Goal: Information Seeking & Learning: Find specific fact

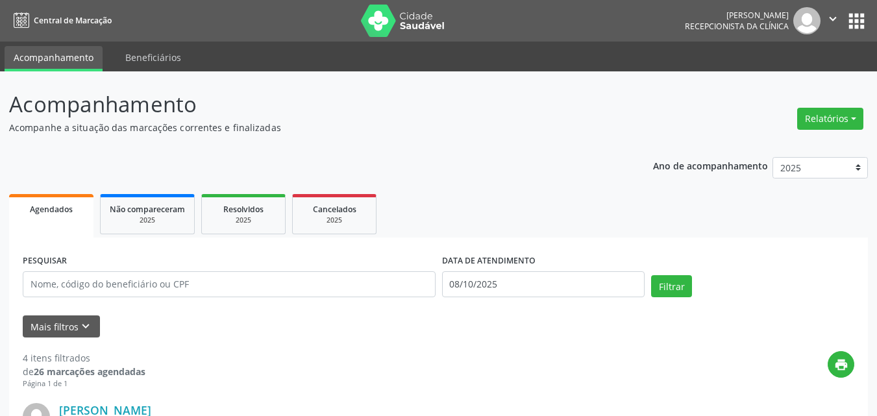
drag, startPoint x: 570, startPoint y: 277, endPoint x: 559, endPoint y: 278, distance: 10.4
click at [568, 277] on input "08/10/2025" at bounding box center [543, 284] width 203 height 26
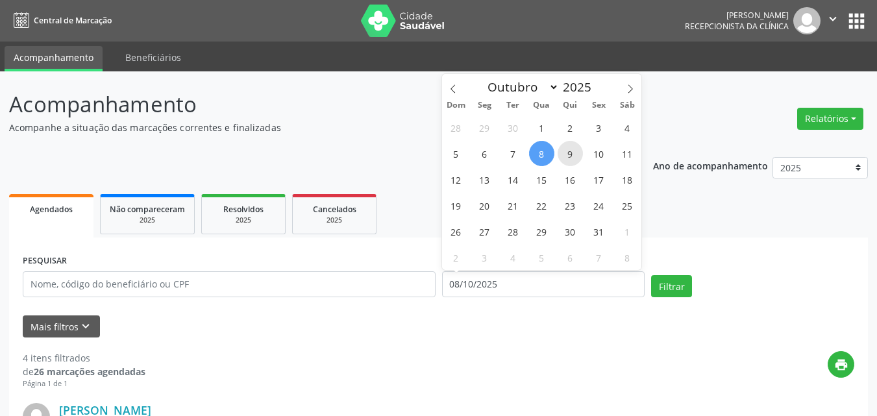
click at [573, 148] on span "9" at bounding box center [570, 153] width 25 height 25
type input "09/10/2025"
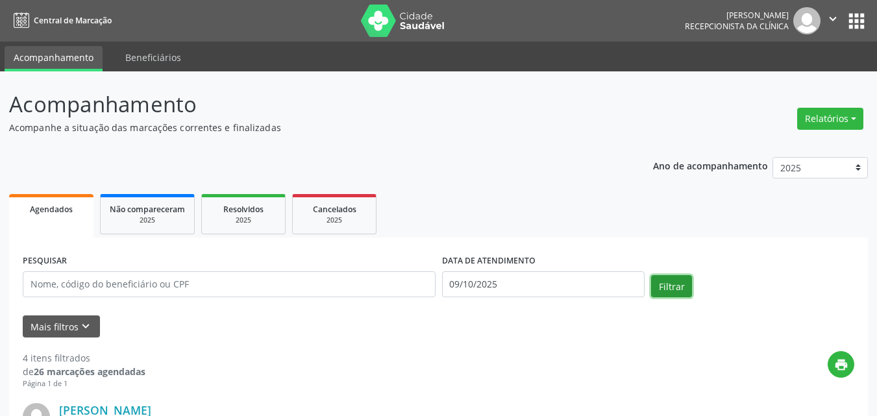
click at [670, 288] on button "Filtrar" at bounding box center [671, 286] width 41 height 22
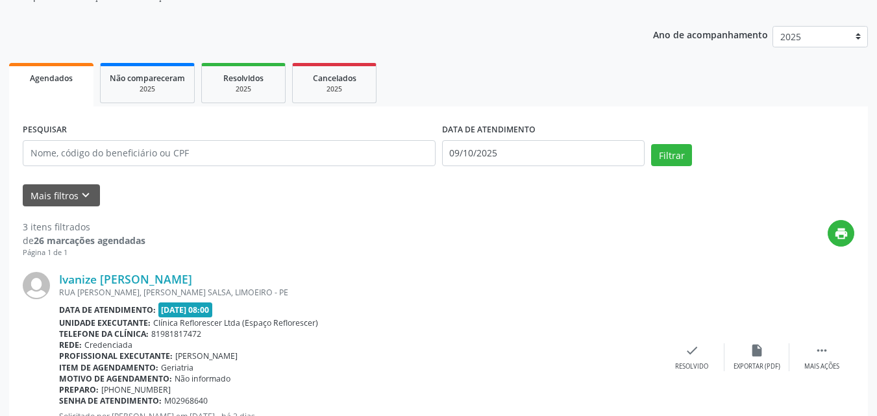
scroll to position [130, 0]
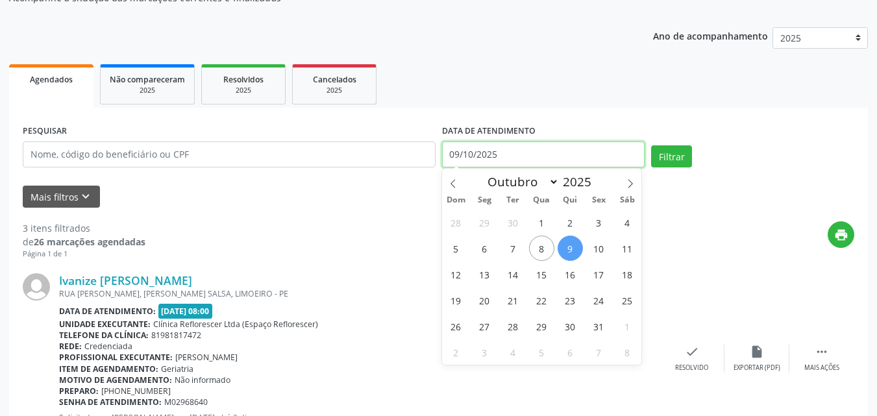
click at [532, 164] on input "09/10/2025" at bounding box center [543, 155] width 203 height 26
click at [604, 246] on span "10" at bounding box center [598, 248] width 25 height 25
type input "[DATE]"
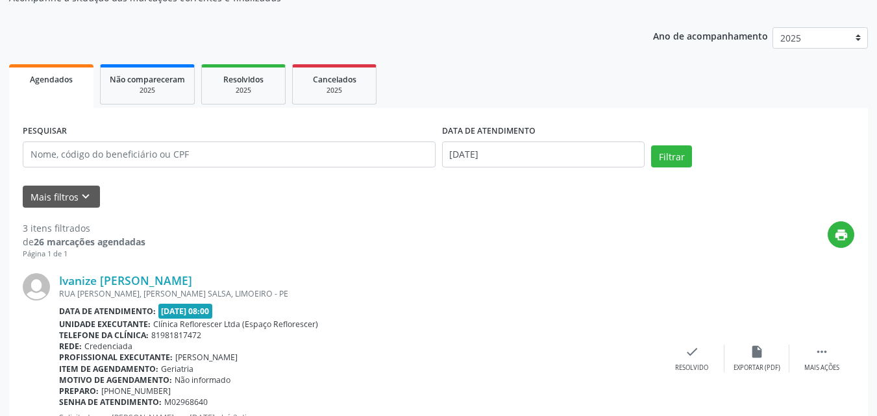
click at [604, 246] on div "print" at bounding box center [499, 240] width 709 height 38
click at [688, 148] on button "Filtrar" at bounding box center [671, 156] width 41 height 22
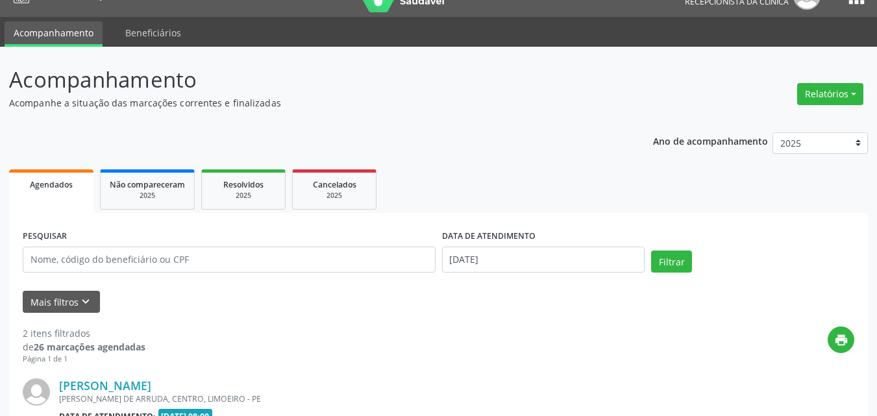
scroll to position [0, 0]
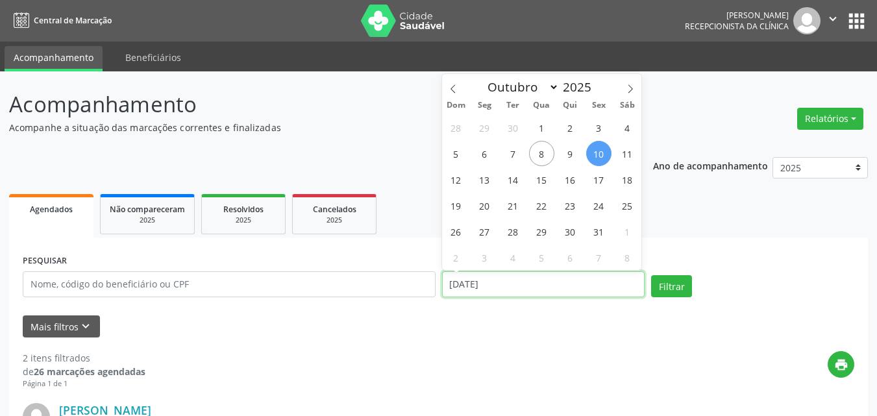
click at [523, 286] on input "[DATE]" at bounding box center [543, 284] width 203 height 26
click at [493, 179] on span "13" at bounding box center [484, 179] width 25 height 25
type input "[DATE]"
click at [494, 179] on span "13" at bounding box center [484, 179] width 25 height 25
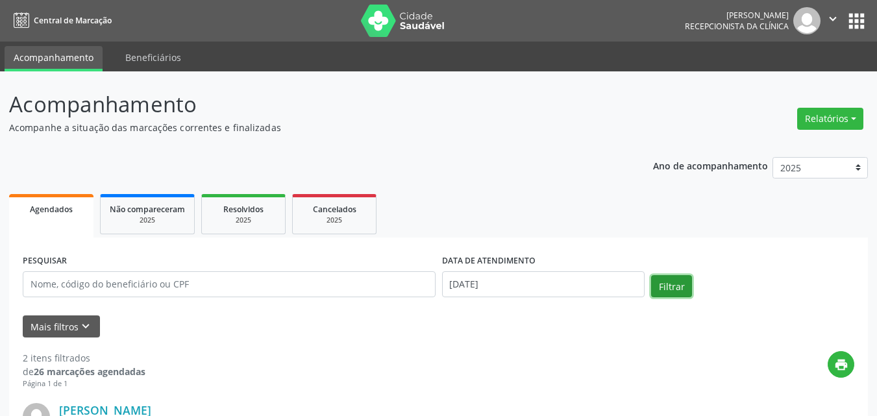
click at [666, 282] on button "Filtrar" at bounding box center [671, 286] width 41 height 22
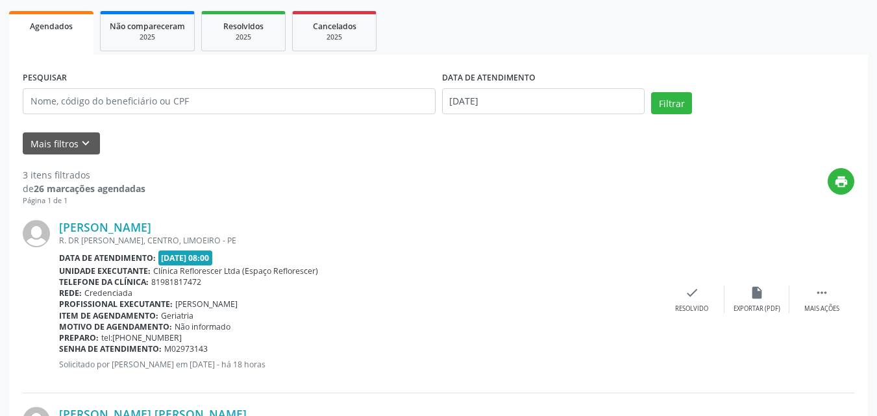
scroll to position [103, 0]
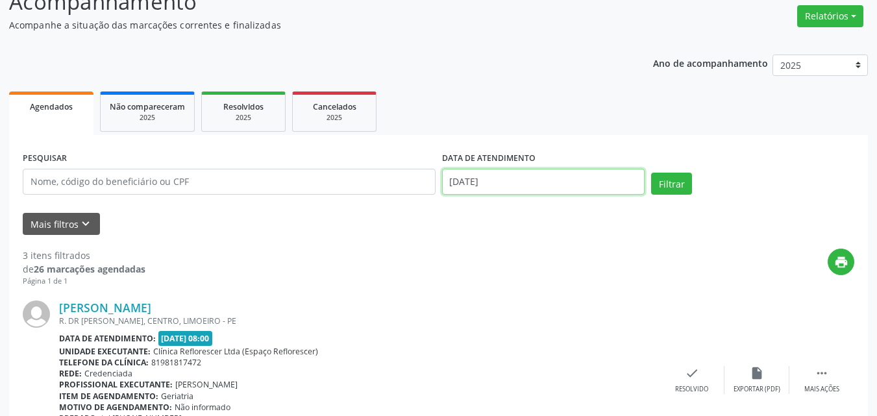
click at [566, 192] on input "[DATE]" at bounding box center [543, 182] width 203 height 26
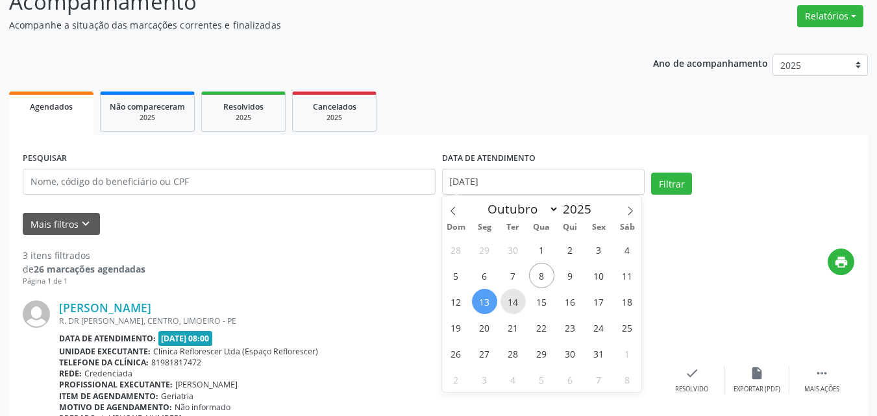
click at [513, 294] on span "14" at bounding box center [513, 301] width 25 height 25
type input "[DATE]"
click at [513, 294] on span "14" at bounding box center [513, 301] width 25 height 25
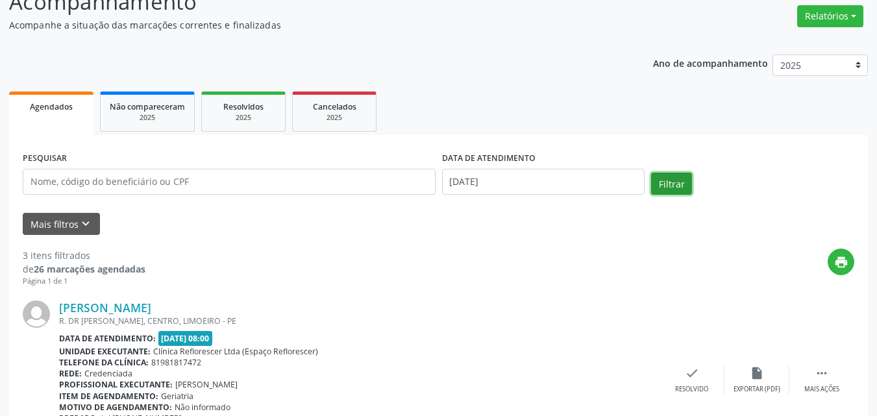
click at [688, 185] on button "Filtrar" at bounding box center [671, 184] width 41 height 22
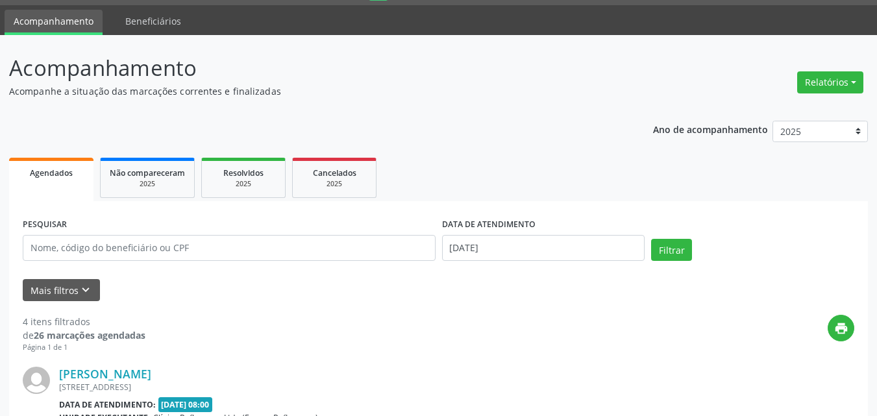
scroll to position [30, 0]
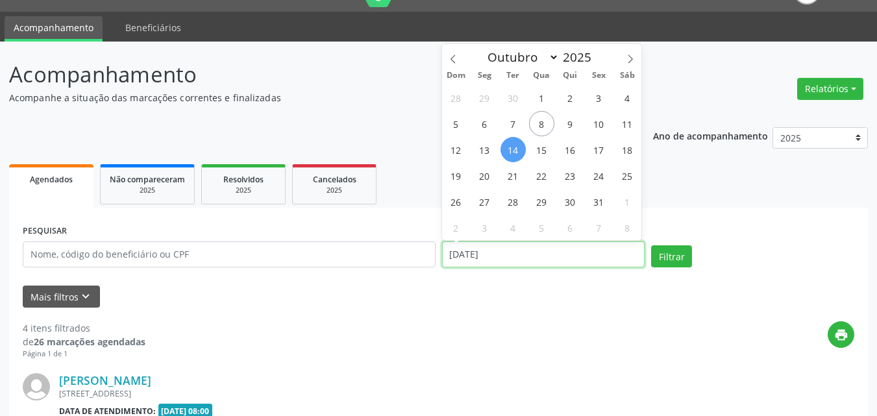
click at [574, 267] on input "[DATE]" at bounding box center [543, 255] width 203 height 26
click at [540, 158] on span "15" at bounding box center [541, 149] width 25 height 25
type input "[DATE]"
click at [540, 158] on span "15" at bounding box center [541, 149] width 25 height 25
select select "9"
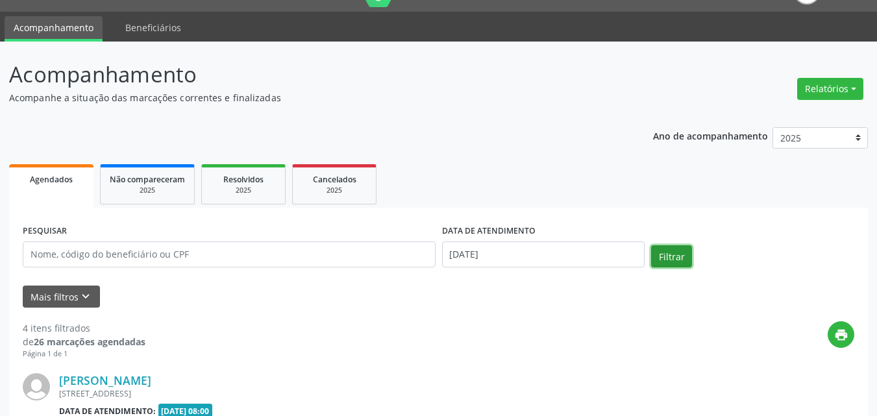
click at [662, 259] on button "Filtrar" at bounding box center [671, 256] width 41 height 22
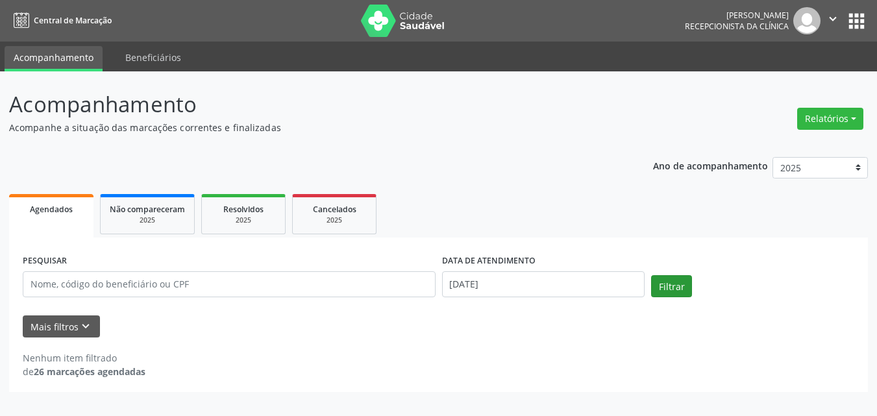
scroll to position [0, 0]
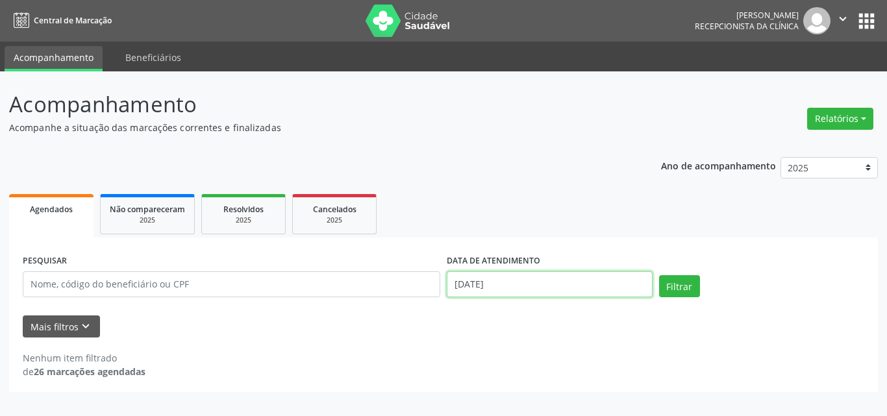
click at [564, 286] on input "[DATE]" at bounding box center [550, 284] width 206 height 26
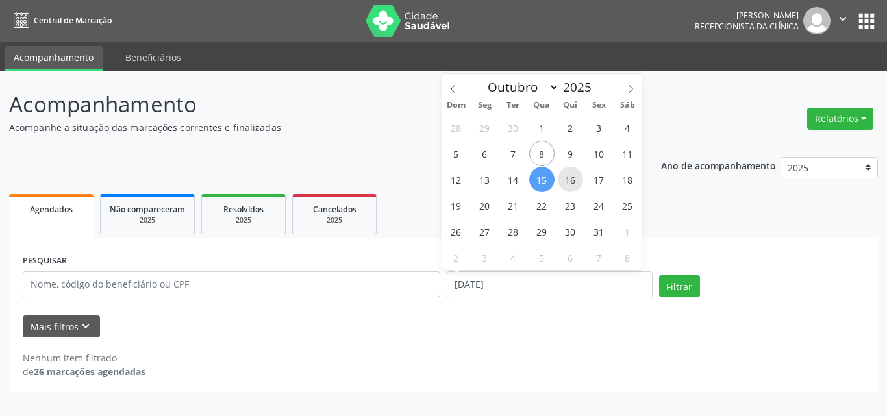
click at [577, 187] on span "16" at bounding box center [570, 179] width 25 height 25
type input "[DATE]"
click at [577, 187] on span "16" at bounding box center [570, 179] width 25 height 25
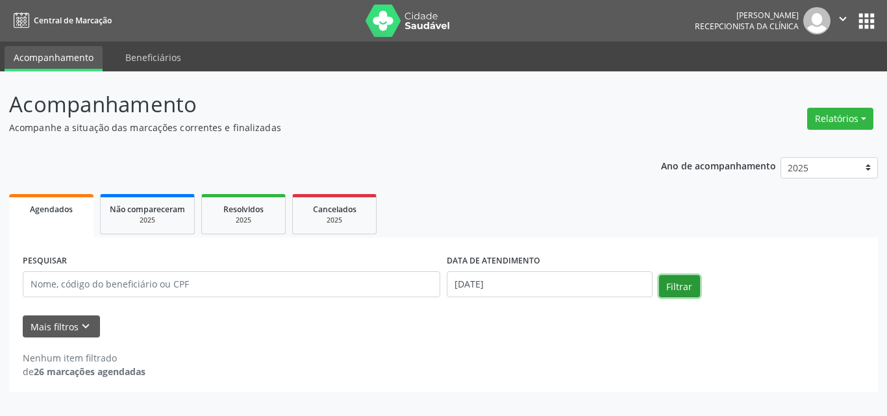
click at [670, 282] on button "Filtrar" at bounding box center [679, 286] width 41 height 22
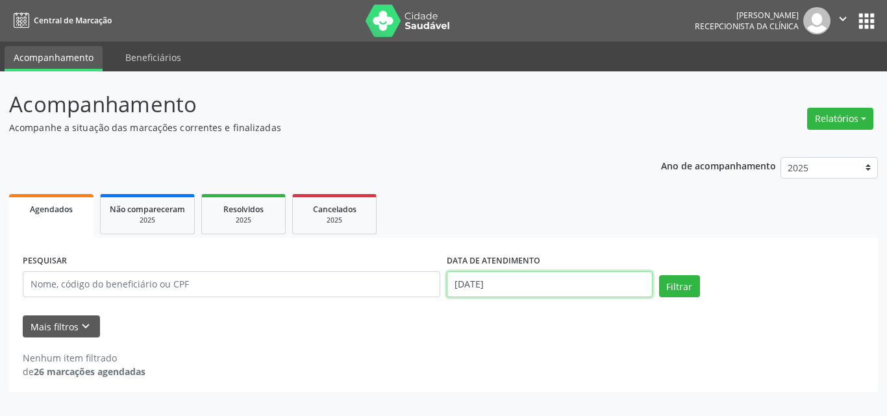
click at [623, 282] on input "[DATE]" at bounding box center [550, 284] width 206 height 26
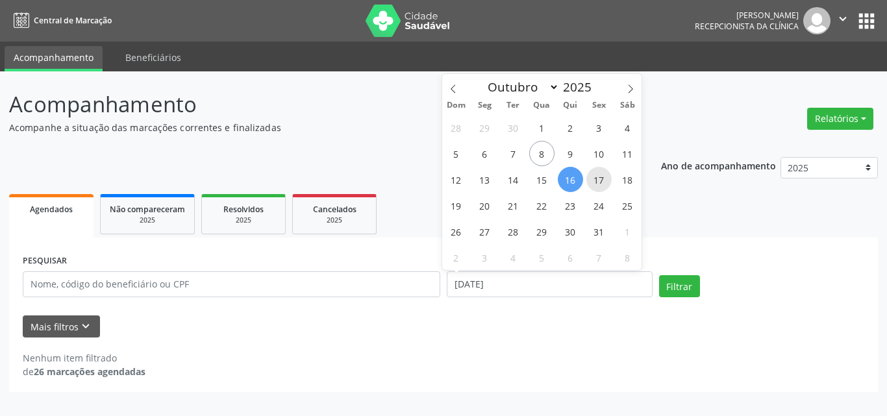
click at [599, 182] on span "17" at bounding box center [598, 179] width 25 height 25
type input "[DATE]"
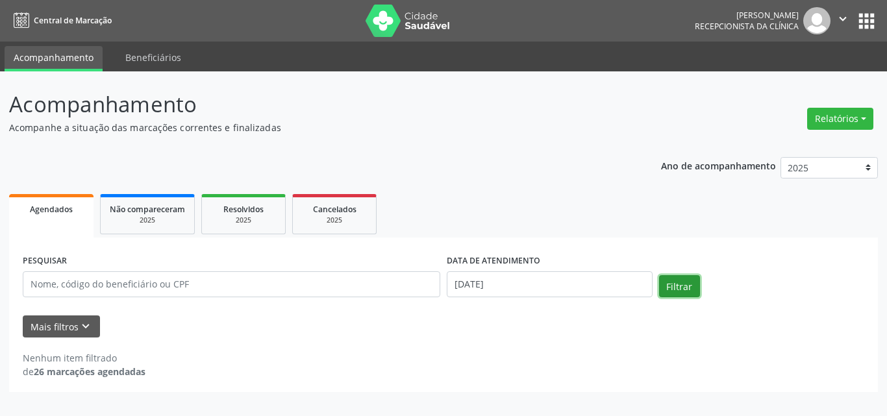
click at [680, 286] on button "Filtrar" at bounding box center [679, 286] width 41 height 22
click at [568, 171] on div "Ano de acompanhamento 2025 2024 2023 2022 2021 Agendados Não compareceram 2025 …" at bounding box center [443, 270] width 869 height 245
click at [825, 243] on div "PESQUISAR DATA DE ATENDIMENTO [DATE] Filtrar UNIDADE EXECUTANTE Selecione uma u…" at bounding box center [443, 315] width 869 height 155
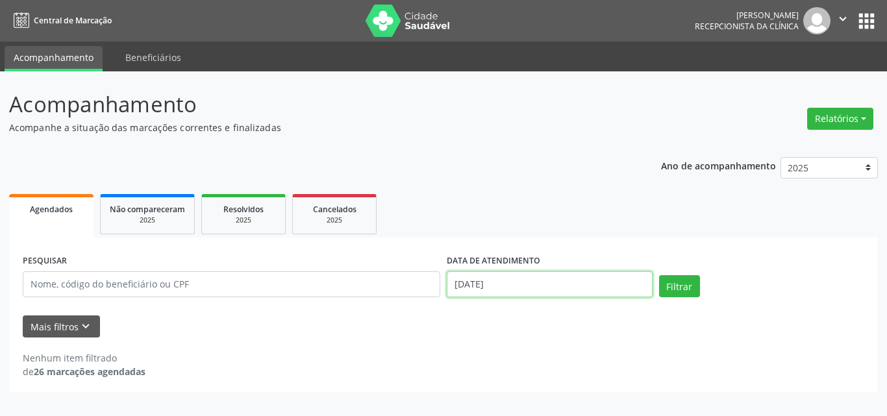
click at [547, 282] on input "[DATE]" at bounding box center [550, 284] width 206 height 26
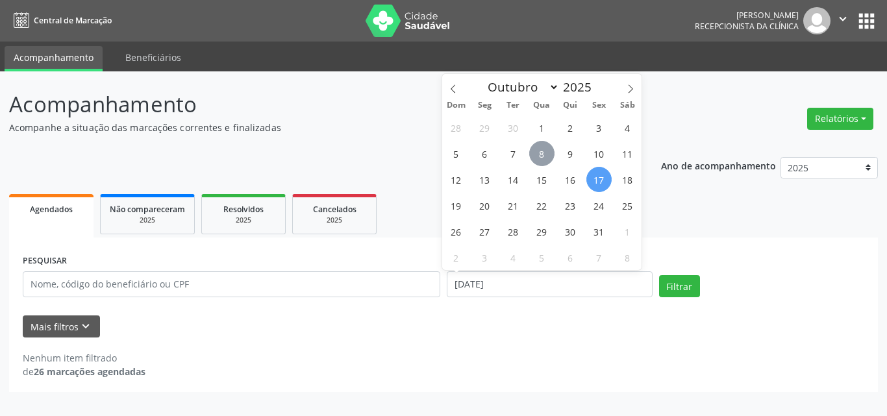
click at [542, 160] on span "8" at bounding box center [541, 153] width 25 height 25
type input "08/10/2025"
click at [542, 160] on span "8" at bounding box center [541, 153] width 25 height 25
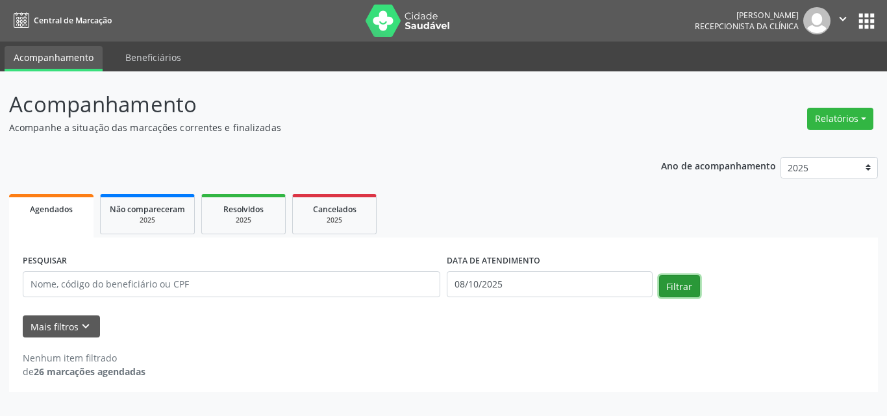
click at [670, 284] on button "Filtrar" at bounding box center [679, 286] width 41 height 22
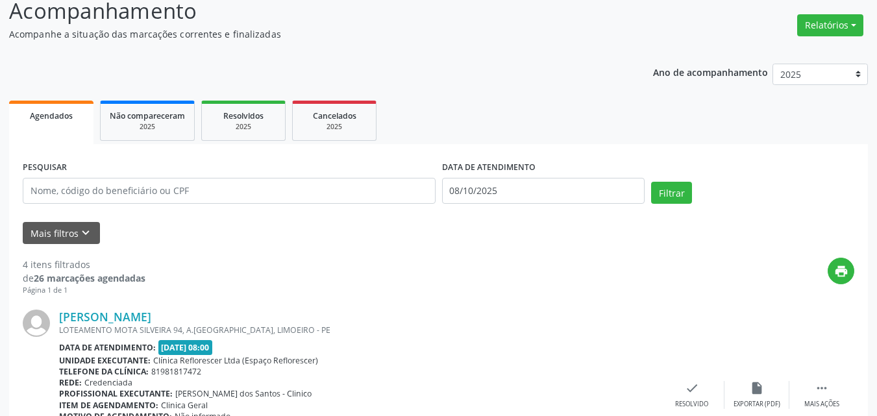
scroll to position [195, 0]
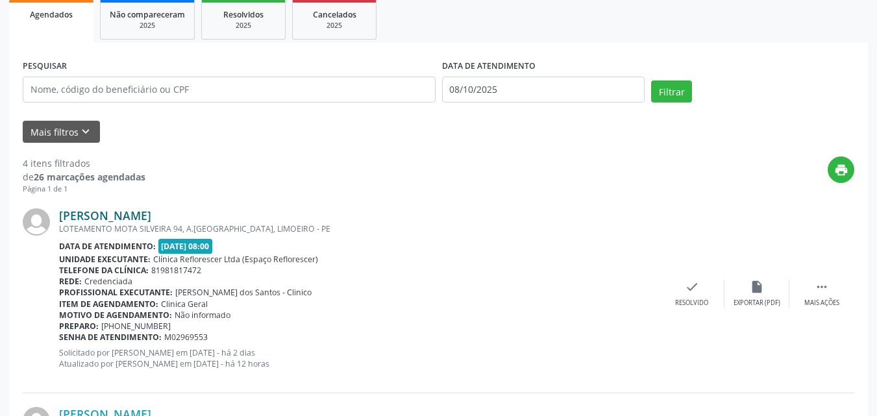
click at [145, 215] on link "[PERSON_NAME]" at bounding box center [105, 215] width 92 height 14
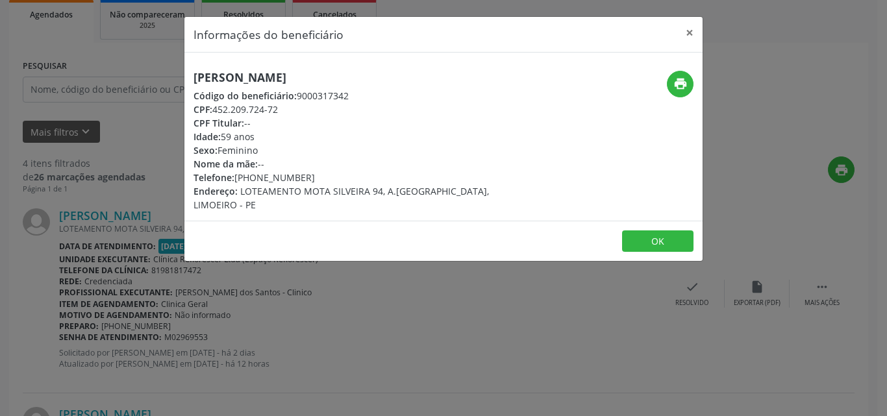
drag, startPoint x: 212, startPoint y: 108, endPoint x: 314, endPoint y: 108, distance: 102.0
click at [314, 108] on div "CPF: 452.209.724-72" at bounding box center [357, 110] width 327 height 14
copy div "452.209.724-72"
click at [672, 241] on button "OK" at bounding box center [657, 242] width 71 height 22
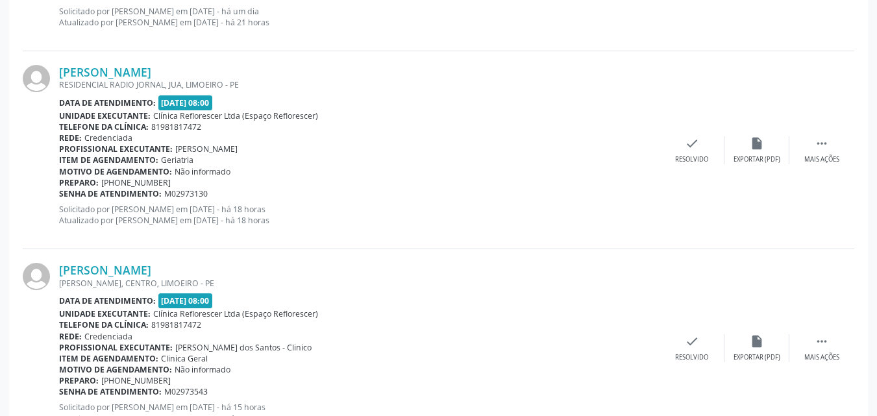
scroll to position [789, 0]
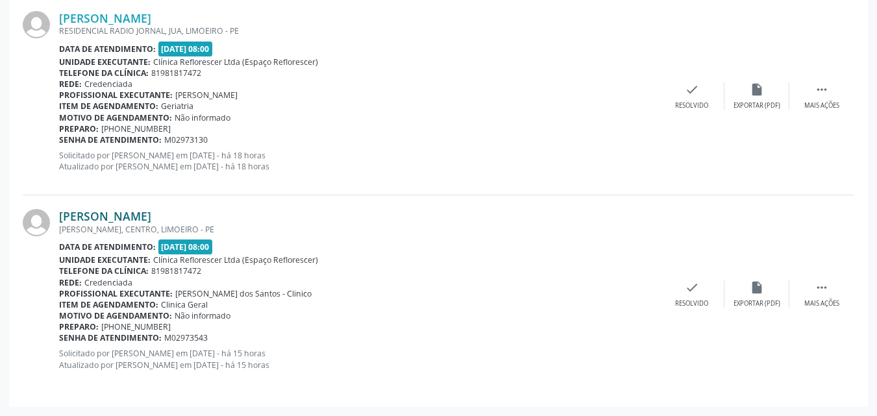
click at [105, 217] on link "[PERSON_NAME]" at bounding box center [105, 216] width 92 height 14
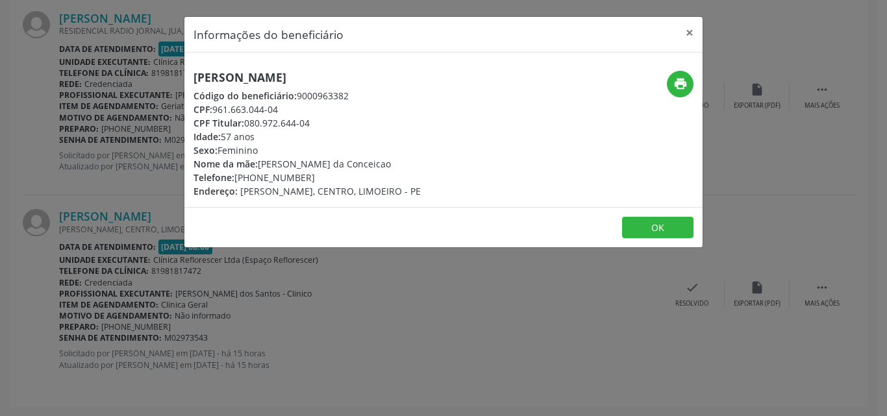
drag, startPoint x: 215, startPoint y: 110, endPoint x: 297, endPoint y: 109, distance: 81.8
click at [297, 109] on div "CPF: 961.663.044-04" at bounding box center [307, 110] width 227 height 14
copy div "961.663.044-04"
click at [670, 232] on button "OK" at bounding box center [657, 228] width 71 height 22
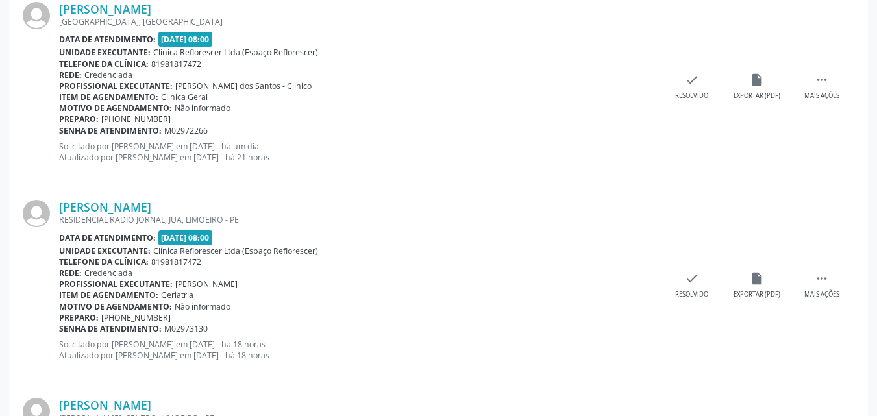
scroll to position [594, 0]
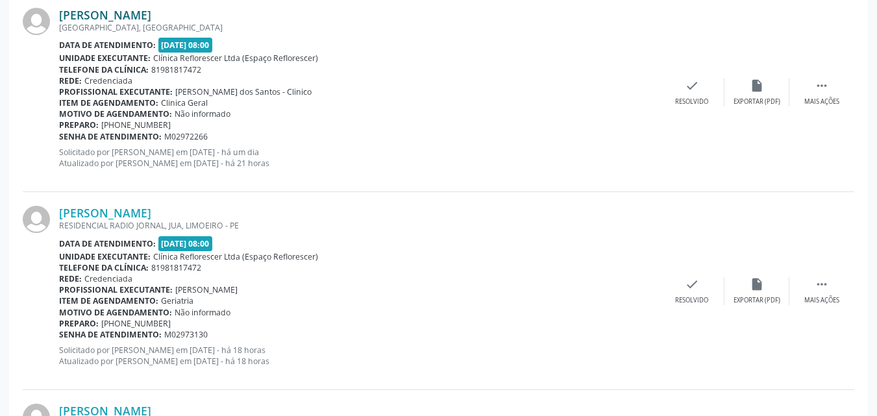
click at [115, 19] on link "[PERSON_NAME]" at bounding box center [105, 15] width 92 height 14
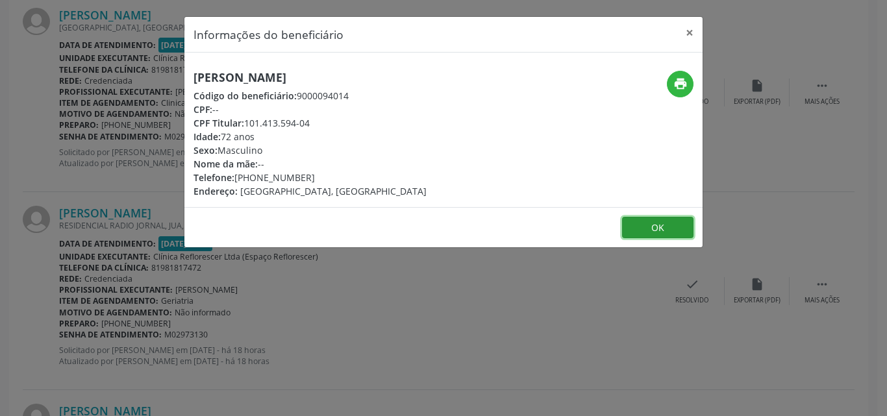
click at [647, 232] on button "OK" at bounding box center [657, 228] width 71 height 22
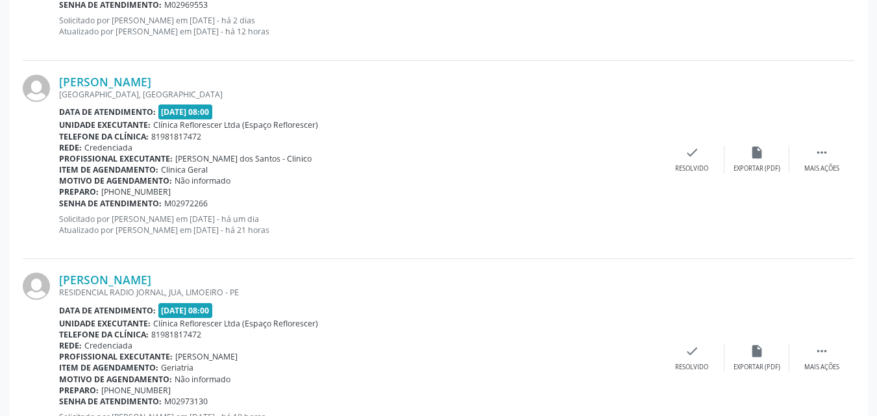
scroll to position [334, 0]
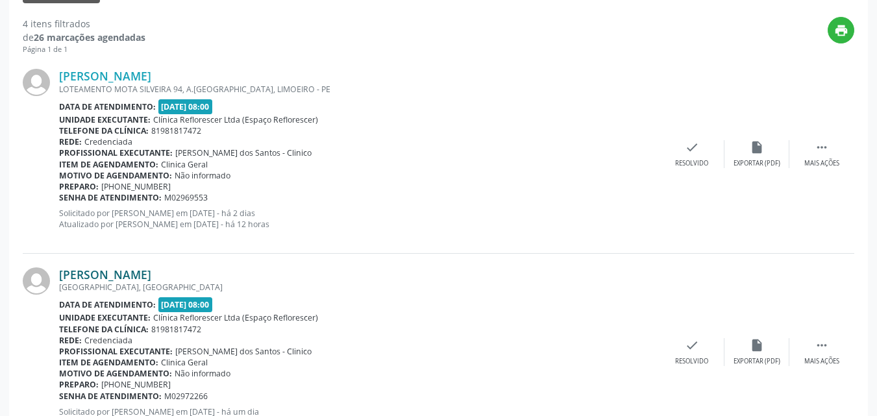
click at [151, 281] on link "[PERSON_NAME]" at bounding box center [105, 275] width 92 height 14
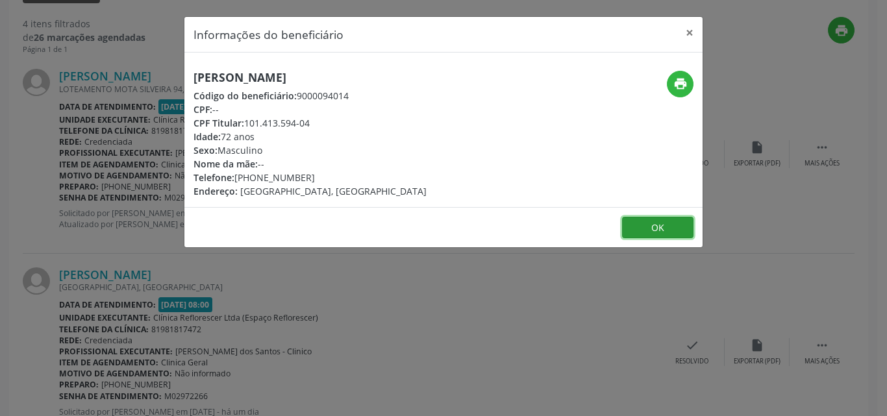
click at [646, 222] on button "OK" at bounding box center [657, 228] width 71 height 22
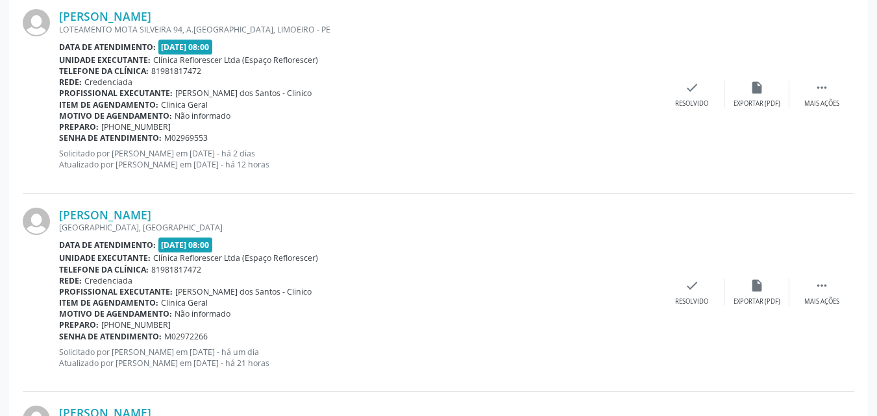
scroll to position [399, 0]
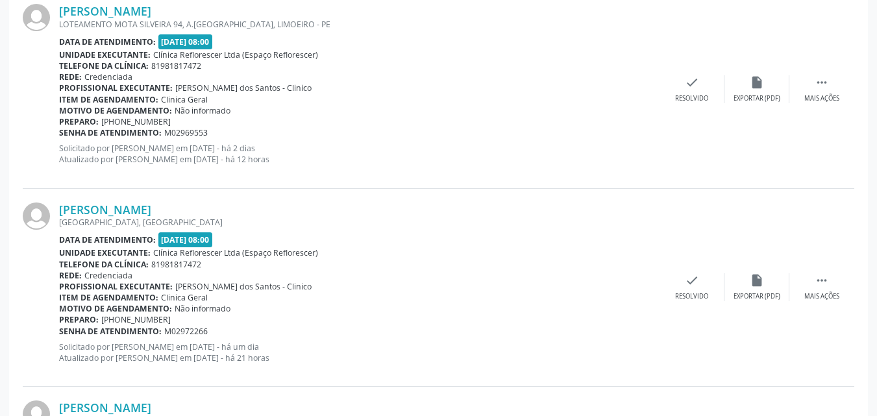
click at [560, 232] on div "Data de atendimento: [DATE] 08:00" at bounding box center [359, 239] width 601 height 15
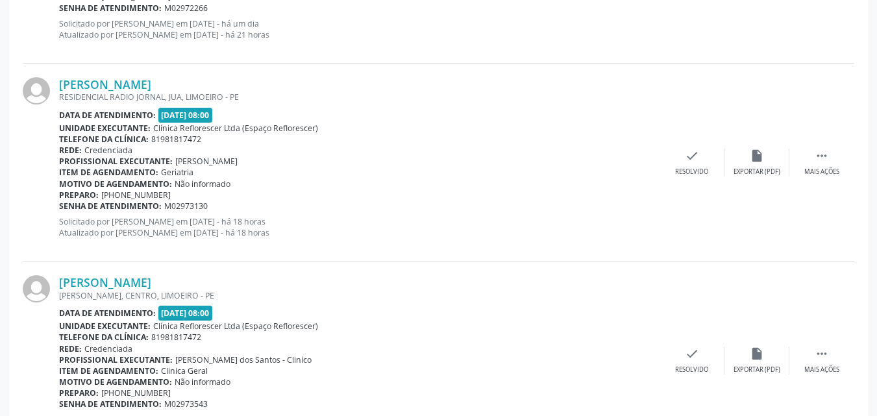
scroll to position [724, 0]
click at [119, 85] on link "[PERSON_NAME]" at bounding box center [105, 83] width 92 height 14
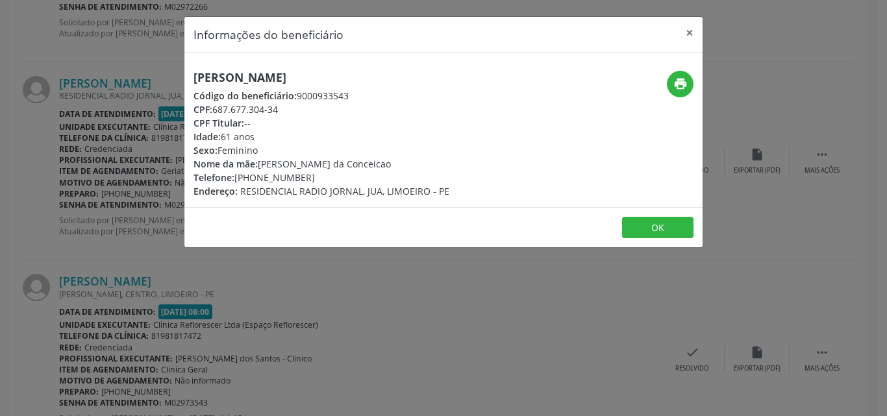
drag, startPoint x: 215, startPoint y: 107, endPoint x: 302, endPoint y: 110, distance: 87.1
click at [302, 110] on div "CPF: 687.677.304-34" at bounding box center [322, 110] width 256 height 14
copy div "687.677.304-34"
click at [664, 229] on button "OK" at bounding box center [657, 228] width 71 height 22
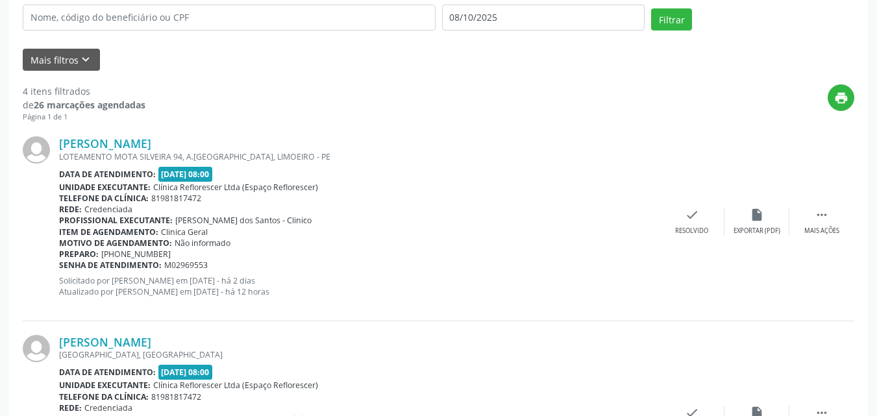
scroll to position [75, 0]
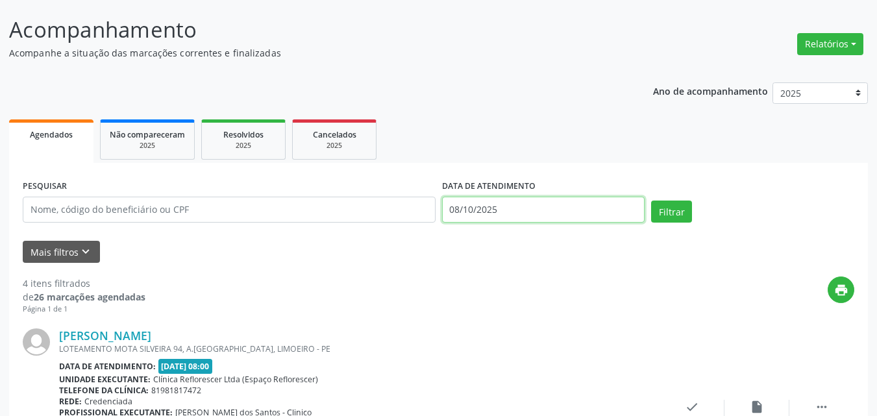
click at [522, 214] on input "08/10/2025" at bounding box center [543, 210] width 203 height 26
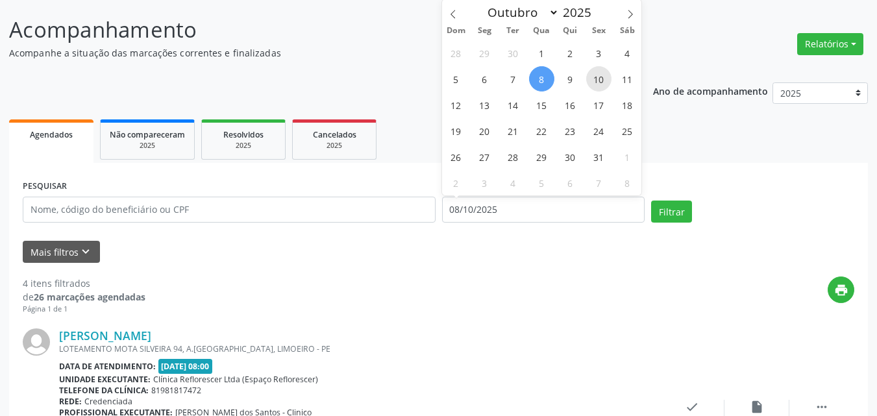
click at [604, 82] on span "10" at bounding box center [598, 78] width 25 height 25
type input "[DATE]"
click at [604, 82] on span "10" at bounding box center [598, 78] width 25 height 25
select select "9"
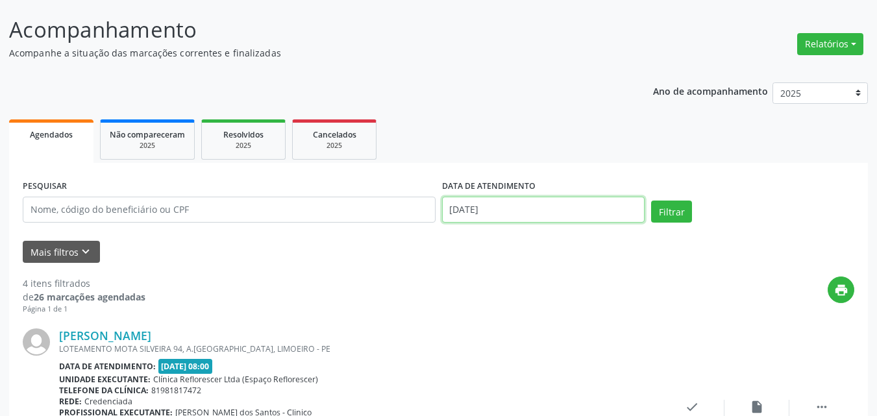
click at [504, 212] on input "[DATE]" at bounding box center [543, 210] width 203 height 26
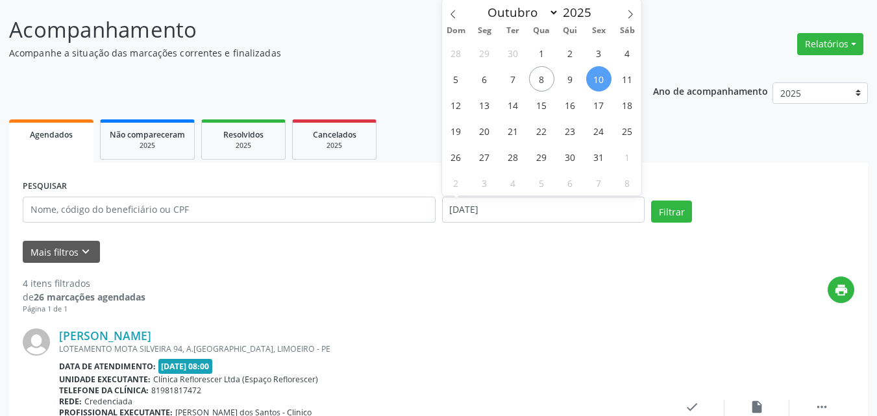
click at [597, 83] on span "10" at bounding box center [598, 78] width 25 height 25
type input "[DATE]"
click at [603, 83] on span "10" at bounding box center [598, 78] width 25 height 25
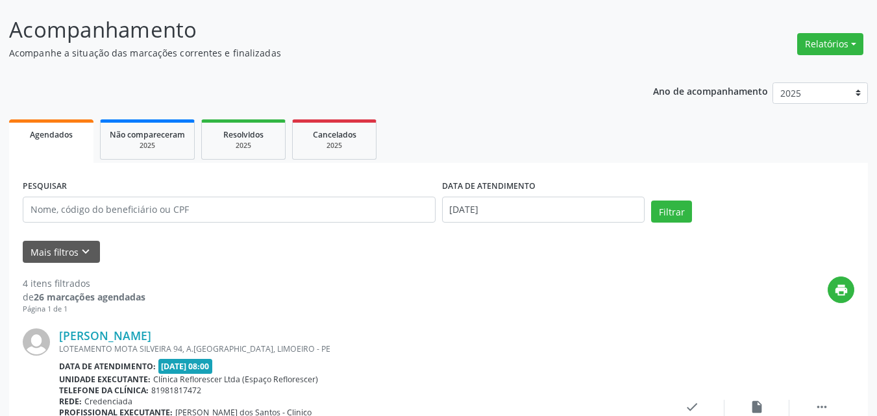
click at [678, 215] on button "Filtrar" at bounding box center [671, 212] width 41 height 22
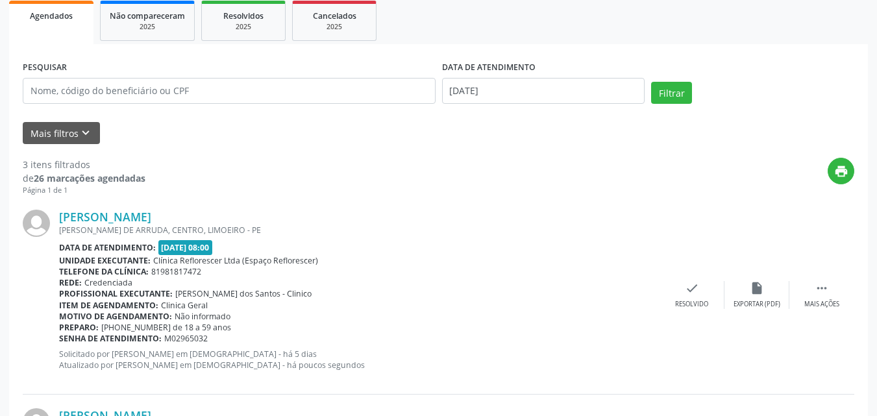
scroll to position [205, 0]
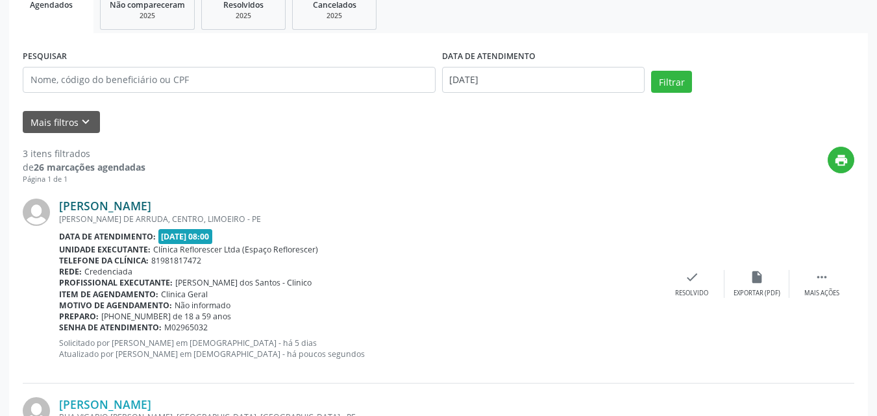
click at [151, 201] on link "[PERSON_NAME]" at bounding box center [105, 206] width 92 height 14
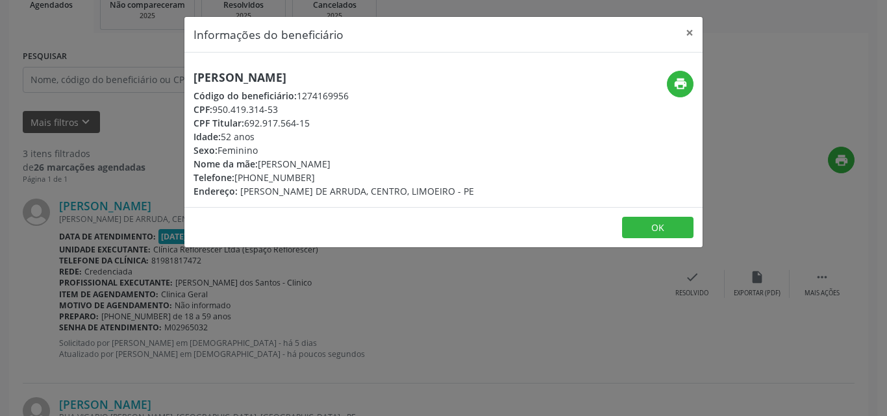
drag, startPoint x: 212, startPoint y: 112, endPoint x: 296, endPoint y: 114, distance: 83.8
click at [298, 114] on div "CPF: 950.419.314-53" at bounding box center [334, 110] width 281 height 14
copy div "950.419.314-53"
click at [412, 107] on div "CPF: 950.419.314-53" at bounding box center [334, 110] width 281 height 14
click at [201, 78] on h5 "[PERSON_NAME]" at bounding box center [334, 78] width 281 height 14
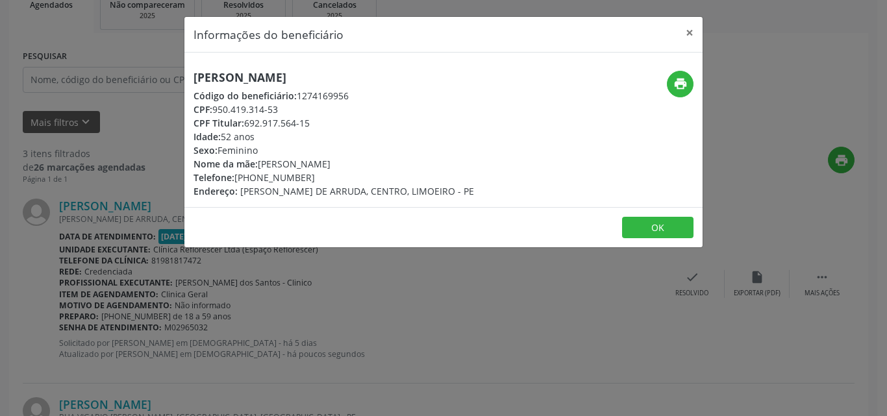
drag, startPoint x: 194, startPoint y: 77, endPoint x: 405, endPoint y: 75, distance: 210.4
click at [405, 75] on h5 "[PERSON_NAME]" at bounding box center [334, 78] width 281 height 14
copy h5 "[PERSON_NAME]"
click at [224, 107] on div "CPF: 950.419.314-53" at bounding box center [334, 110] width 281 height 14
drag, startPoint x: 214, startPoint y: 108, endPoint x: 292, endPoint y: 108, distance: 78.6
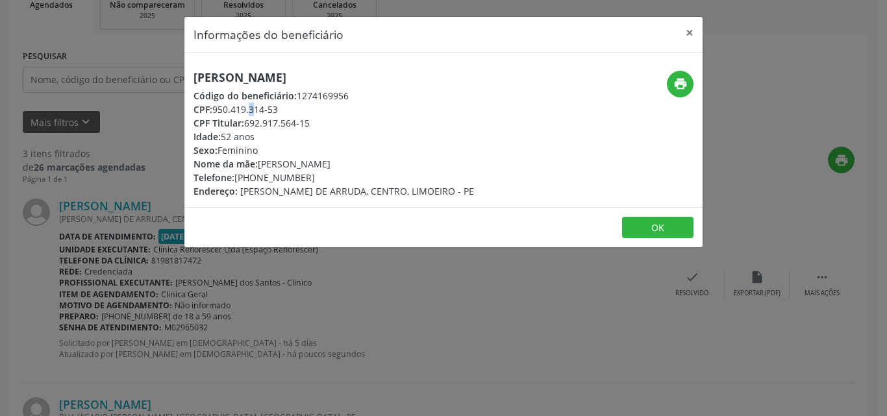
click at [292, 108] on div "CPF: 950.419.314-53" at bounding box center [334, 110] width 281 height 14
copy div "950.419.314-53"
click at [654, 232] on button "OK" at bounding box center [657, 228] width 71 height 22
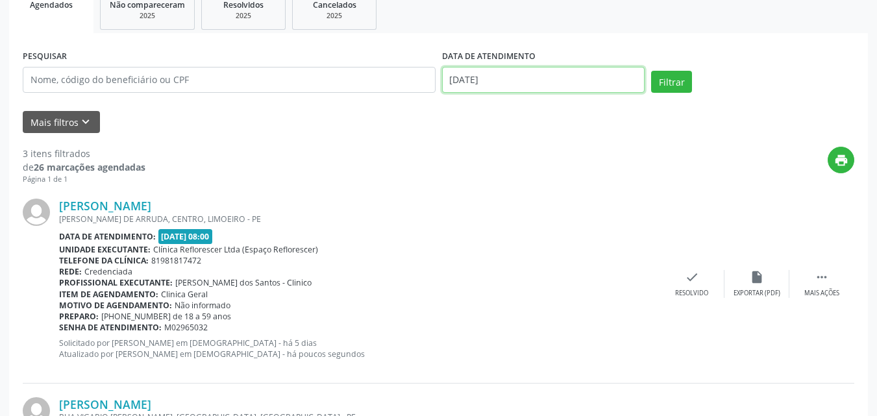
click at [526, 82] on input "[DATE]" at bounding box center [543, 80] width 203 height 26
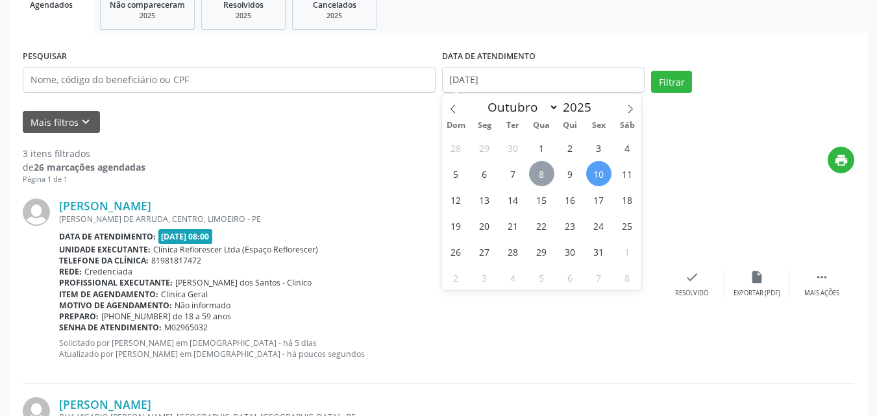
click at [540, 173] on span "8" at bounding box center [541, 173] width 25 height 25
type input "08/10/2025"
click at [540, 173] on span "8" at bounding box center [541, 173] width 25 height 25
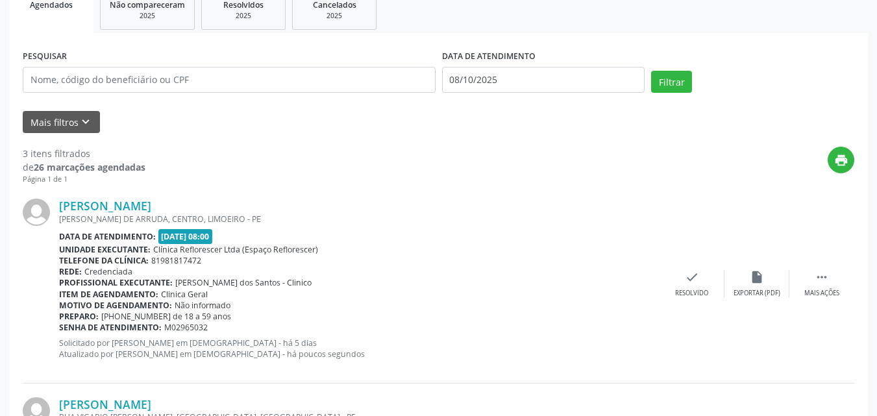
click at [540, 173] on div "print" at bounding box center [499, 166] width 709 height 38
click at [673, 89] on button "Filtrar" at bounding box center [671, 82] width 41 height 22
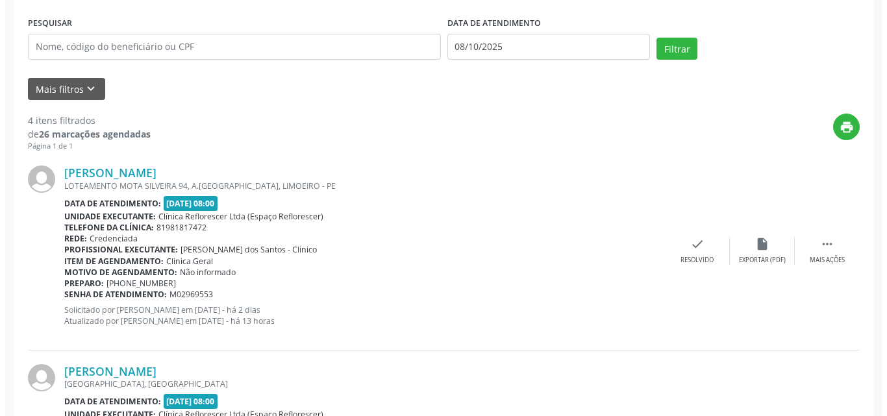
scroll to position [270, 0]
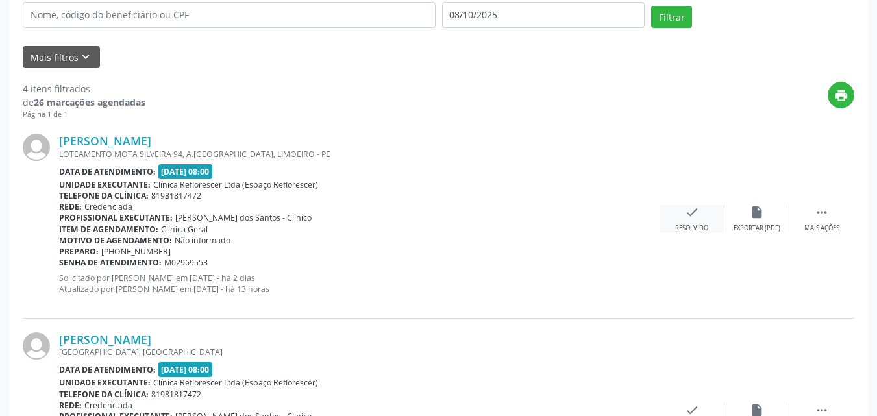
click at [692, 224] on div "Resolvido" at bounding box center [691, 228] width 33 height 9
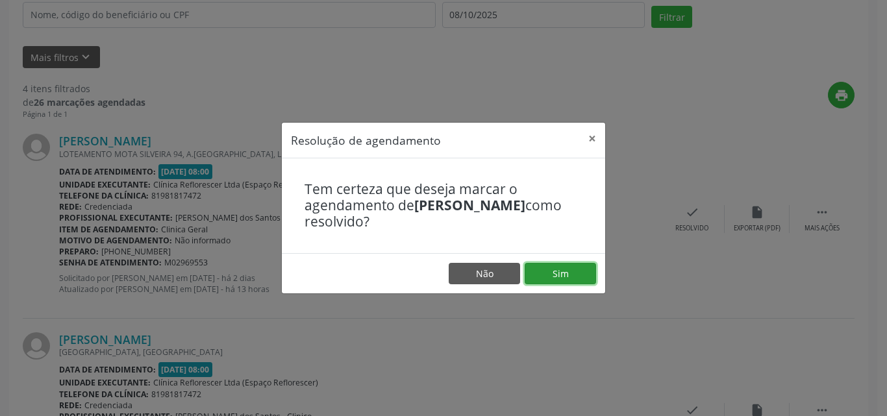
click at [540, 270] on button "Sim" at bounding box center [560, 274] width 71 height 22
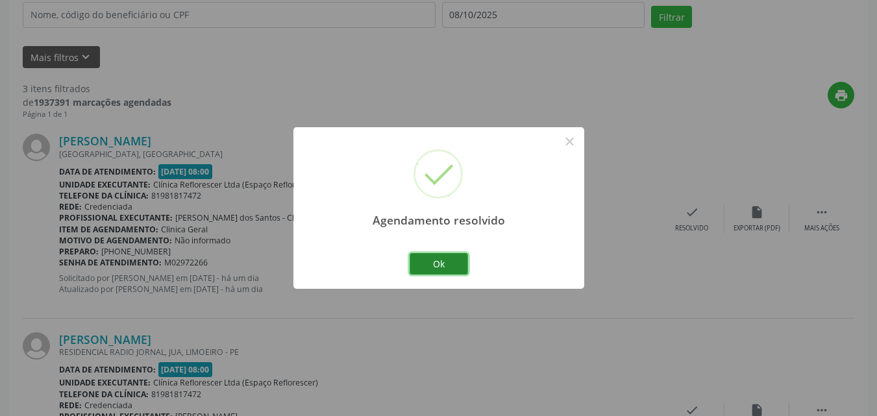
click at [436, 264] on button "Ok" at bounding box center [439, 264] width 58 height 22
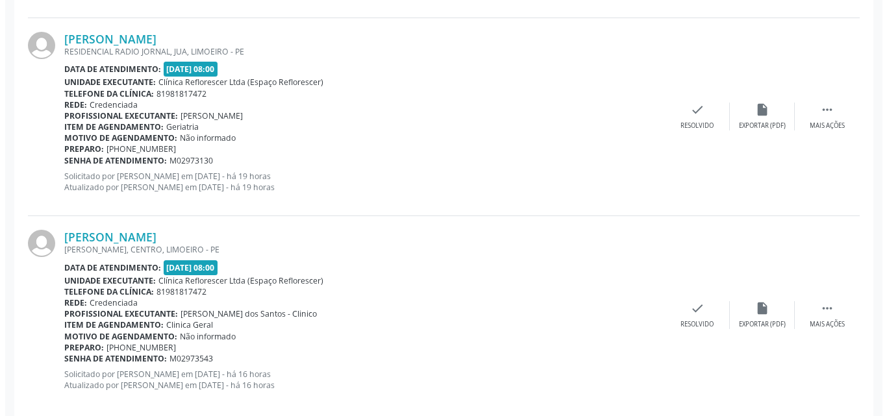
scroll to position [590, 0]
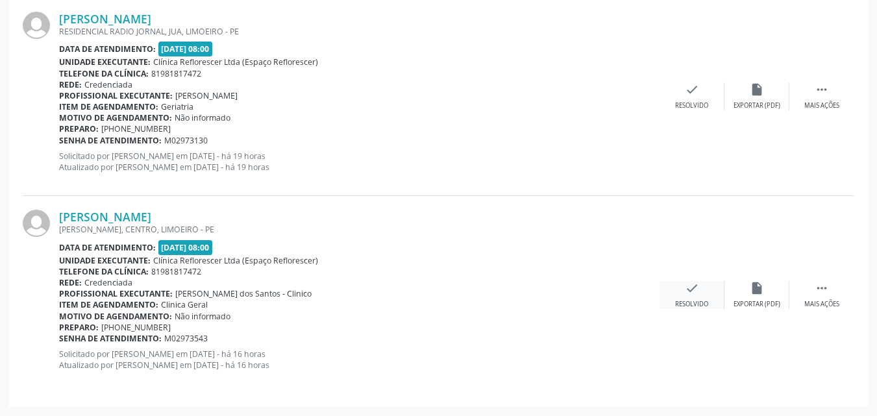
click at [690, 290] on icon "check" at bounding box center [692, 288] width 14 height 14
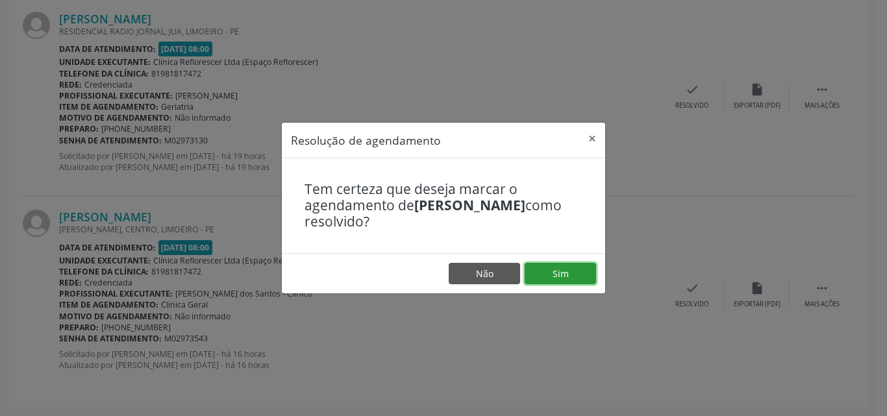
click at [563, 281] on button "Sim" at bounding box center [560, 274] width 71 height 22
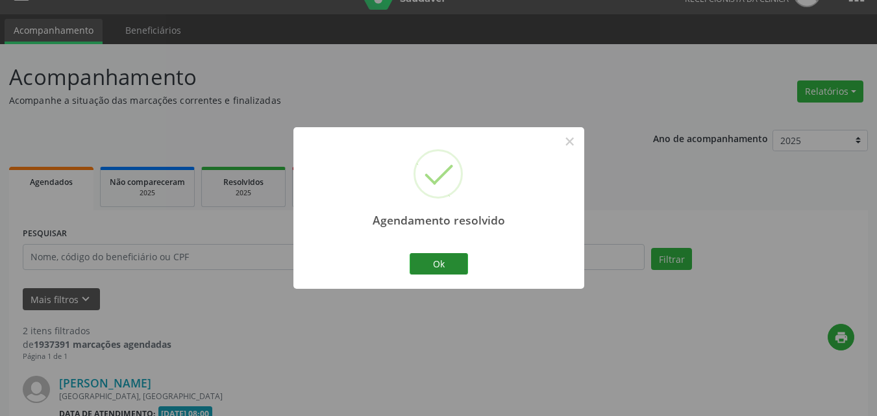
scroll to position [392, 0]
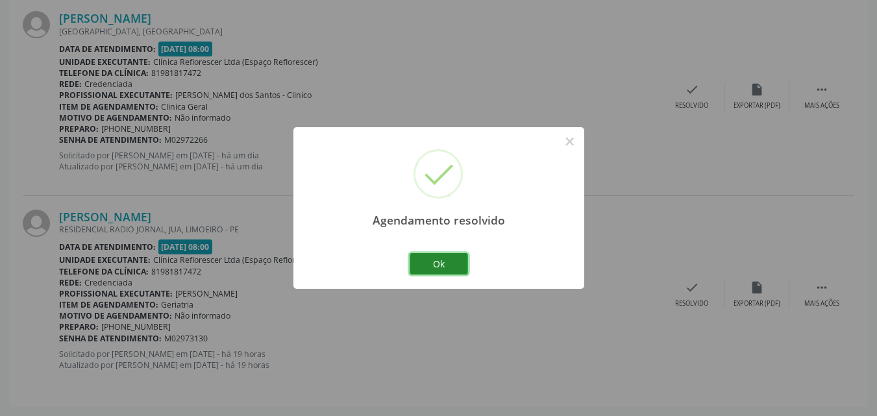
click at [438, 266] on button "Ok" at bounding box center [439, 264] width 58 height 22
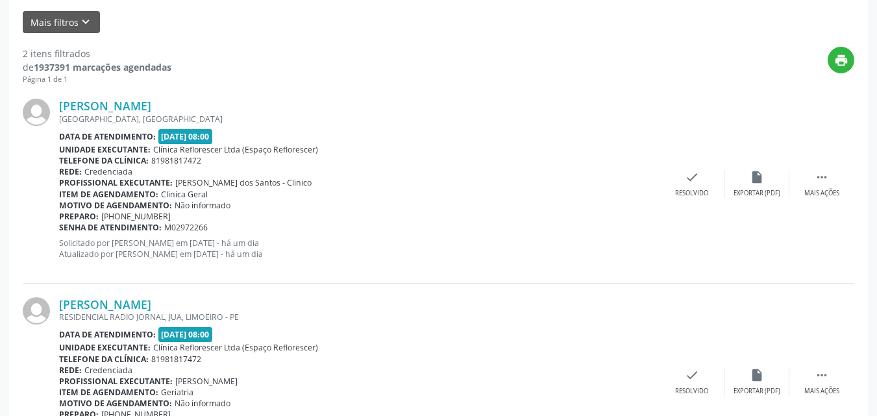
scroll to position [132, 0]
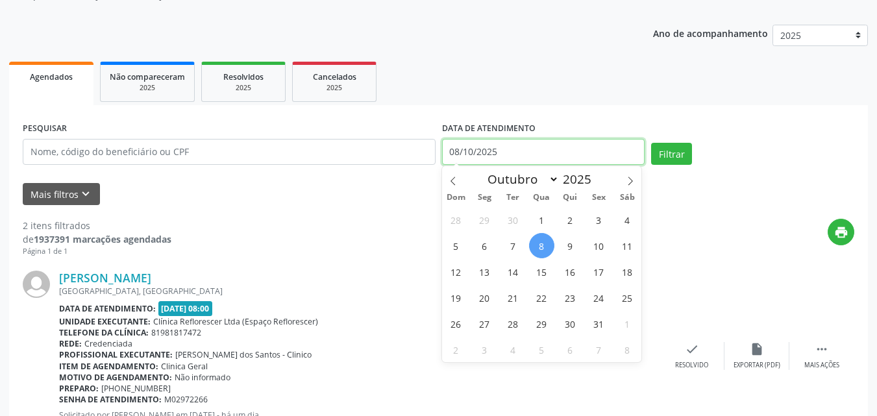
click at [500, 153] on input "08/10/2025" at bounding box center [543, 152] width 203 height 26
click at [603, 255] on span "10" at bounding box center [598, 245] width 25 height 25
type input "[DATE]"
click at [603, 255] on span "10" at bounding box center [598, 245] width 25 height 25
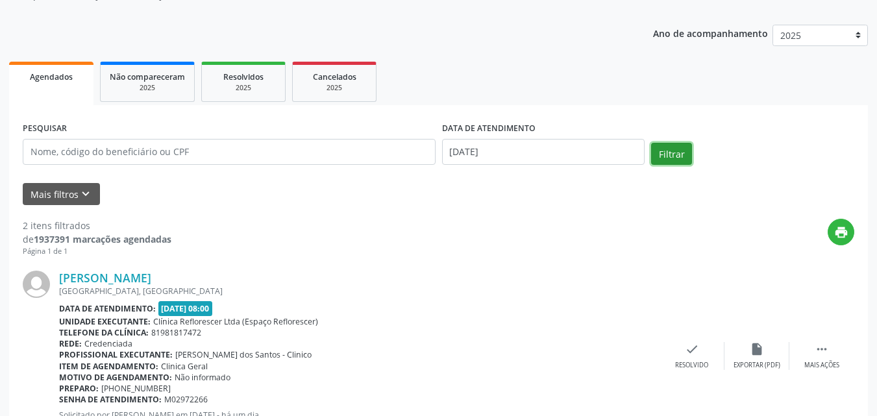
click at [672, 153] on button "Filtrar" at bounding box center [671, 154] width 41 height 22
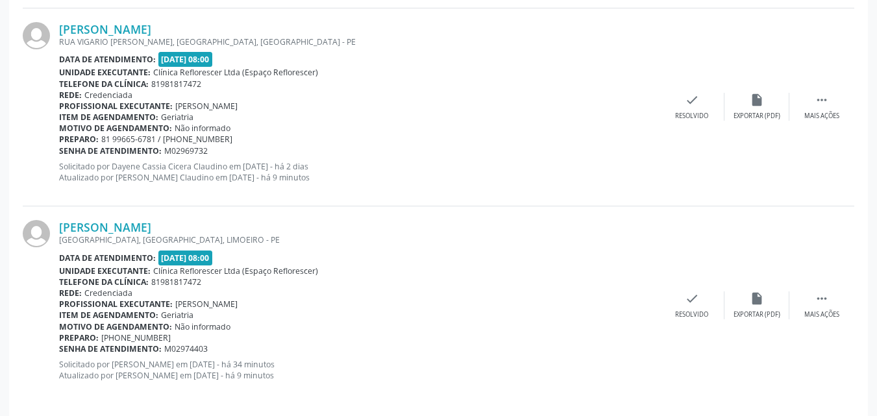
scroll to position [590, 0]
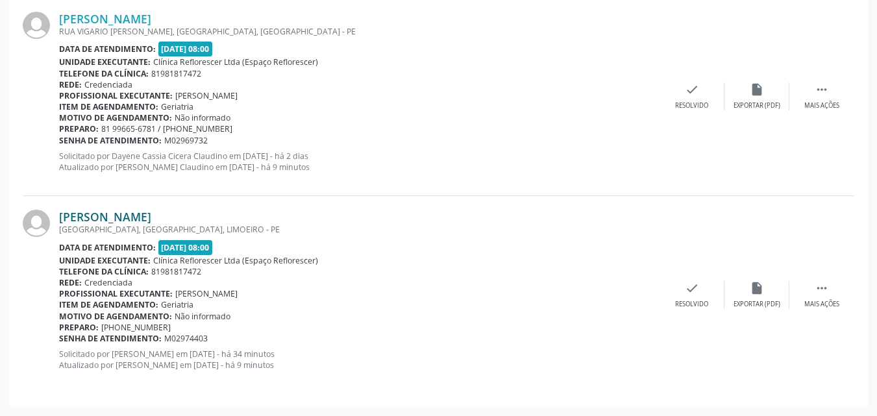
click at [136, 216] on link "[PERSON_NAME]" at bounding box center [105, 217] width 92 height 14
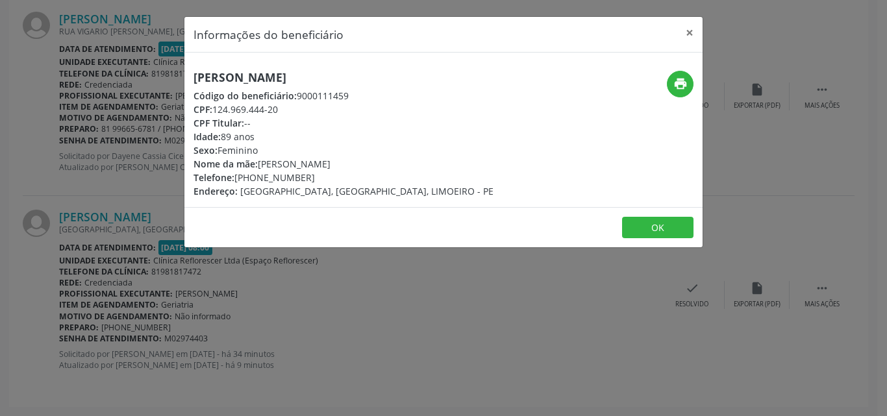
drag, startPoint x: 221, startPoint y: 111, endPoint x: 383, endPoint y: 111, distance: 161.7
click at [383, 111] on div "CPF: 124.969.444-20" at bounding box center [344, 110] width 300 height 14
copy div "124.969.444-20"
click at [401, 69] on div "[PERSON_NAME] Código do beneficiário: 9000111459 CPF: 124.969.444-20 CPF Titula…" at bounding box center [443, 130] width 518 height 155
drag, startPoint x: 192, startPoint y: 75, endPoint x: 364, endPoint y: 82, distance: 172.2
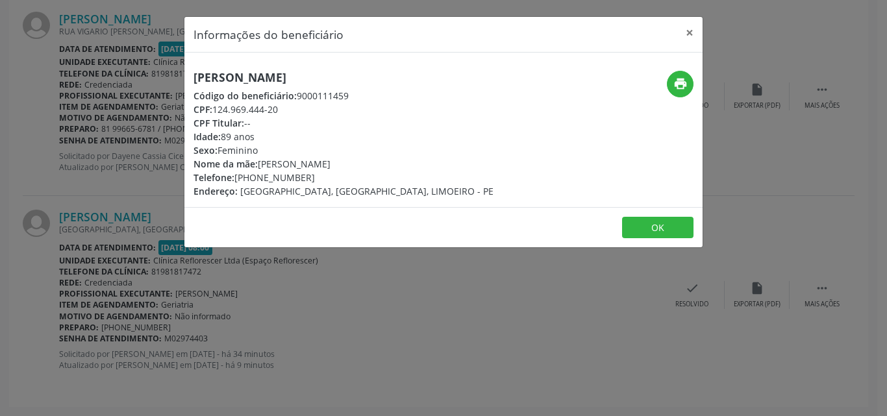
click at [364, 82] on div "[PERSON_NAME] Código do beneficiário: 9000111459 CPF: 124.969.444-20 CPF Titula…" at bounding box center [356, 134] width 345 height 127
copy h5 "[PERSON_NAME]"
drag, startPoint x: 216, startPoint y: 110, endPoint x: 295, endPoint y: 110, distance: 79.2
click at [295, 110] on div "CPF: 124.969.444-20" at bounding box center [344, 110] width 300 height 14
copy div "124.969.444-20"
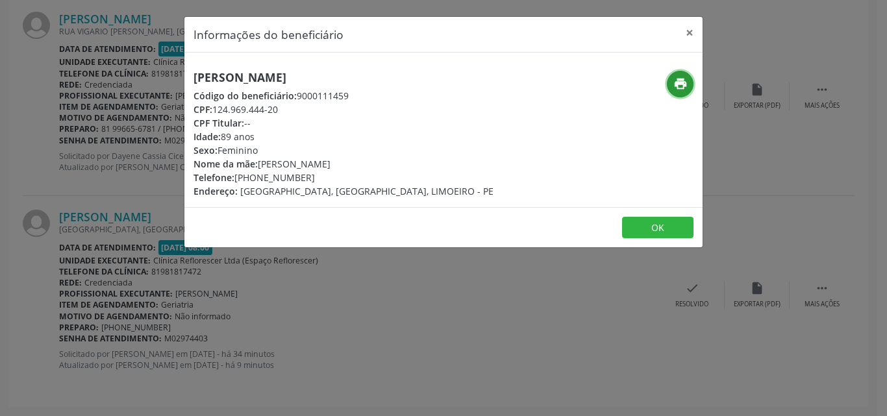
click at [678, 87] on icon "print" at bounding box center [680, 84] width 14 height 14
drag, startPoint x: 299, startPoint y: 97, endPoint x: 379, endPoint y: 99, distance: 79.9
click at [381, 97] on div "Código do beneficiário: 9000111459" at bounding box center [344, 96] width 300 height 14
copy div "9000111459"
drag, startPoint x: 238, startPoint y: 177, endPoint x: 316, endPoint y: 178, distance: 77.3
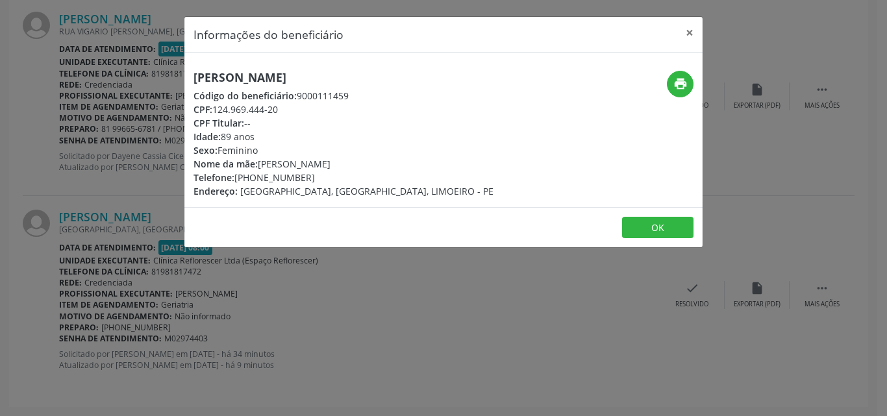
click at [316, 178] on div "Telefone: [PHONE_NUMBER]" at bounding box center [344, 178] width 300 height 14
click at [318, 177] on div "Telefone: [PHONE_NUMBER]" at bounding box center [344, 178] width 300 height 14
drag, startPoint x: 235, startPoint y: 176, endPoint x: 318, endPoint y: 176, distance: 83.1
click at [318, 176] on div "Telefone: [PHONE_NUMBER]" at bounding box center [344, 178] width 300 height 14
click at [654, 226] on button "OK" at bounding box center [657, 228] width 71 height 22
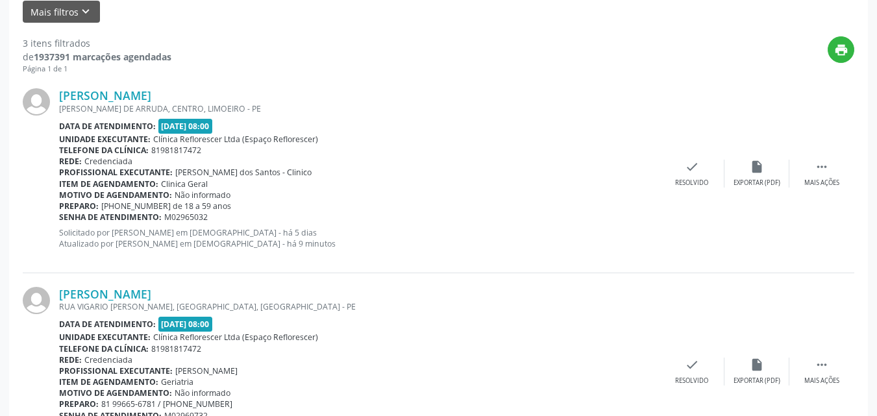
scroll to position [136, 0]
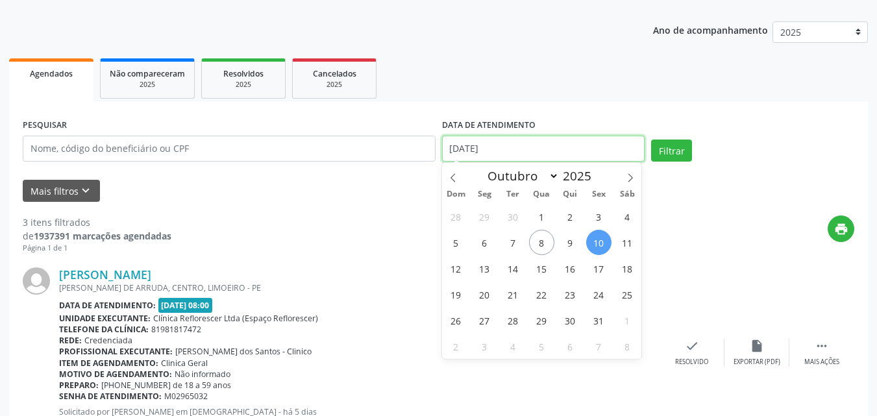
click at [483, 149] on input "[DATE]" at bounding box center [543, 149] width 203 height 26
click at [490, 271] on span "13" at bounding box center [484, 268] width 25 height 25
type input "[DATE]"
click at [490, 271] on span "13" at bounding box center [484, 268] width 25 height 25
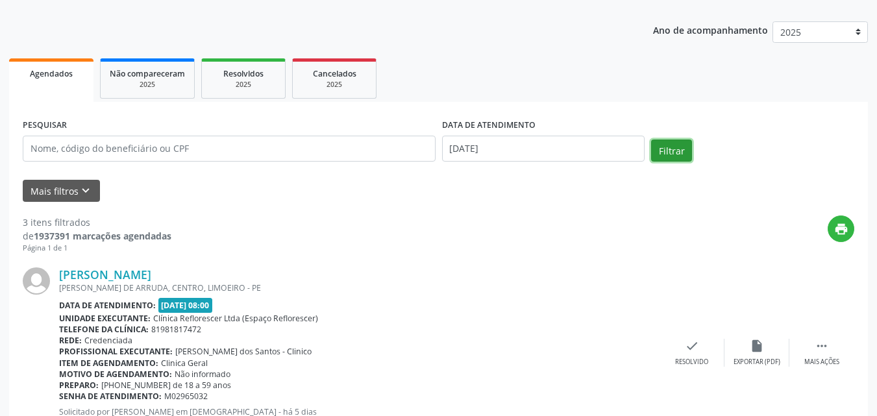
click at [670, 153] on button "Filtrar" at bounding box center [671, 151] width 41 height 22
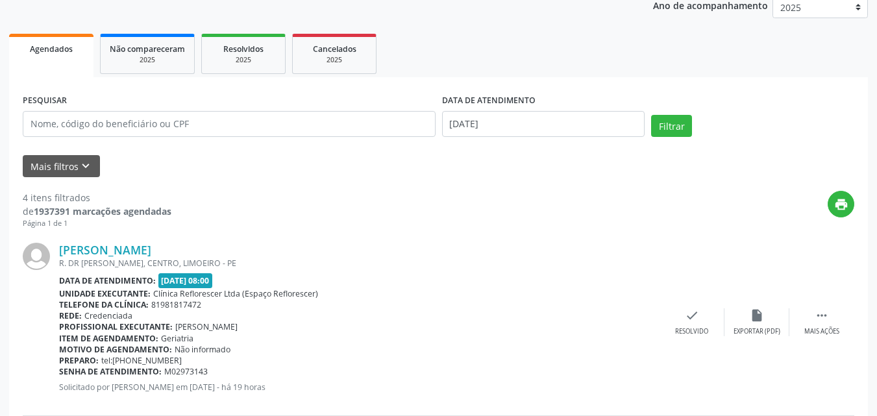
scroll to position [160, 0]
click at [554, 140] on div "DATA DE ATENDIMENTO [DATE]" at bounding box center [544, 119] width 210 height 55
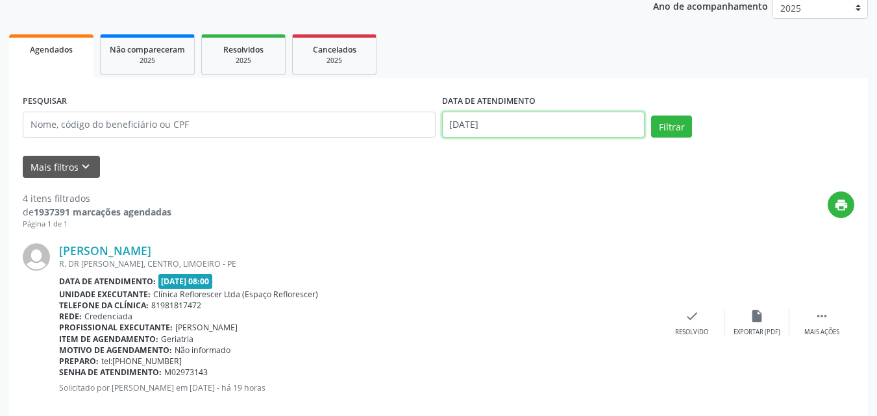
click at [544, 132] on input "[DATE]" at bounding box center [543, 125] width 203 height 26
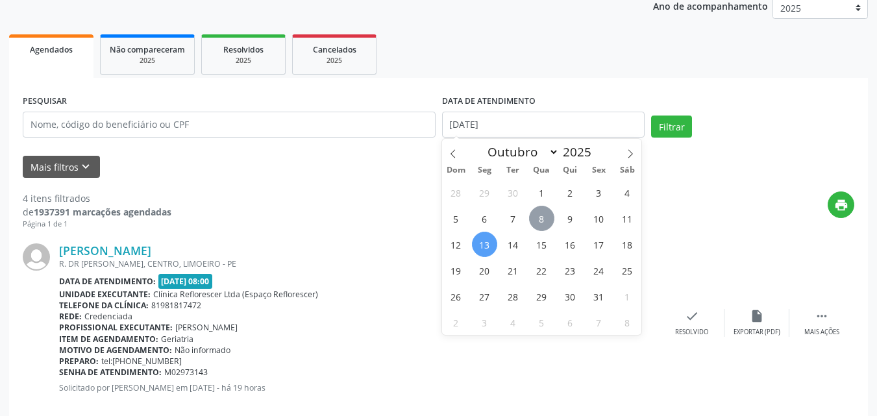
click at [543, 220] on span "8" at bounding box center [541, 218] width 25 height 25
type input "08/10/2025"
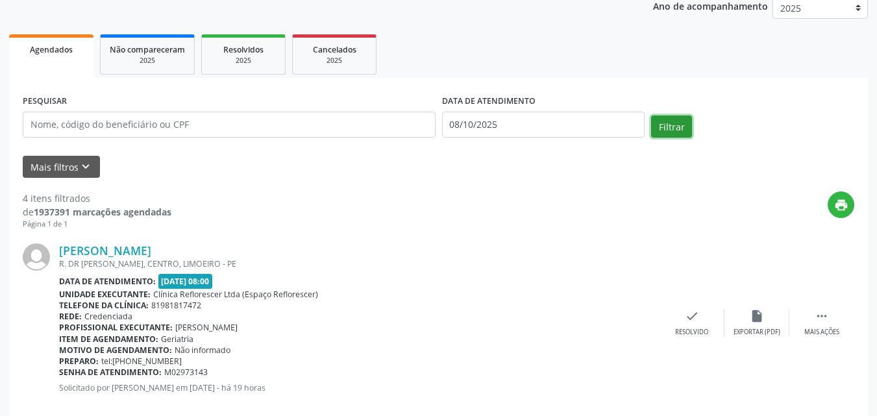
click at [673, 123] on button "Filtrar" at bounding box center [671, 127] width 41 height 22
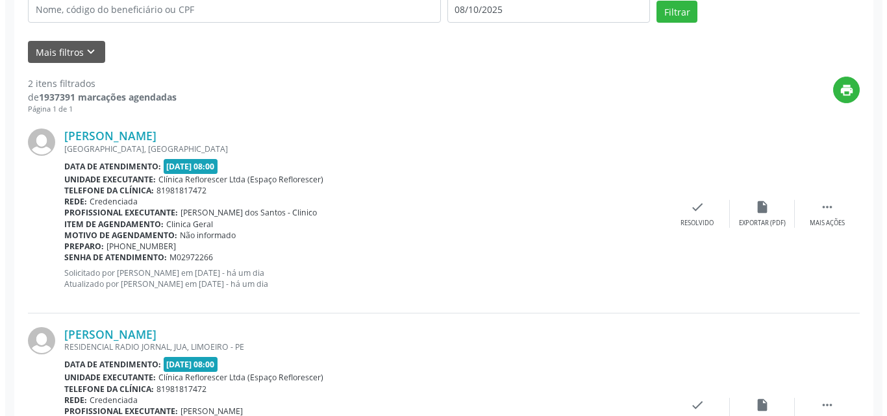
scroll to position [290, 0]
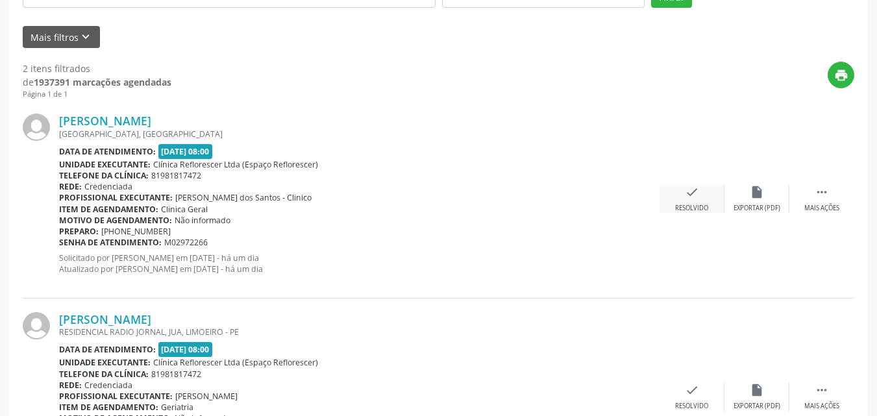
click at [692, 195] on icon "check" at bounding box center [692, 192] width 14 height 14
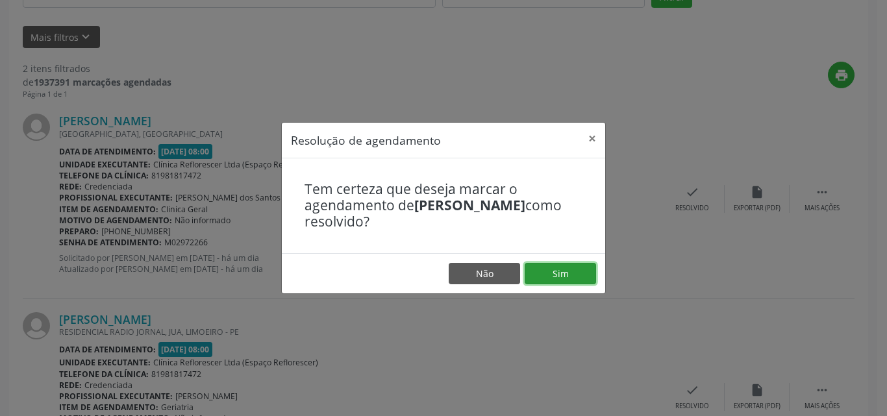
click at [570, 274] on button "Sim" at bounding box center [560, 274] width 71 height 22
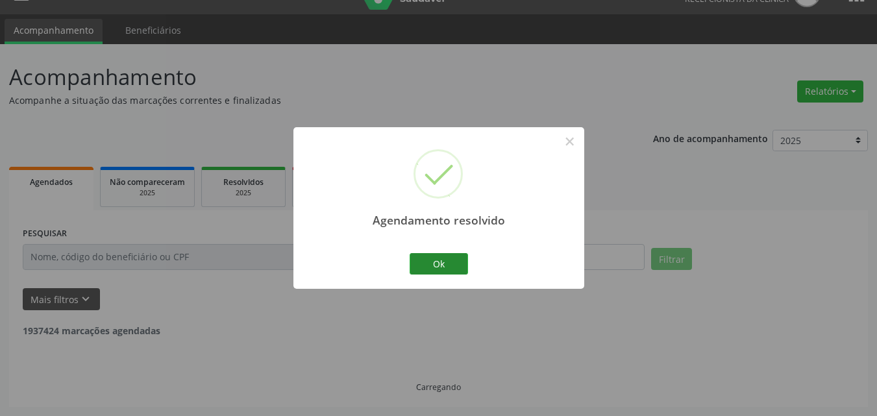
scroll to position [194, 0]
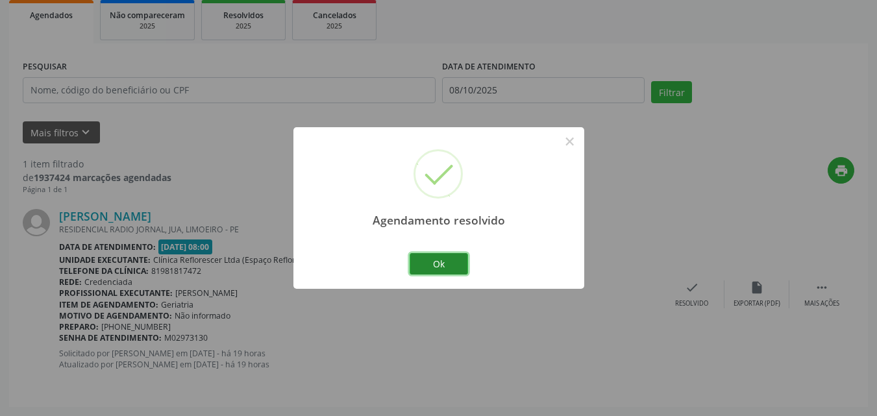
click at [445, 267] on button "Ok" at bounding box center [439, 264] width 58 height 22
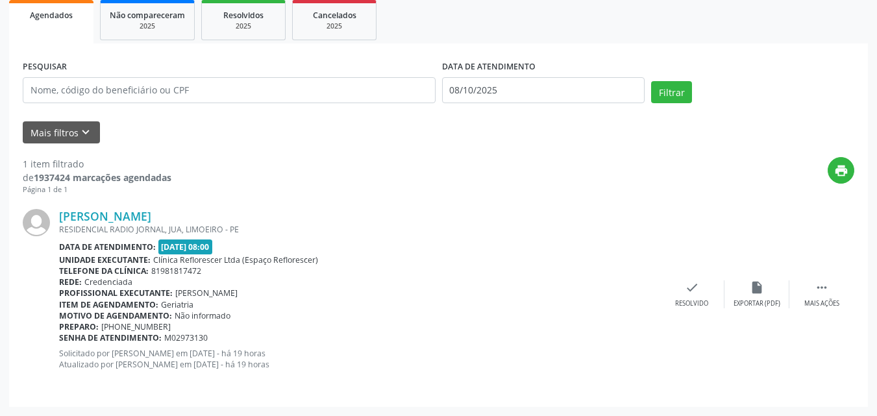
click at [492, 237] on div "[PERSON_NAME] RESIDENCIAL RADIO JORNAL, JUA, LIMOEIRO - PE Data de atendimento:…" at bounding box center [359, 294] width 601 height 170
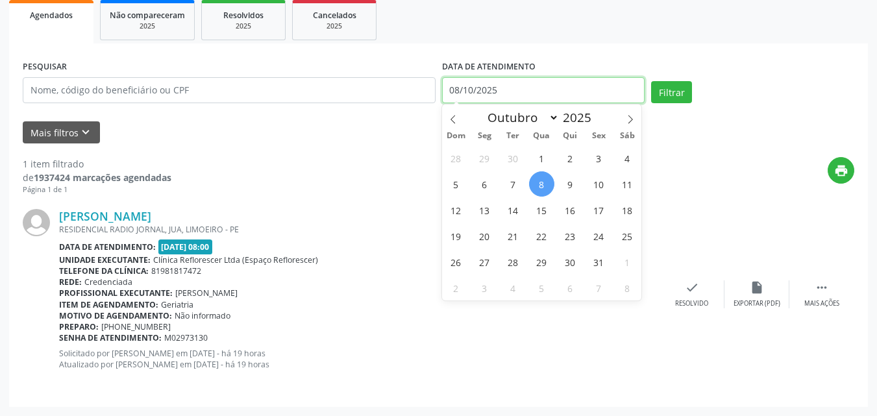
click at [514, 95] on input "08/10/2025" at bounding box center [543, 90] width 203 height 26
click at [575, 181] on span "9" at bounding box center [570, 183] width 25 height 25
type input "09/10/2025"
click at [575, 181] on span "9" at bounding box center [570, 183] width 25 height 25
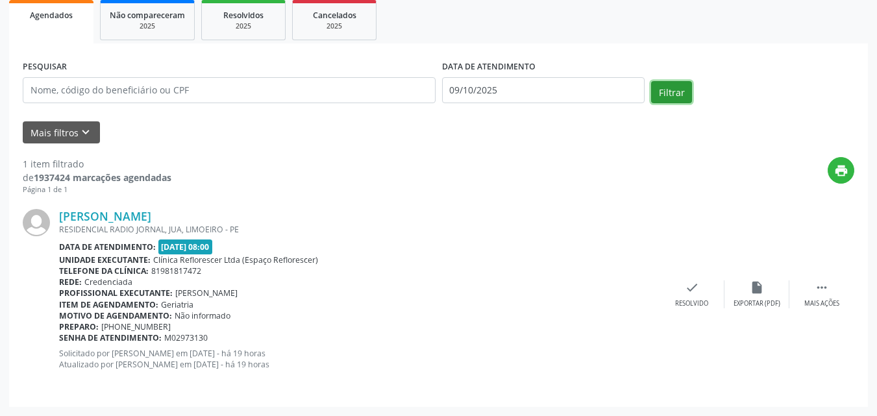
click at [672, 90] on button "Filtrar" at bounding box center [671, 92] width 41 height 22
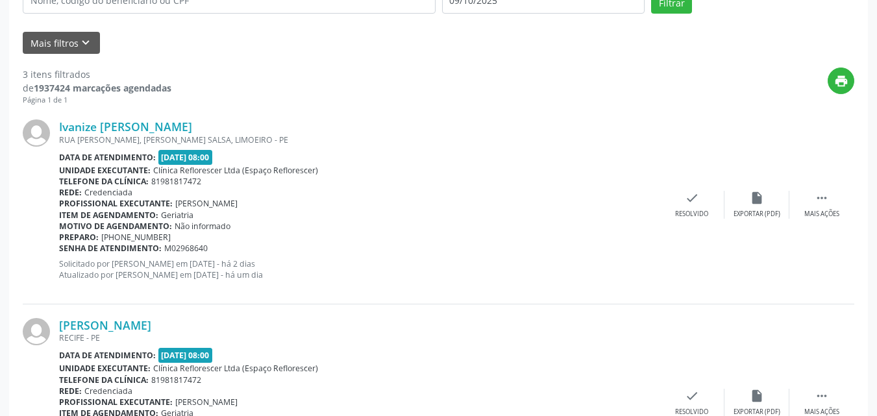
scroll to position [266, 0]
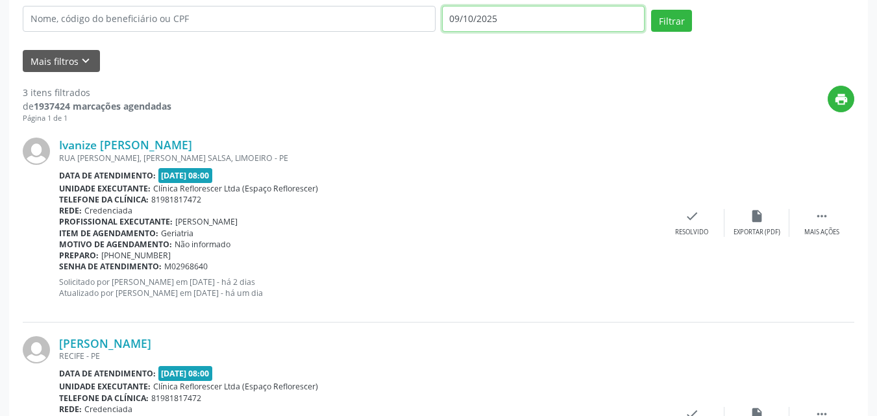
click at [513, 23] on input "09/10/2025" at bounding box center [543, 19] width 203 height 26
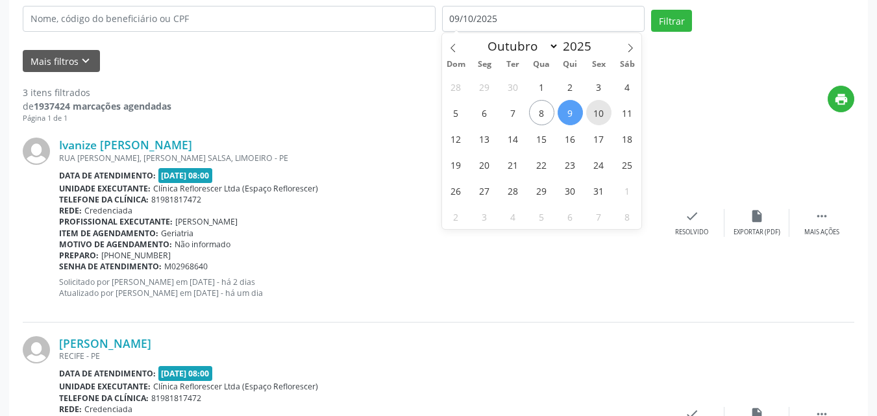
click at [606, 116] on span "10" at bounding box center [598, 112] width 25 height 25
type input "[DATE]"
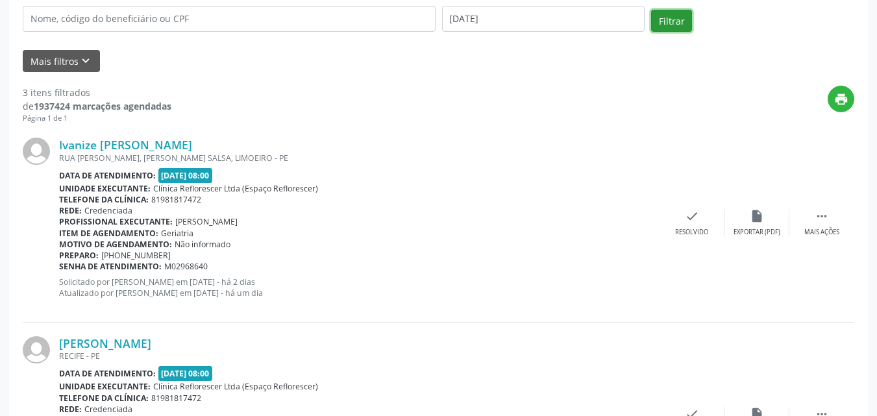
click at [666, 21] on button "Filtrar" at bounding box center [671, 21] width 41 height 22
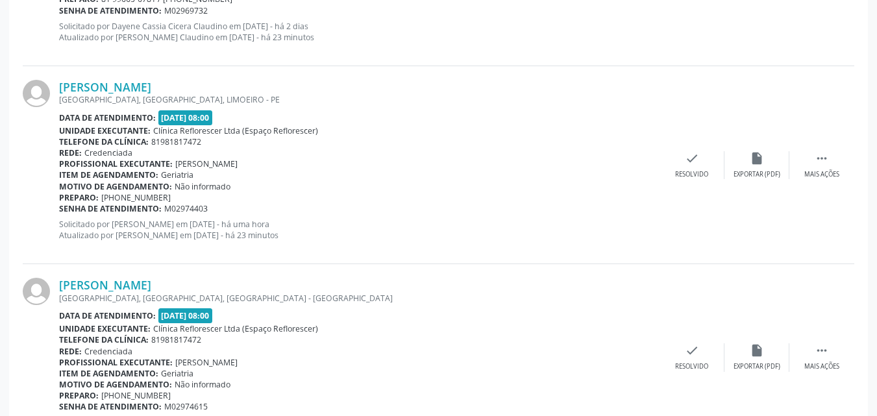
scroll to position [778, 0]
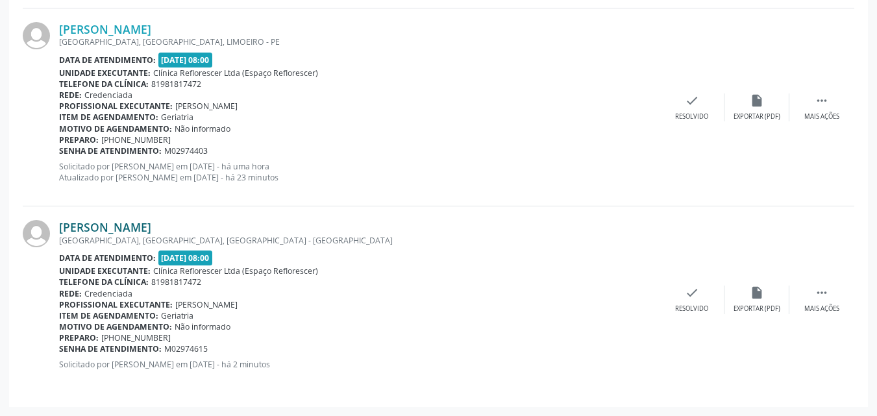
click at [95, 231] on link "[PERSON_NAME]" at bounding box center [105, 227] width 92 height 14
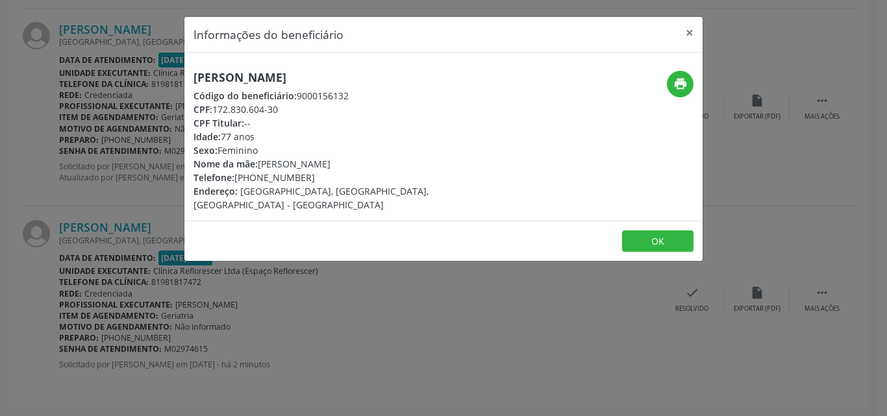
drag, startPoint x: 198, startPoint y: 80, endPoint x: 376, endPoint y: 79, distance: 177.9
click at [376, 79] on h5 "[PERSON_NAME]" at bounding box center [357, 78] width 327 height 14
click at [651, 231] on button "OK" at bounding box center [657, 242] width 71 height 22
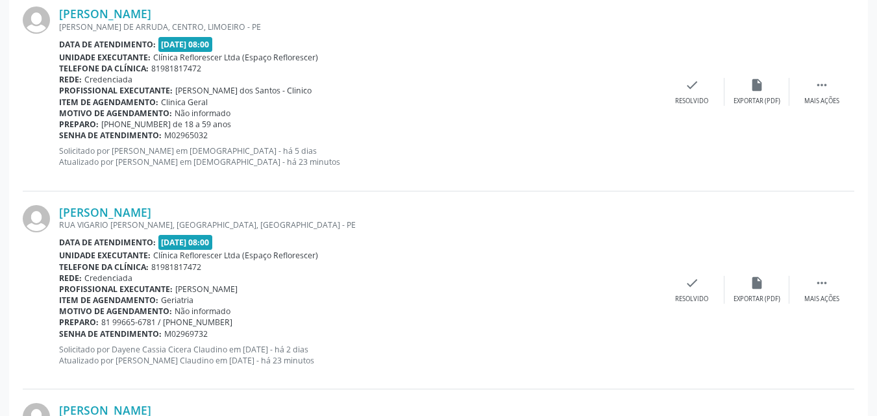
scroll to position [64, 0]
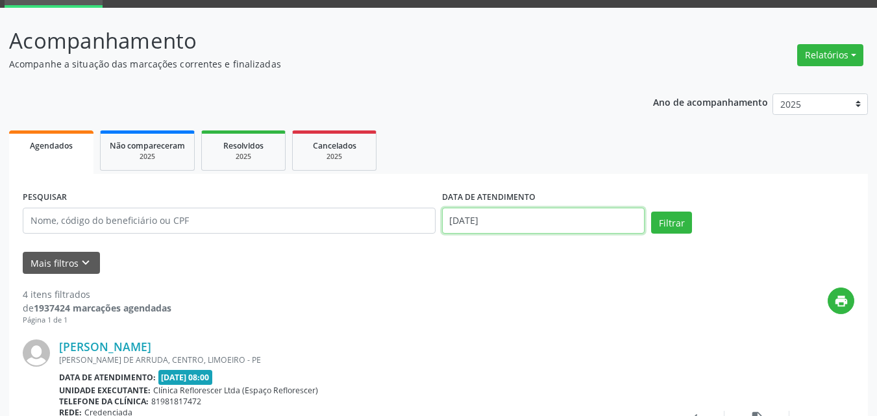
click at [479, 219] on input "[DATE]" at bounding box center [543, 221] width 203 height 26
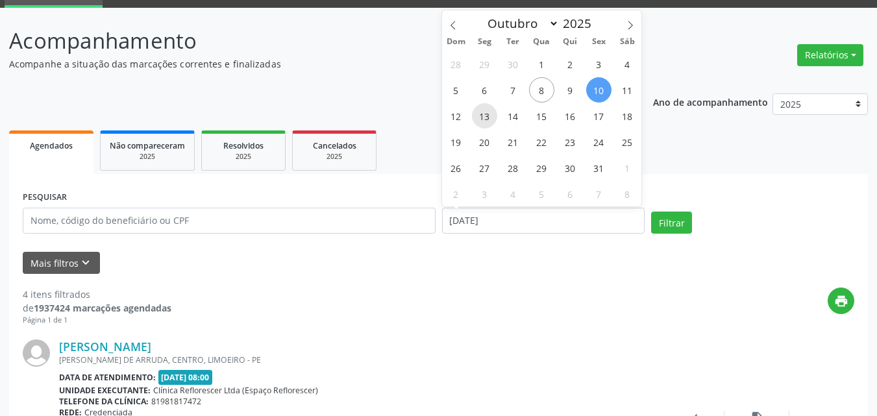
click at [486, 121] on span "13" at bounding box center [484, 115] width 25 height 25
type input "[DATE]"
click at [486, 121] on span "13" at bounding box center [484, 115] width 25 height 25
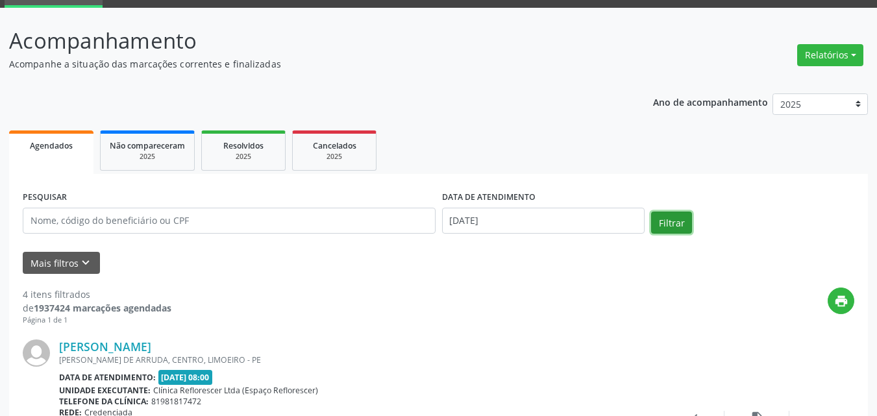
click at [660, 221] on button "Filtrar" at bounding box center [671, 223] width 41 height 22
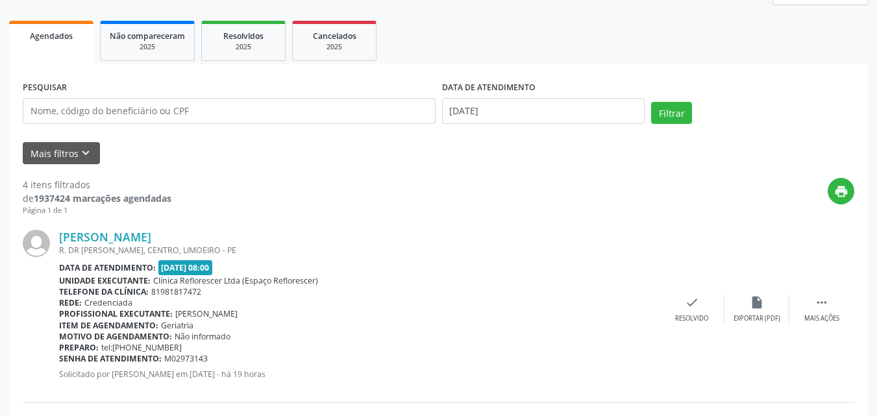
scroll to position [160, 0]
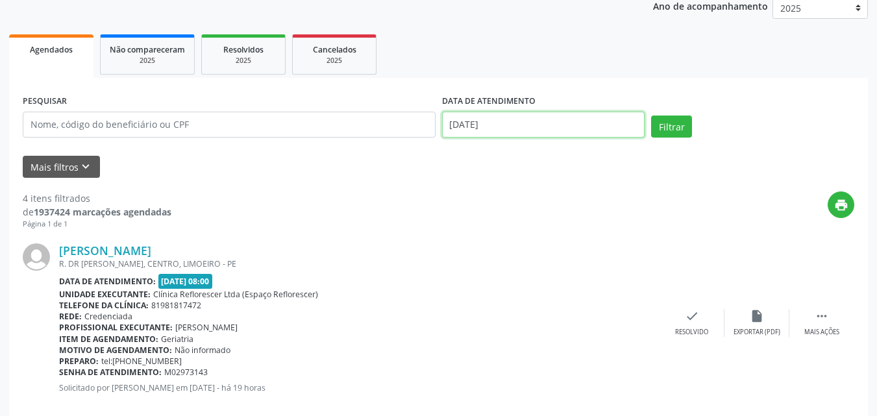
click at [500, 134] on input "[DATE]" at bounding box center [543, 125] width 203 height 26
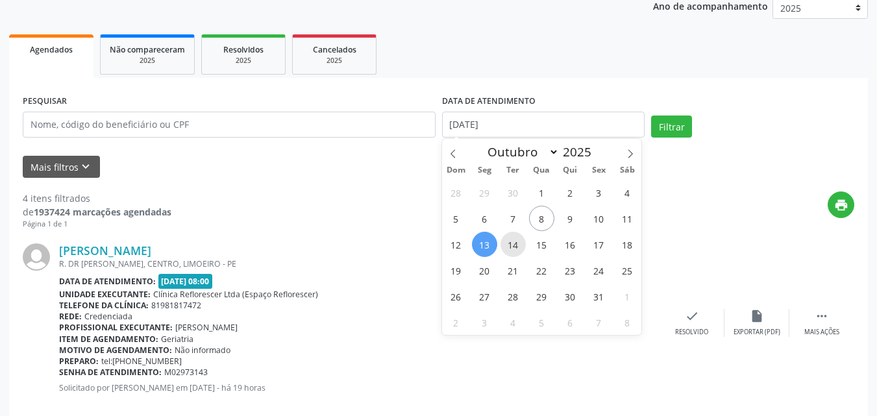
click at [519, 242] on span "14" at bounding box center [513, 244] width 25 height 25
type input "[DATE]"
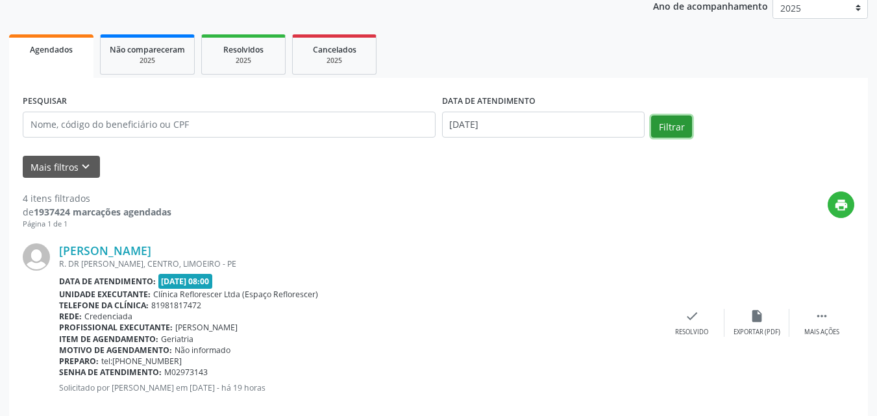
click at [670, 121] on button "Filtrar" at bounding box center [671, 127] width 41 height 22
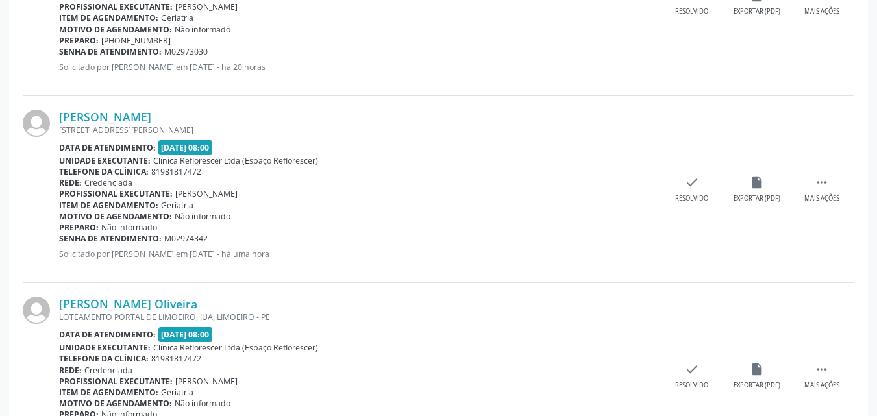
scroll to position [1043, 0]
click at [132, 119] on link "[PERSON_NAME]" at bounding box center [105, 116] width 92 height 14
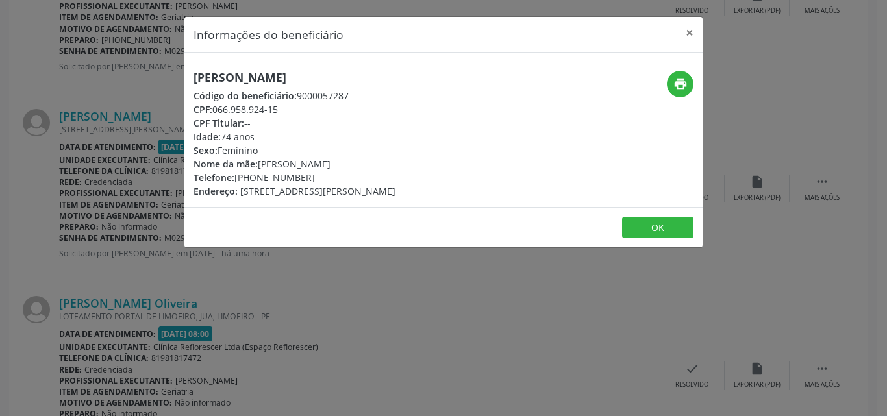
drag, startPoint x: 218, startPoint y: 108, endPoint x: 289, endPoint y: 109, distance: 70.8
click at [290, 109] on div "CPF: 066.958.924-15" at bounding box center [295, 110] width 202 height 14
drag, startPoint x: 216, startPoint y: 108, endPoint x: 305, endPoint y: 108, distance: 89.6
click at [305, 108] on div "CPF: 066.958.924-15" at bounding box center [295, 110] width 202 height 14
drag, startPoint x: 197, startPoint y: 75, endPoint x: 397, endPoint y: 82, distance: 200.2
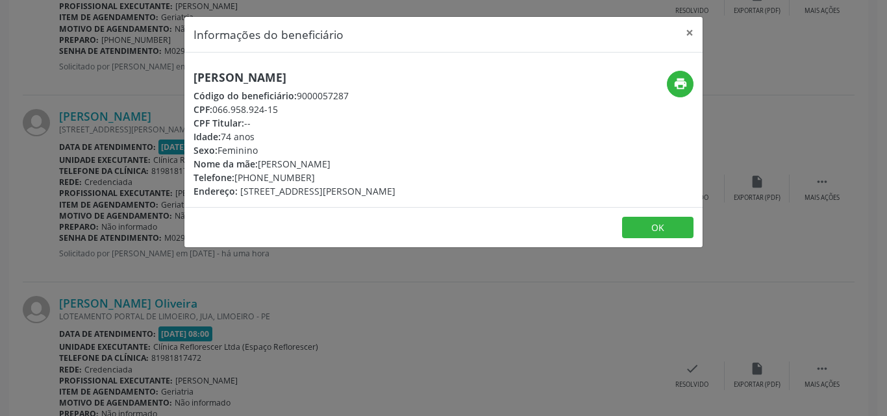
click at [419, 84] on div "[PERSON_NAME] Código do beneficiário: 9000057287 CPF: 066.958.924-15 CPF Titula…" at bounding box center [356, 134] width 345 height 127
drag, startPoint x: 295, startPoint y: 99, endPoint x: 371, endPoint y: 103, distance: 76.7
click at [384, 101] on div "Código do beneficiário: 9000057287" at bounding box center [295, 96] width 202 height 14
drag, startPoint x: 216, startPoint y: 108, endPoint x: 296, endPoint y: 112, distance: 80.0
click at [296, 110] on div "CPF: 066.958.924-15" at bounding box center [295, 110] width 202 height 14
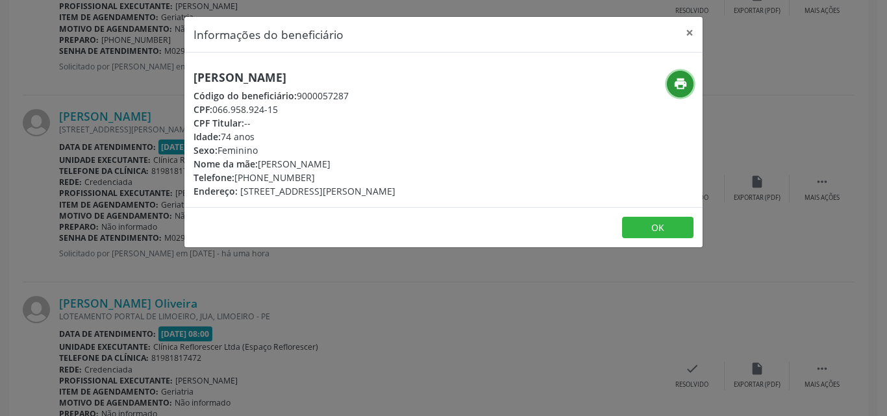
click at [675, 86] on icon "print" at bounding box center [680, 84] width 14 height 14
drag, startPoint x: 231, startPoint y: 181, endPoint x: 334, endPoint y: 177, distance: 103.3
click at [334, 177] on div "Telefone: [PHONE_NUMBER]" at bounding box center [295, 178] width 202 height 14
click at [318, 190] on span "[STREET_ADDRESS][PERSON_NAME]" at bounding box center [317, 191] width 155 height 12
drag, startPoint x: 238, startPoint y: 178, endPoint x: 296, endPoint y: 178, distance: 58.4
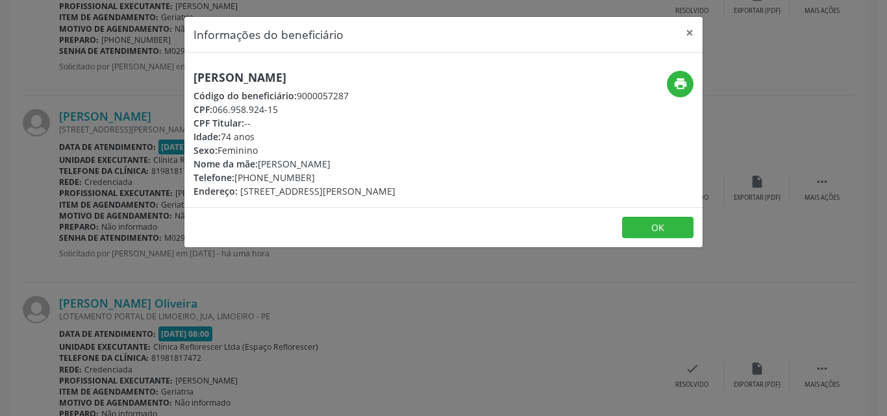
click at [296, 178] on div "Telefone: [PHONE_NUMBER]" at bounding box center [295, 178] width 202 height 14
click at [278, 177] on div "Telefone: [PHONE_NUMBER]" at bounding box center [295, 178] width 202 height 14
drag, startPoint x: 235, startPoint y: 177, endPoint x: 307, endPoint y: 177, distance: 72.1
click at [315, 177] on div "Telefone: [PHONE_NUMBER]" at bounding box center [295, 178] width 202 height 14
click at [651, 230] on button "OK" at bounding box center [657, 228] width 71 height 22
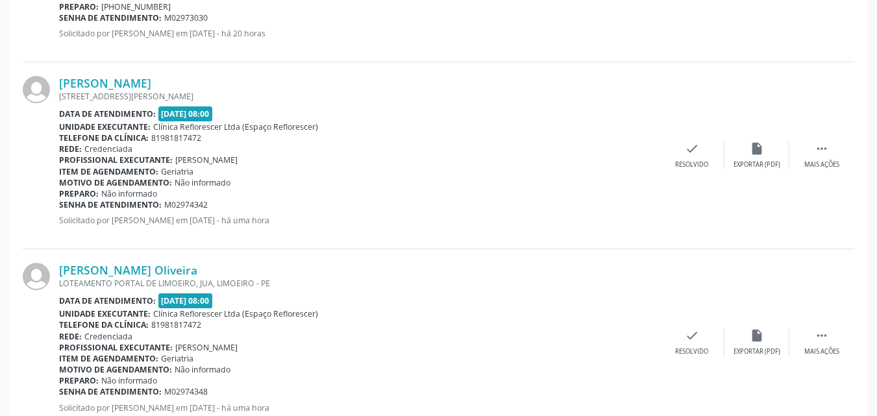
scroll to position [1119, 0]
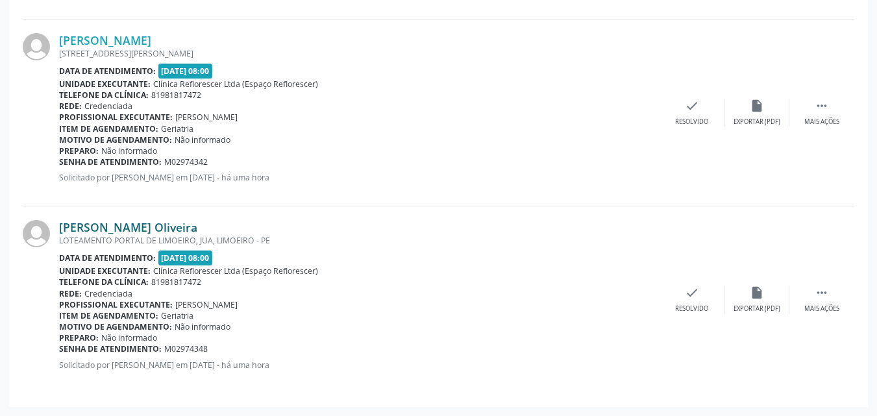
click at [195, 229] on link "[PERSON_NAME] Oliveira" at bounding box center [128, 227] width 138 height 14
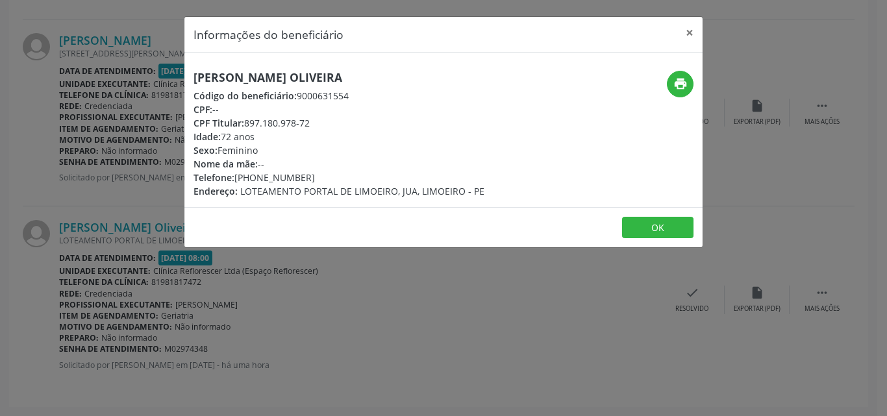
drag, startPoint x: 191, startPoint y: 75, endPoint x: 438, endPoint y: 80, distance: 246.8
click at [438, 80] on div "[PERSON_NAME] Oliveira Código do beneficiário: 9000631554 CPF: -- CPF Titular: …" at bounding box center [356, 134] width 345 height 127
drag, startPoint x: 294, startPoint y: 97, endPoint x: 373, endPoint y: 100, distance: 79.3
click at [373, 100] on div "Código do beneficiário: 9000631554" at bounding box center [339, 96] width 291 height 14
click at [687, 88] on icon "print" at bounding box center [680, 84] width 14 height 14
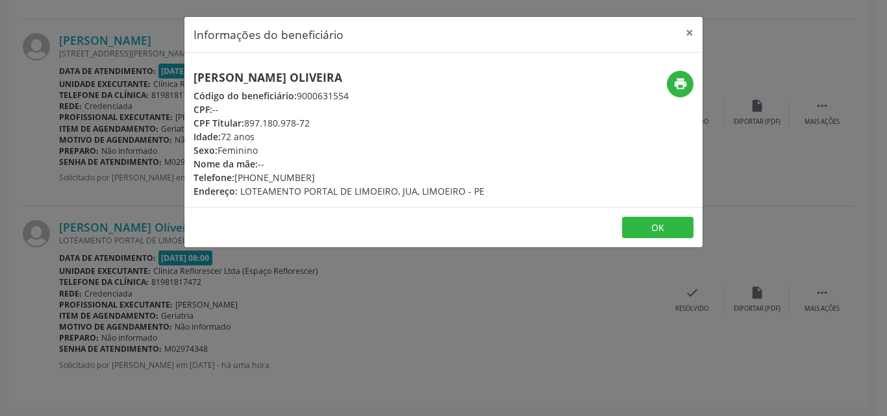
drag, startPoint x: 244, startPoint y: 120, endPoint x: 344, endPoint y: 121, distance: 100.7
click at [344, 121] on div "CPF Titular: 897.180.978-72" at bounding box center [339, 123] width 291 height 14
drag, startPoint x: 235, startPoint y: 177, endPoint x: 314, endPoint y: 175, distance: 79.3
click at [314, 175] on div "Telefone: [PHONE_NUMBER]" at bounding box center [339, 178] width 291 height 14
drag, startPoint x: 245, startPoint y: 120, endPoint x: 333, endPoint y: 123, distance: 87.7
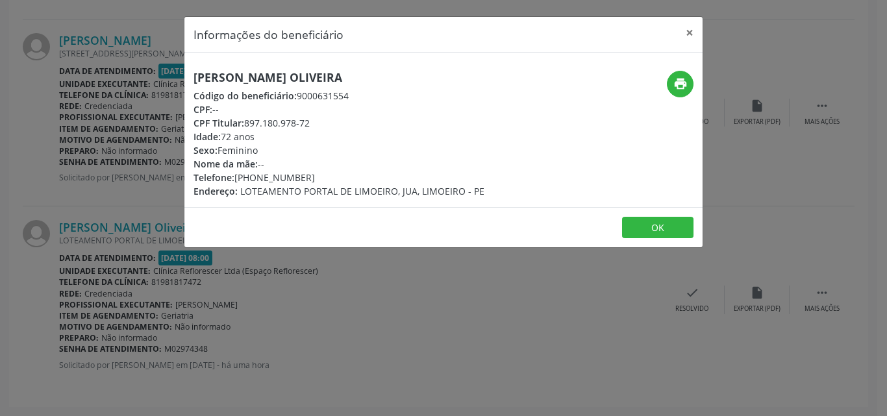
click at [338, 121] on div "CPF Titular: 897.180.978-72" at bounding box center [339, 123] width 291 height 14
click at [657, 236] on button "OK" at bounding box center [657, 228] width 71 height 22
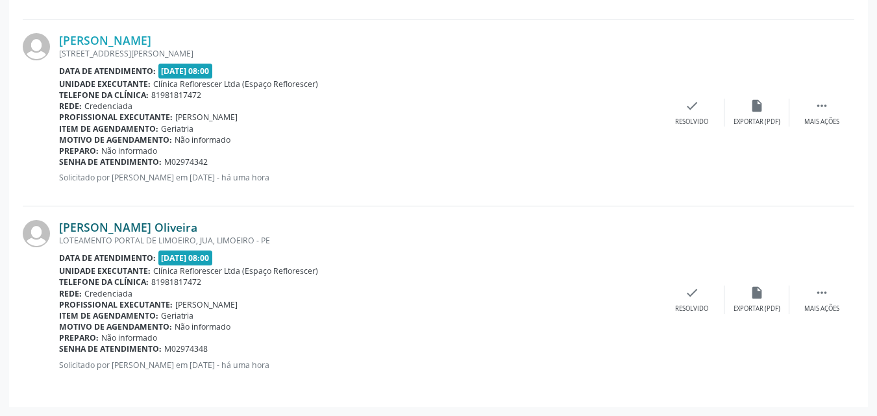
click at [142, 229] on link "[PERSON_NAME] Oliveira" at bounding box center [128, 227] width 138 height 14
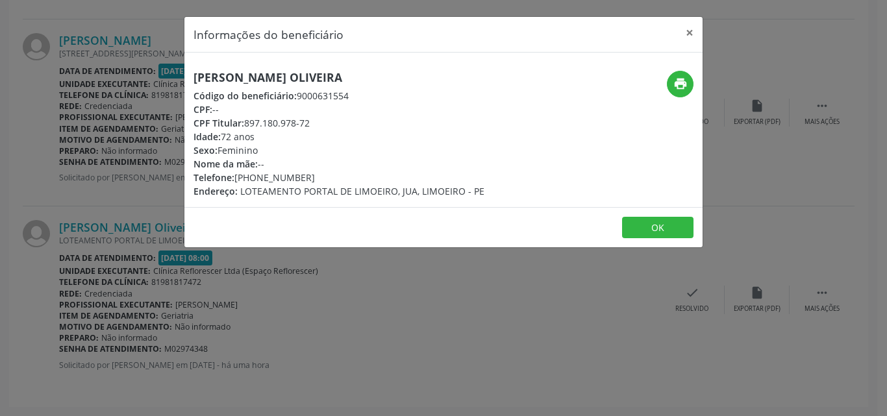
drag, startPoint x: 245, startPoint y: 118, endPoint x: 340, endPoint y: 118, distance: 95.5
click at [340, 118] on div "CPF Titular: 897.180.978-72" at bounding box center [339, 123] width 291 height 14
click at [653, 227] on button "OK" at bounding box center [657, 228] width 71 height 22
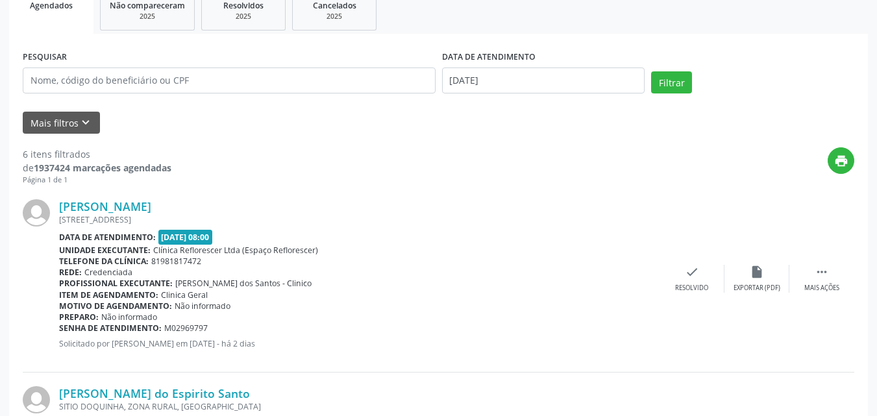
scroll to position [145, 0]
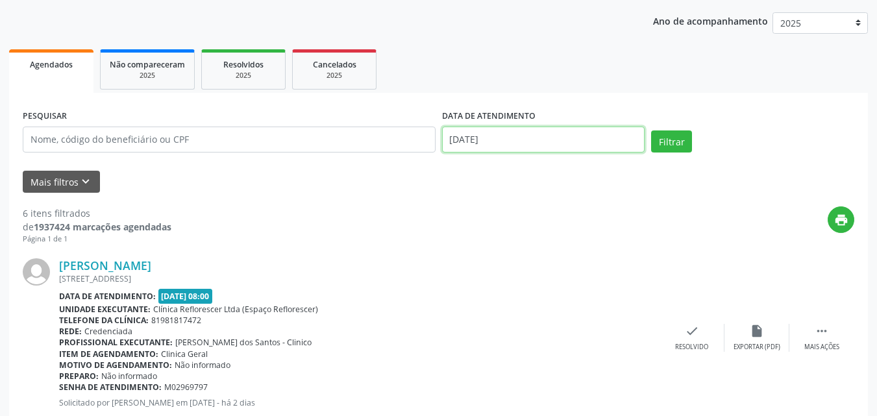
click at [486, 145] on input "[DATE]" at bounding box center [543, 140] width 203 height 26
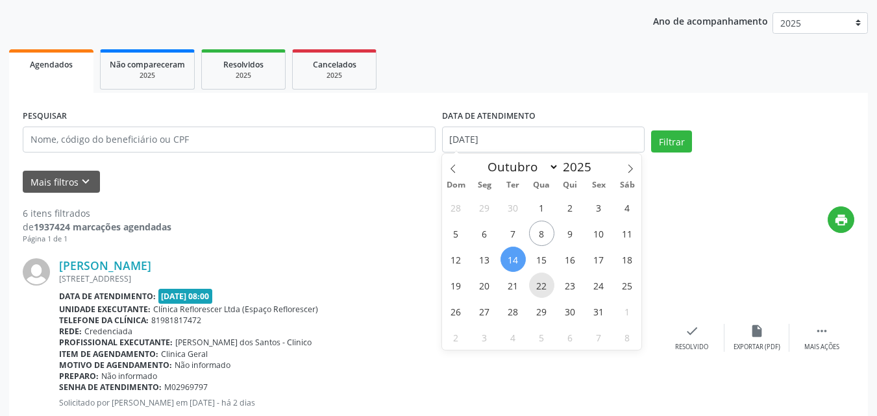
click at [544, 276] on span "22" at bounding box center [541, 285] width 25 height 25
type input "[DATE]"
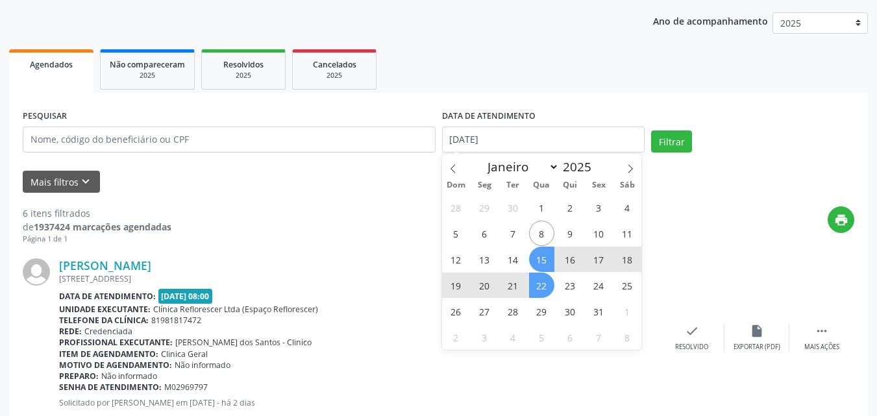
click at [539, 260] on span "15" at bounding box center [541, 259] width 25 height 25
select select "9"
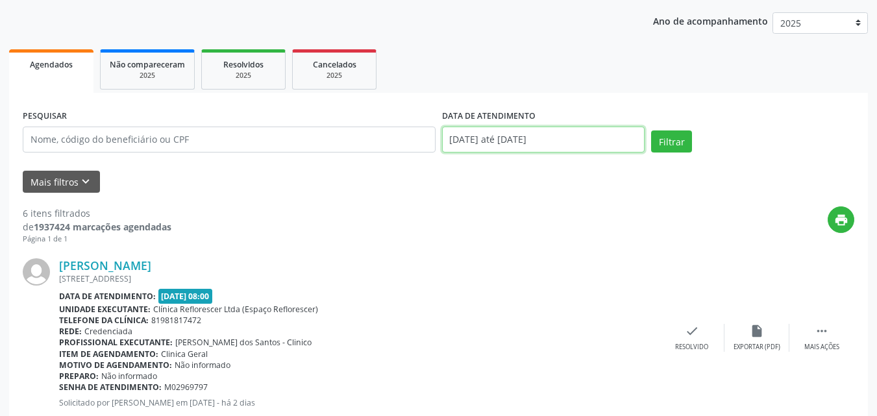
click at [554, 144] on input "[DATE] até [DATE]" at bounding box center [543, 140] width 203 height 26
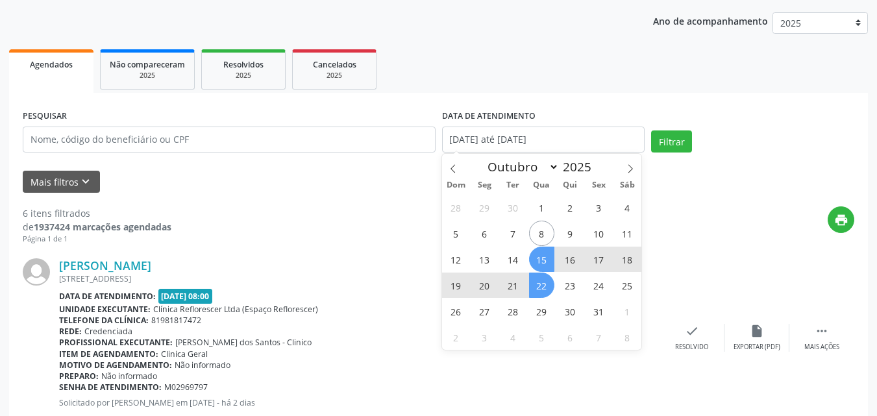
click at [546, 260] on span "15" at bounding box center [541, 259] width 25 height 25
type input "[DATE]"
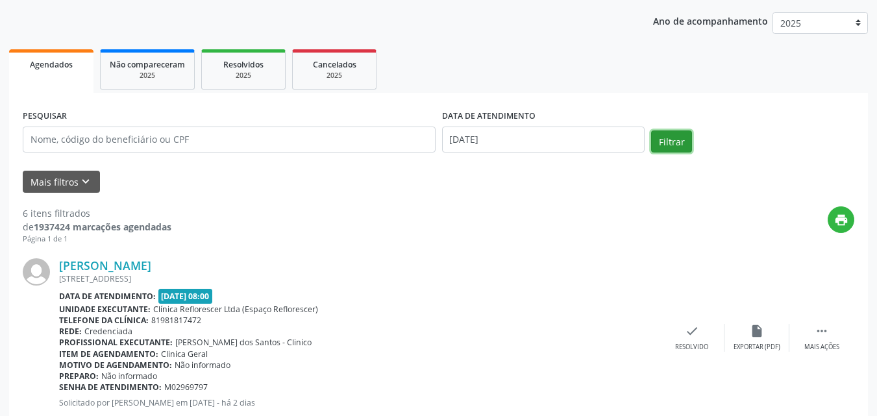
click at [674, 137] on button "Filtrar" at bounding box center [671, 142] width 41 height 22
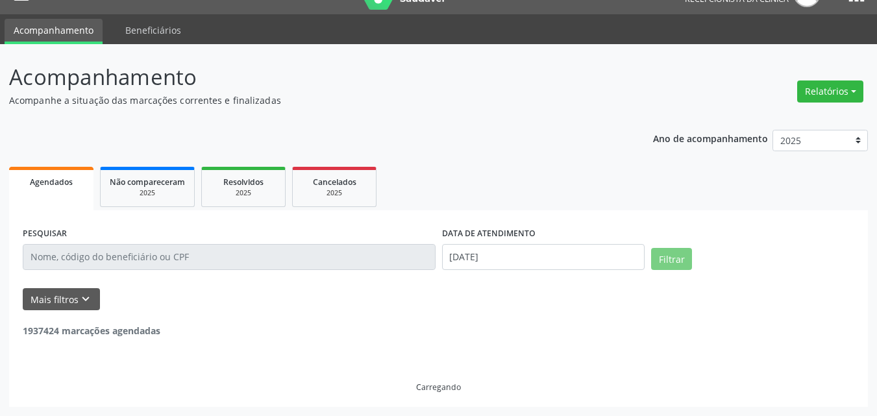
scroll to position [0, 0]
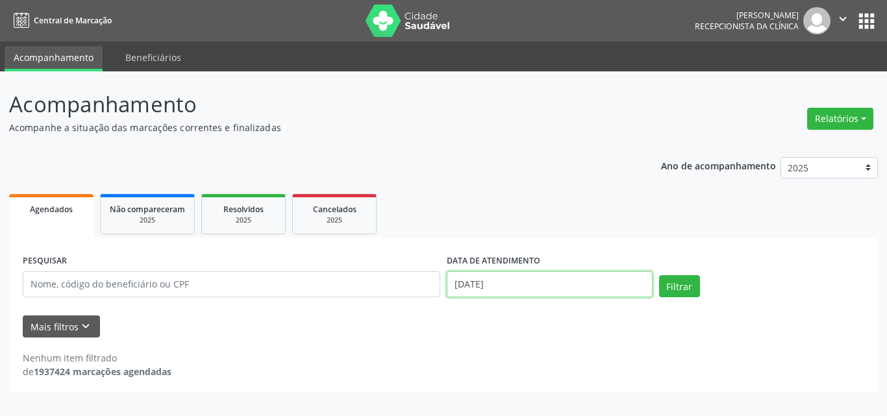
click at [553, 297] on input "[DATE]" at bounding box center [550, 284] width 206 height 26
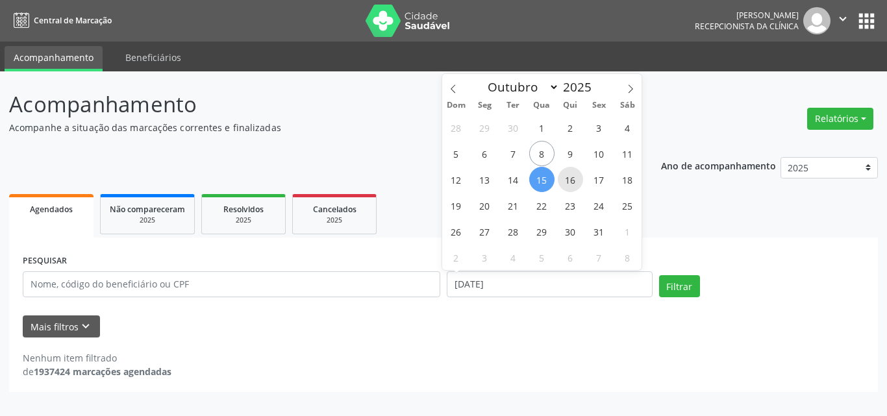
click at [575, 184] on span "16" at bounding box center [570, 179] width 25 height 25
type input "[DATE]"
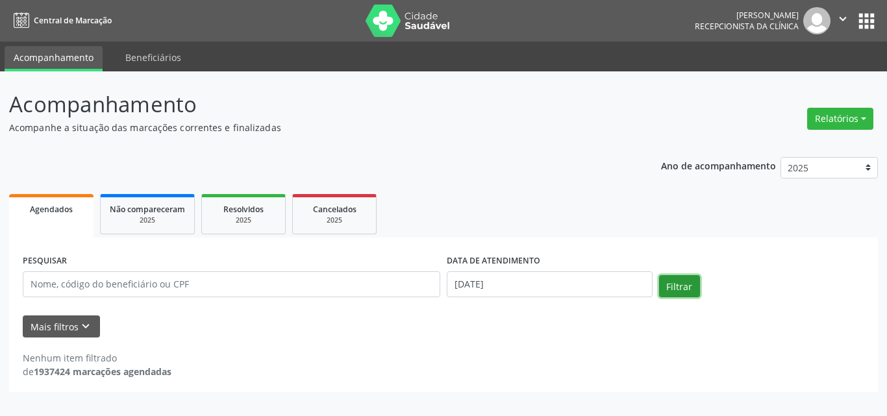
click at [679, 285] on button "Filtrar" at bounding box center [679, 286] width 41 height 22
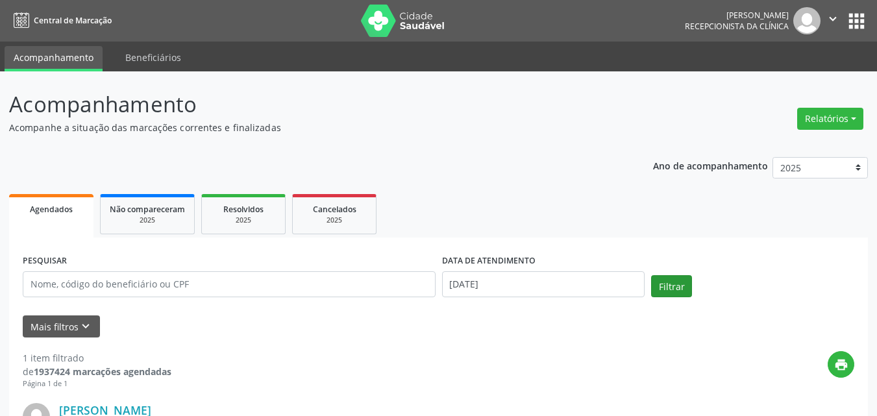
scroll to position [182, 0]
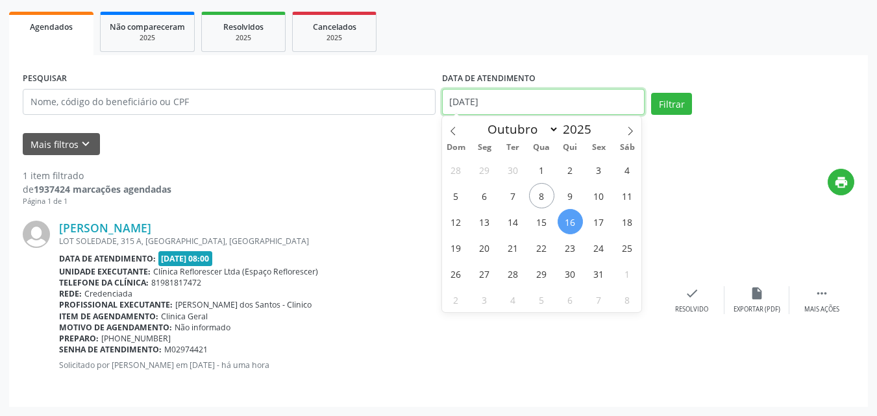
click at [490, 106] on input "[DATE]" at bounding box center [543, 102] width 203 height 26
click at [529, 195] on span "8" at bounding box center [541, 195] width 25 height 25
type input "08/10/2025"
click at [529, 195] on span "8" at bounding box center [541, 195] width 25 height 25
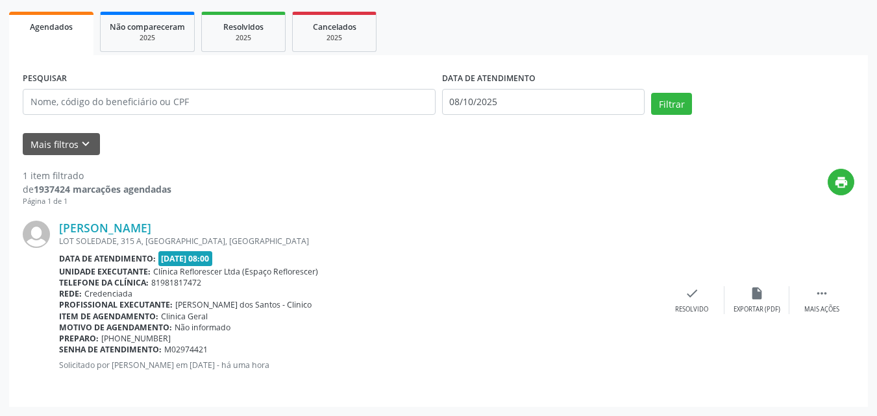
click at [529, 195] on div "print" at bounding box center [512, 188] width 683 height 38
click at [573, 216] on div "[PERSON_NAME] [STREET_ADDRESS] Data de atendimento: [DATE] 08:00 Unidade execut…" at bounding box center [439, 300] width 832 height 186
click at [660, 103] on button "Filtrar" at bounding box center [671, 104] width 41 height 22
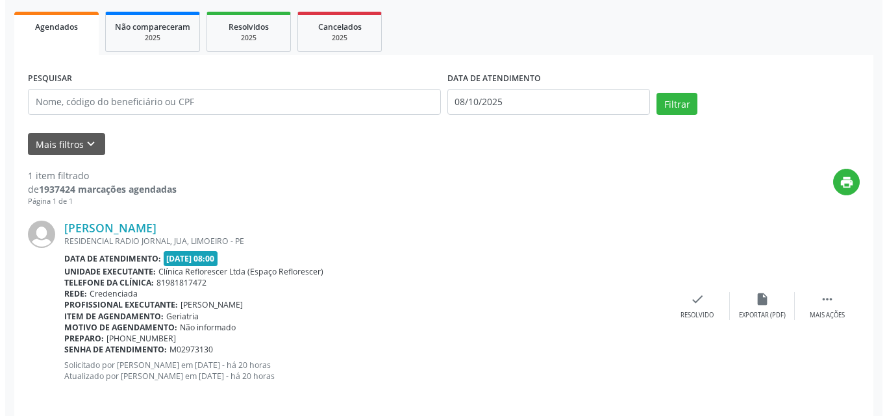
scroll to position [194, 0]
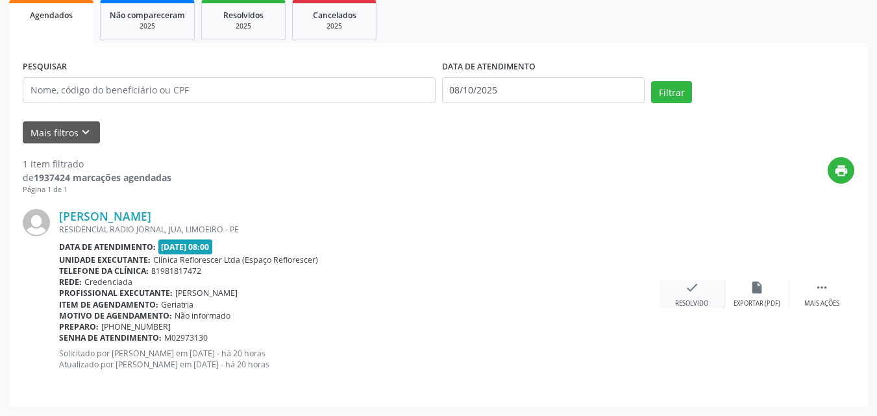
click at [686, 293] on icon "check" at bounding box center [692, 288] width 14 height 14
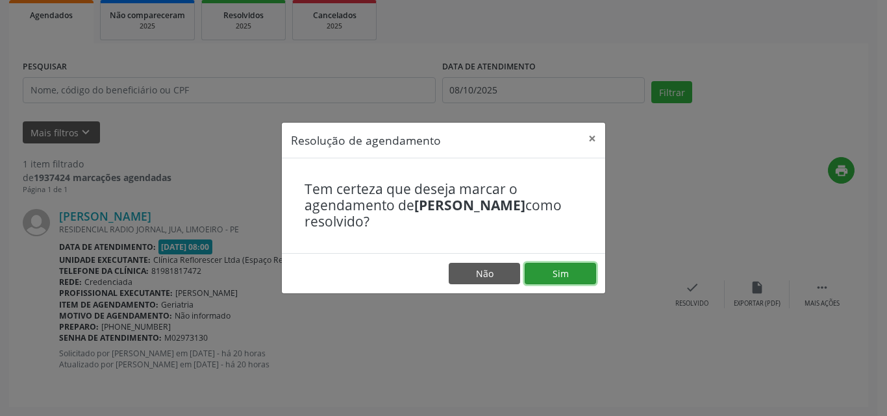
click at [554, 269] on button "Sim" at bounding box center [560, 274] width 71 height 22
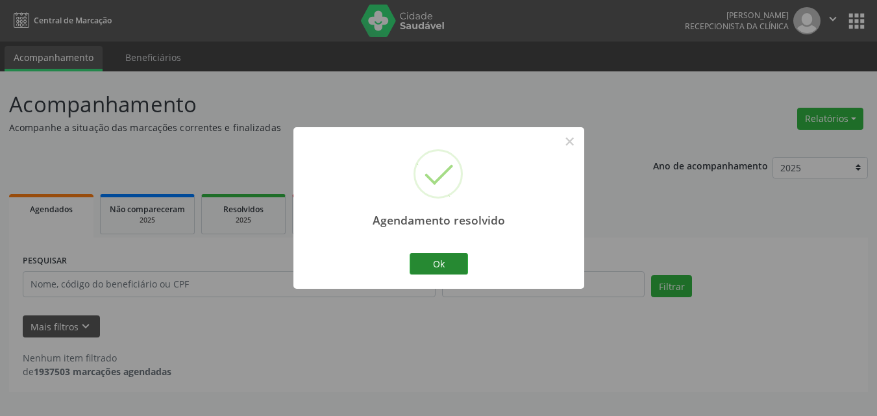
scroll to position [0, 0]
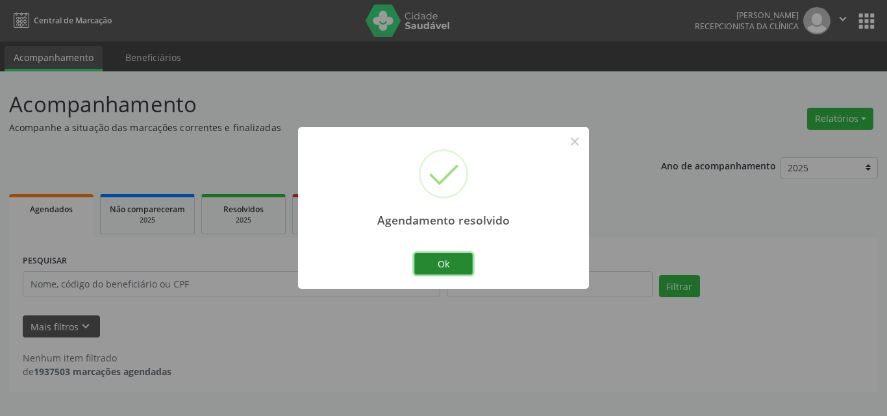
click at [432, 265] on button "Ok" at bounding box center [443, 264] width 58 height 22
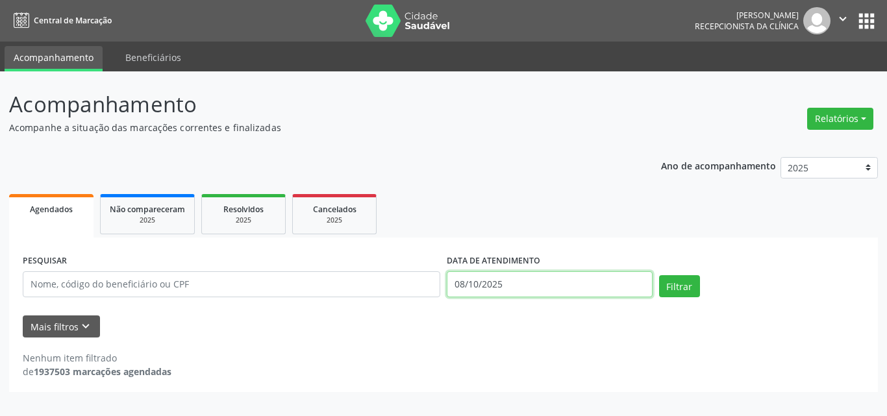
click at [542, 288] on input "08/10/2025" at bounding box center [550, 284] width 206 height 26
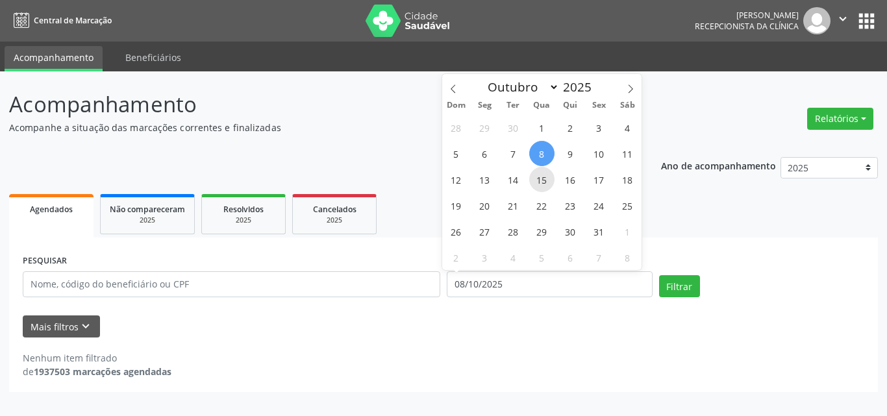
click at [544, 185] on span "15" at bounding box center [541, 179] width 25 height 25
type input "[DATE]"
click at [544, 185] on span "15" at bounding box center [541, 179] width 25 height 25
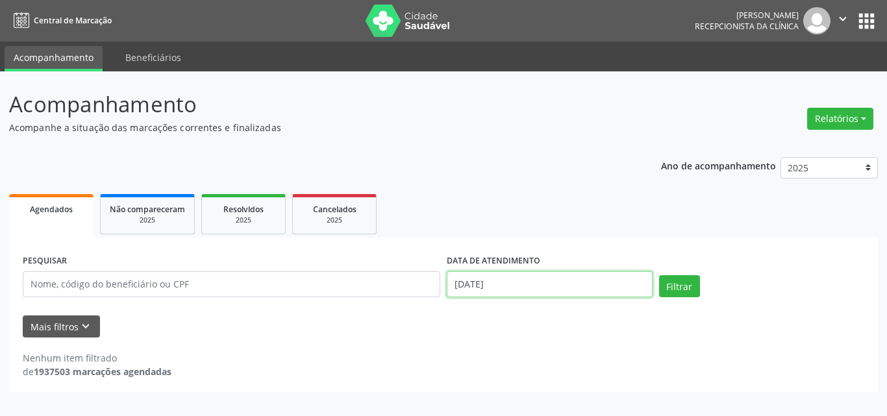
click at [518, 282] on input "[DATE]" at bounding box center [550, 284] width 206 height 26
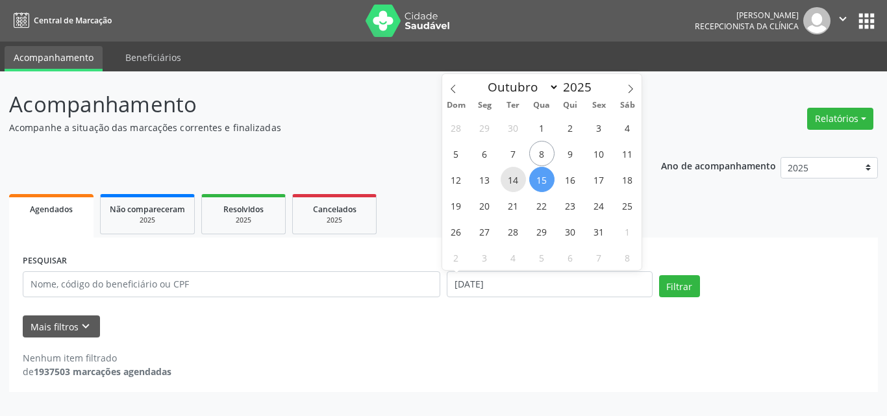
click at [512, 184] on span "14" at bounding box center [513, 179] width 25 height 25
type input "[DATE]"
click at [512, 184] on span "14" at bounding box center [513, 179] width 25 height 25
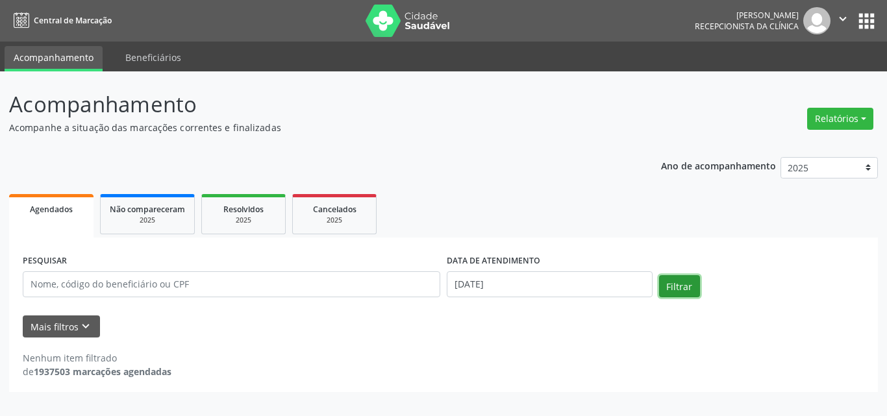
click at [677, 288] on button "Filtrar" at bounding box center [679, 286] width 41 height 22
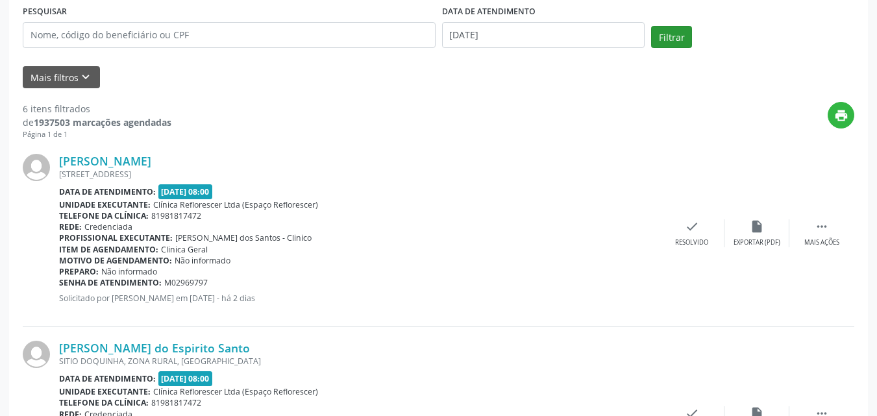
scroll to position [260, 0]
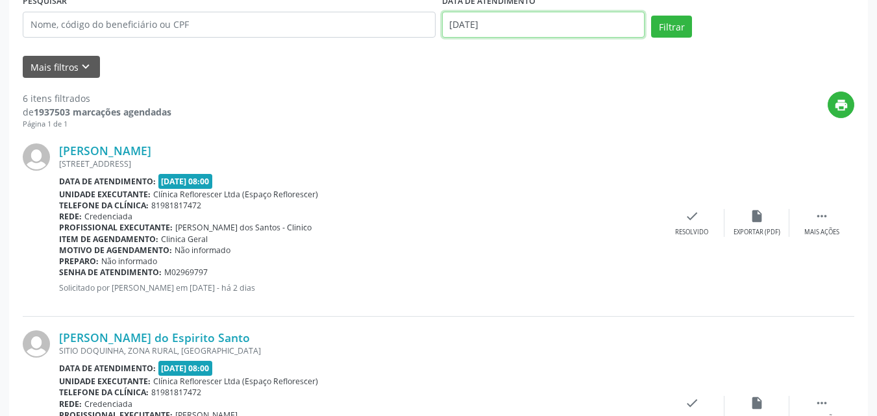
click at [510, 26] on input "[DATE]" at bounding box center [543, 25] width 203 height 26
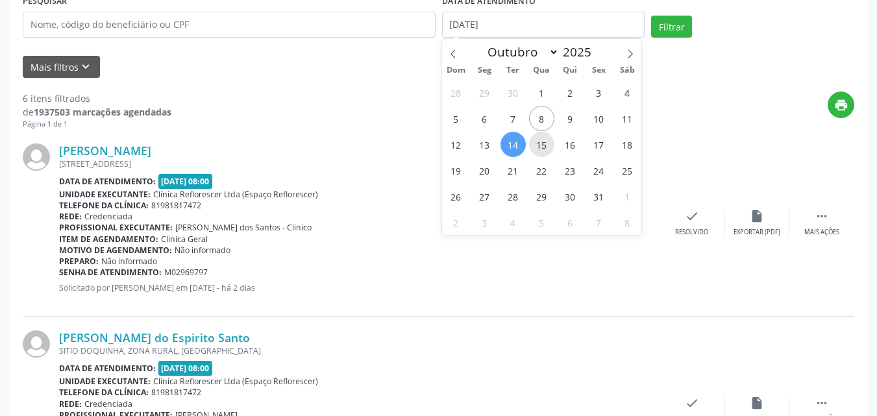
click at [545, 144] on span "15" at bounding box center [541, 144] width 25 height 25
type input "[DATE]"
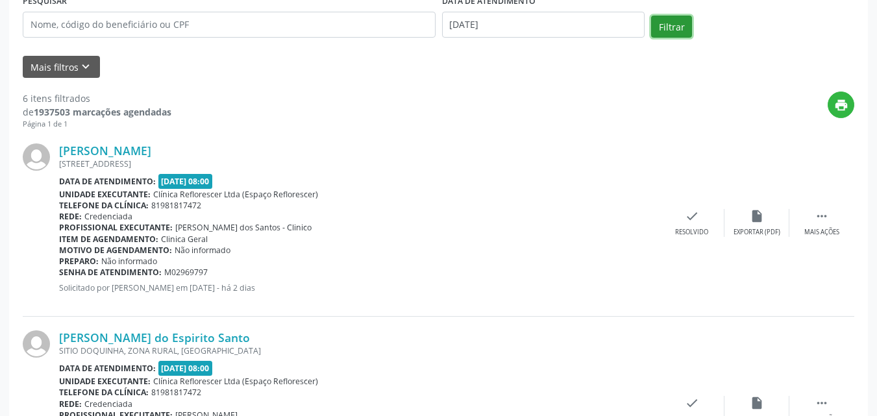
click at [668, 27] on button "Filtrar" at bounding box center [671, 27] width 41 height 22
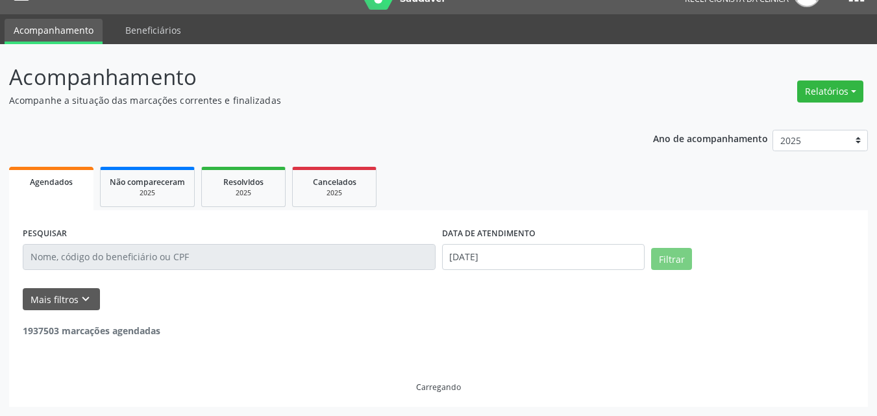
scroll to position [0, 0]
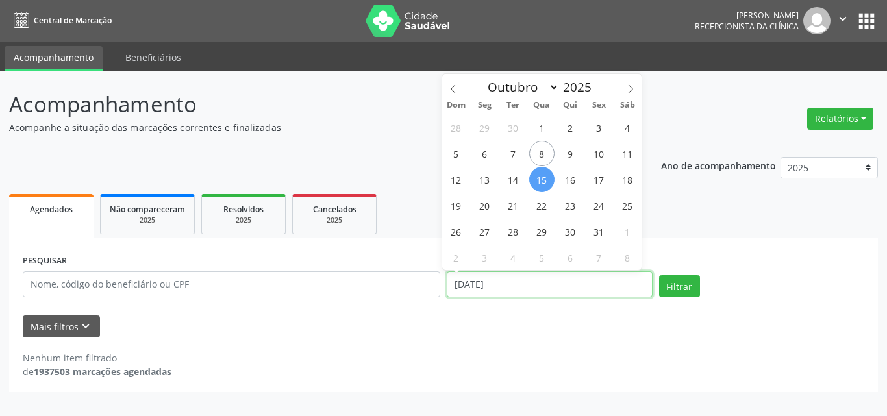
click at [547, 292] on input "[DATE]" at bounding box center [550, 284] width 206 height 26
click at [569, 183] on span "16" at bounding box center [570, 179] width 25 height 25
type input "[DATE]"
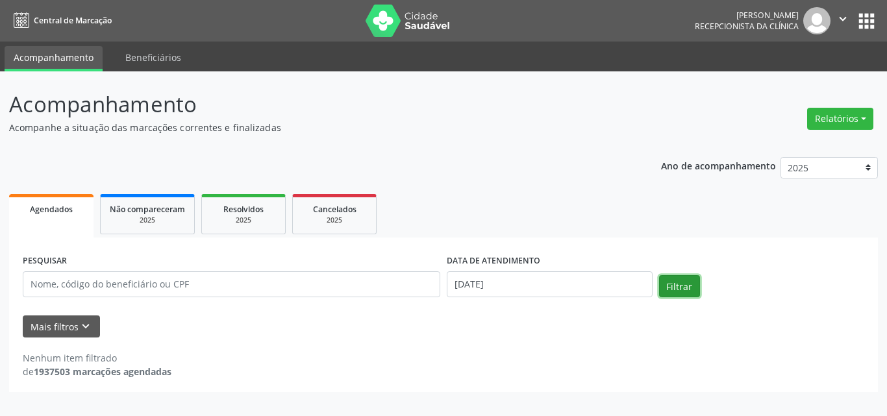
click at [681, 283] on button "Filtrar" at bounding box center [679, 286] width 41 height 22
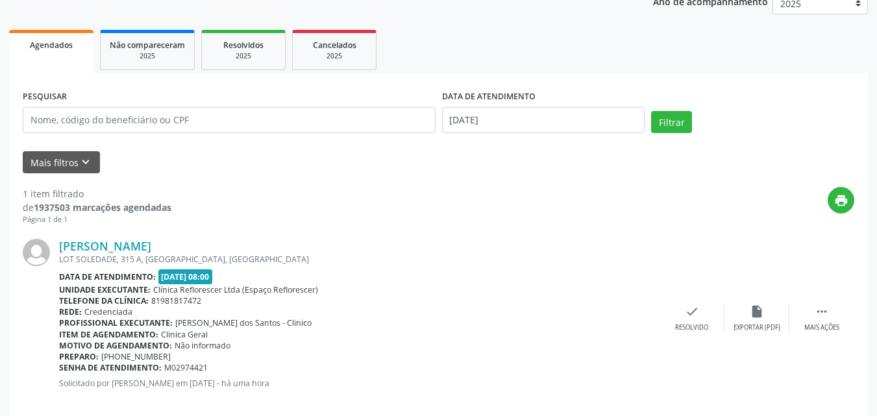
scroll to position [182, 0]
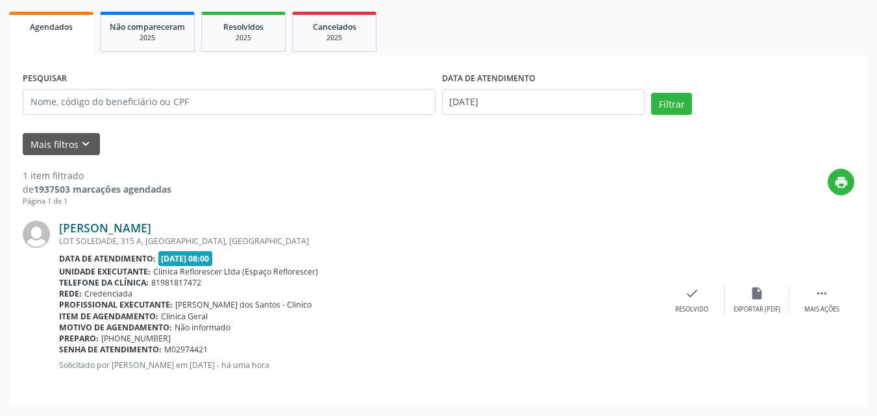
click at [88, 227] on link "[PERSON_NAME]" at bounding box center [105, 228] width 92 height 14
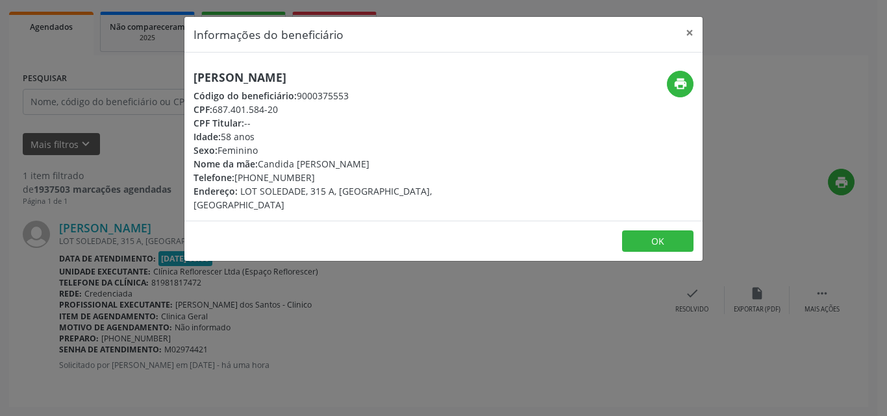
drag, startPoint x: 191, startPoint y: 74, endPoint x: 369, endPoint y: 84, distance: 178.2
click at [369, 84] on div "[PERSON_NAME] Código do beneficiário: 9000375553 CPF: 687.401.584-20 CPF Titula…" at bounding box center [356, 141] width 345 height 141
click at [687, 86] on icon "print" at bounding box center [680, 84] width 14 height 14
click at [677, 79] on icon "print" at bounding box center [680, 84] width 14 height 14
drag, startPoint x: 299, startPoint y: 97, endPoint x: 360, endPoint y: 97, distance: 61.7
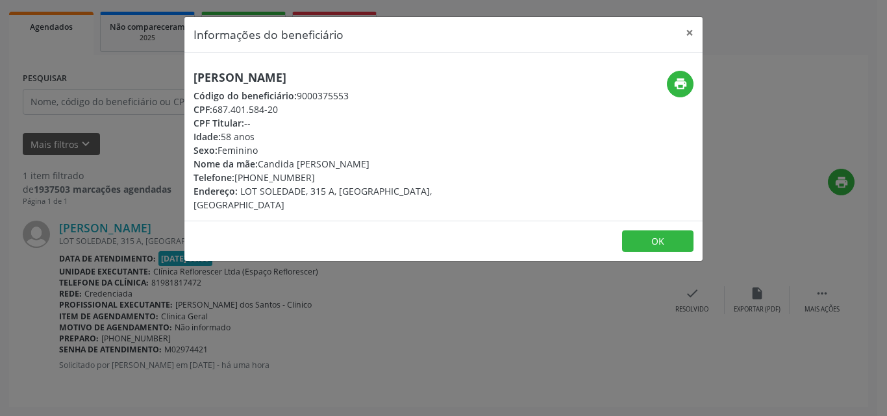
click at [360, 97] on div "Código do beneficiário: 9000375553" at bounding box center [357, 96] width 327 height 14
drag, startPoint x: 244, startPoint y: 109, endPoint x: 296, endPoint y: 109, distance: 52.6
click at [297, 109] on div "CPF: 687.401.584-20" at bounding box center [357, 110] width 327 height 14
drag, startPoint x: 273, startPoint y: 178, endPoint x: 334, endPoint y: 178, distance: 61.0
click at [334, 178] on div "Telefone: [PHONE_NUMBER]" at bounding box center [357, 178] width 327 height 14
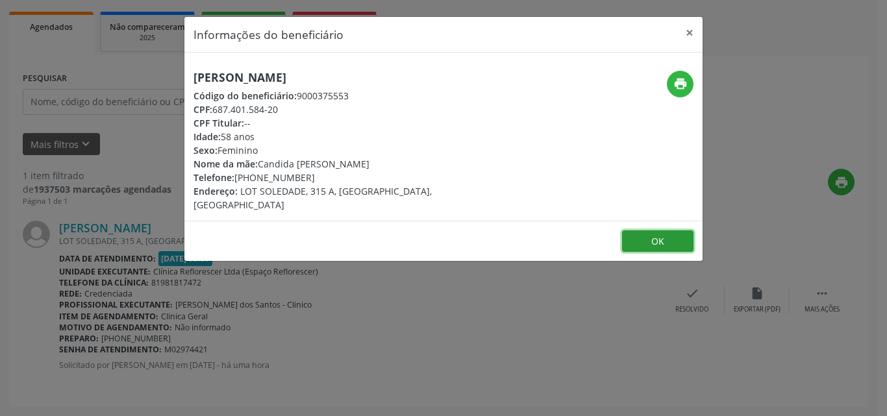
click at [651, 231] on button "OK" at bounding box center [657, 242] width 71 height 22
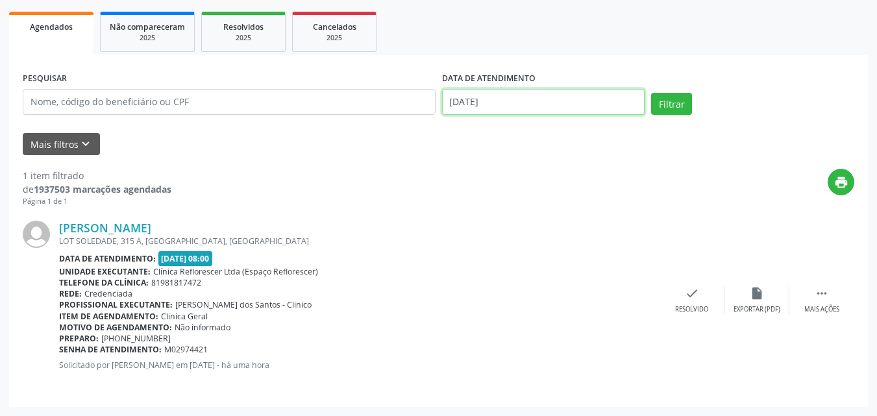
click at [495, 101] on input "[DATE]" at bounding box center [543, 102] width 203 height 26
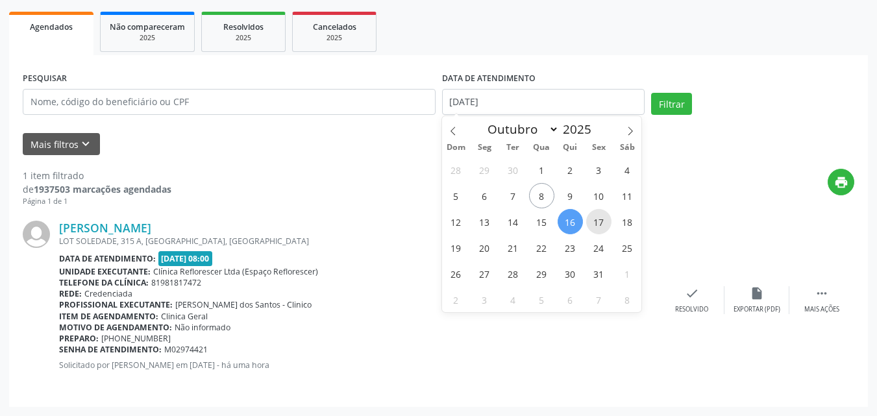
click at [594, 226] on span "17" at bounding box center [598, 221] width 25 height 25
type input "[DATE]"
click at [594, 226] on span "17" at bounding box center [598, 221] width 25 height 25
select select "9"
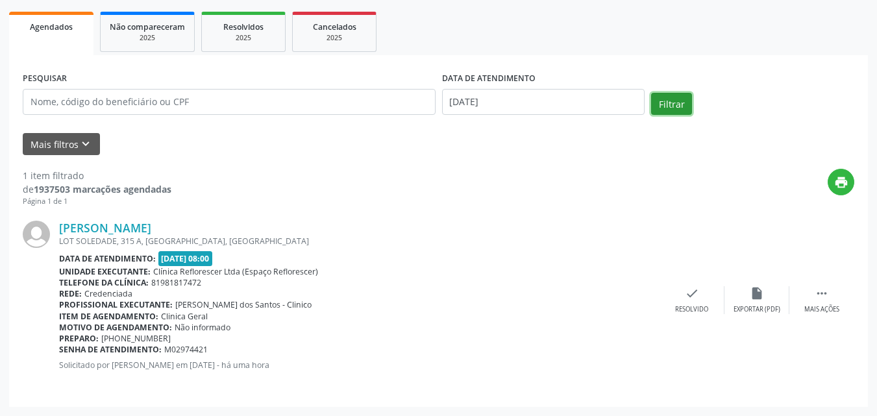
click at [675, 106] on button "Filtrar" at bounding box center [671, 104] width 41 height 22
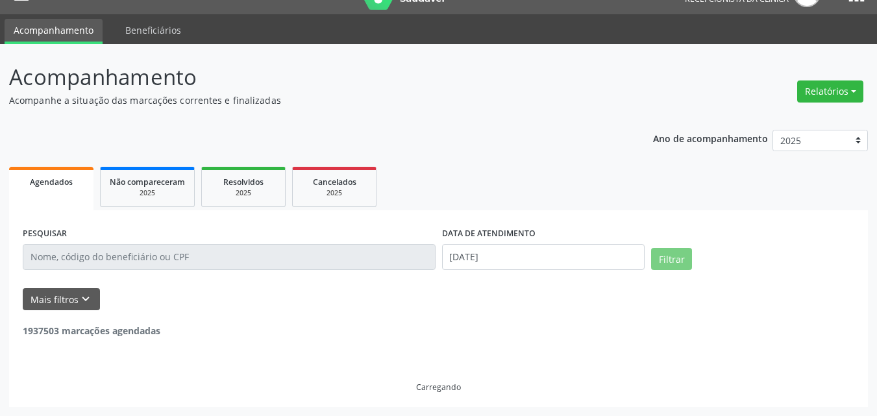
scroll to position [0, 0]
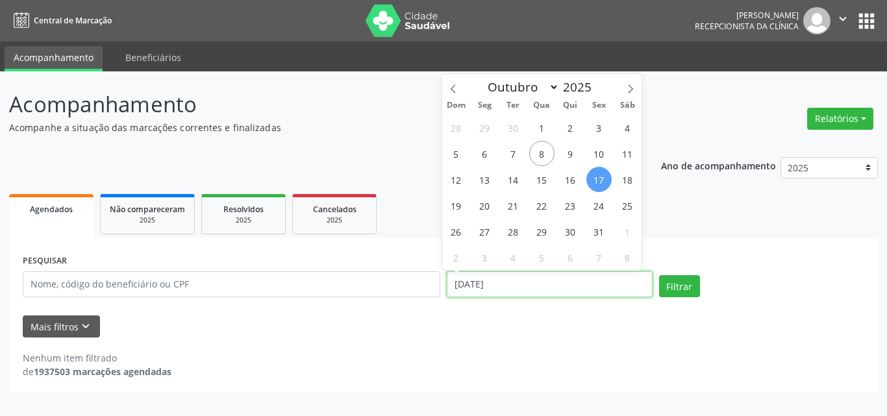
click at [537, 282] on input "[DATE]" at bounding box center [550, 284] width 206 height 26
click at [479, 210] on span "20" at bounding box center [484, 205] width 25 height 25
type input "[DATE]"
click at [479, 210] on span "20" at bounding box center [484, 205] width 25 height 25
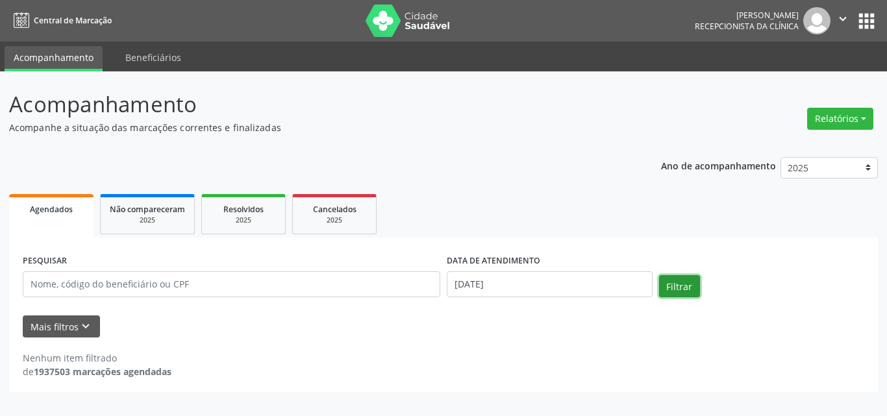
click at [675, 293] on button "Filtrar" at bounding box center [679, 286] width 41 height 22
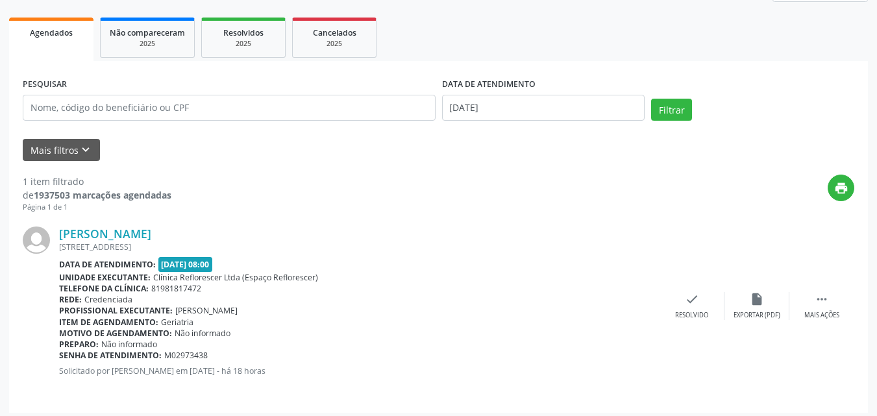
scroll to position [182, 0]
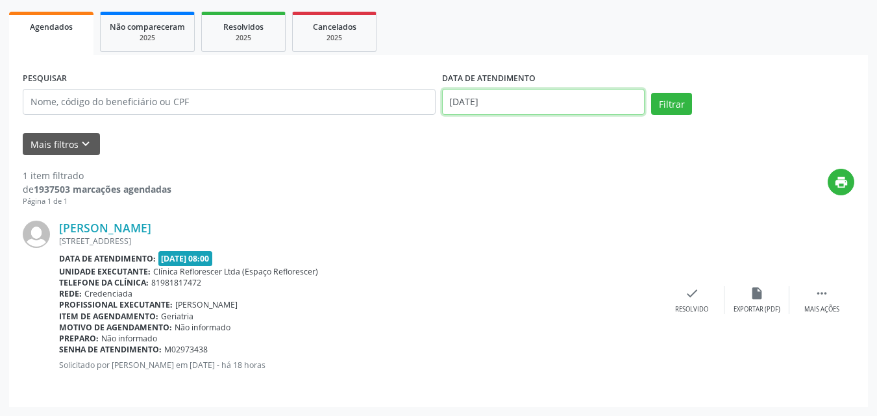
click at [466, 105] on input "[DATE]" at bounding box center [543, 102] width 203 height 26
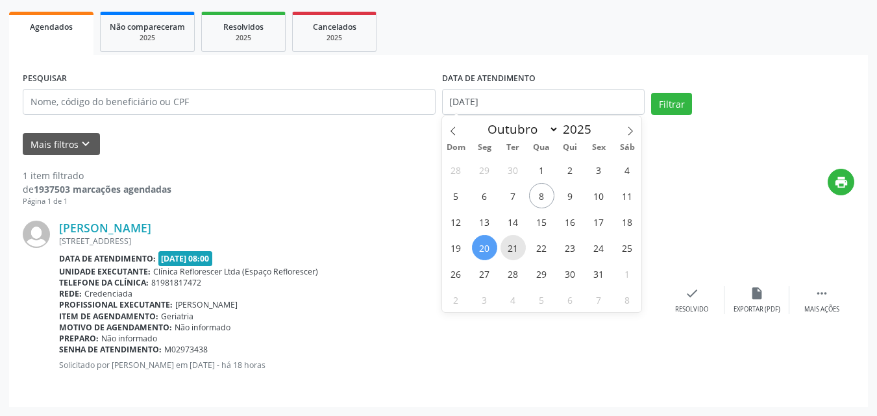
click at [508, 246] on span "21" at bounding box center [513, 247] width 25 height 25
type input "[DATE]"
click at [508, 246] on span "21" at bounding box center [513, 247] width 25 height 25
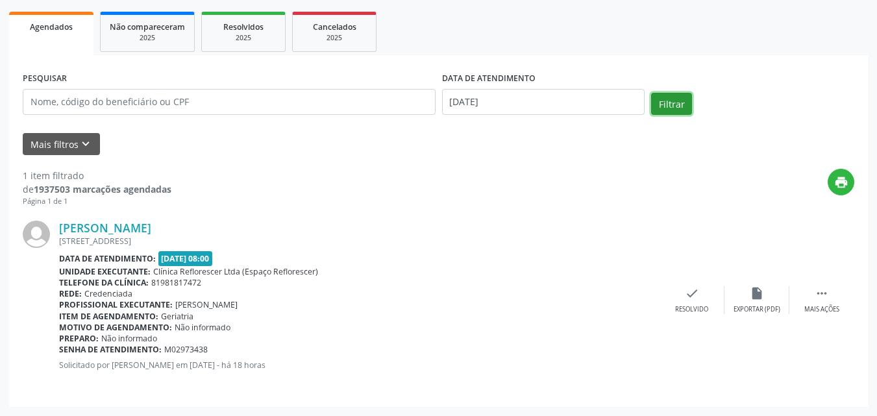
click at [666, 105] on button "Filtrar" at bounding box center [671, 104] width 41 height 22
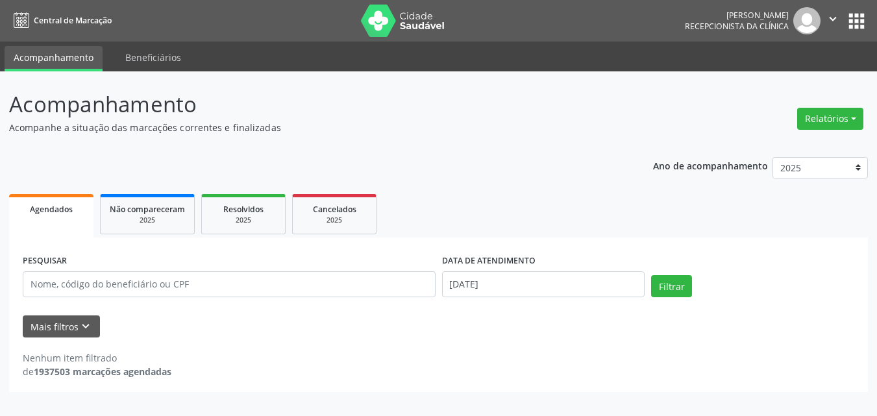
scroll to position [0, 0]
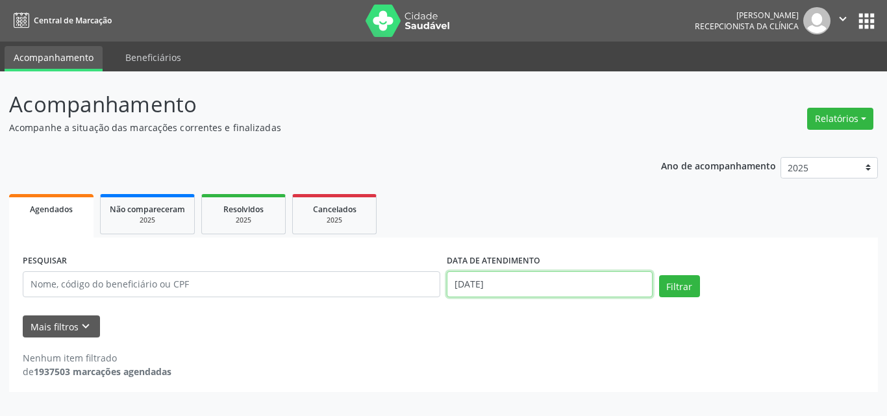
click at [548, 284] on input "[DATE]" at bounding box center [550, 284] width 206 height 26
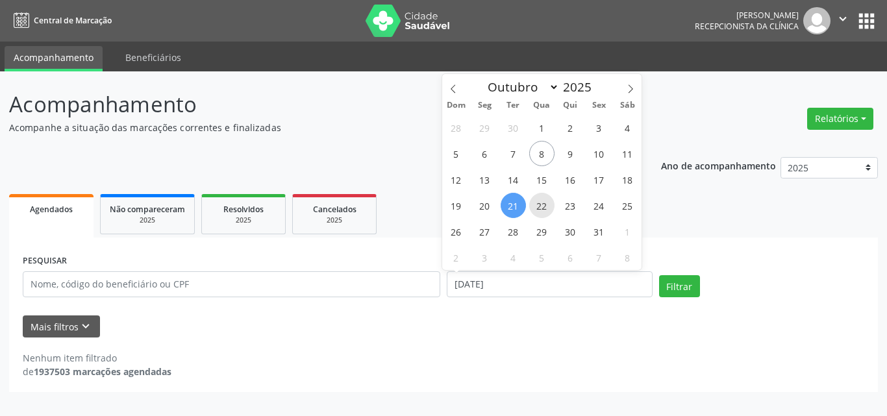
click at [548, 214] on span "22" at bounding box center [541, 205] width 25 height 25
type input "[DATE]"
click at [548, 214] on span "22" at bounding box center [541, 205] width 25 height 25
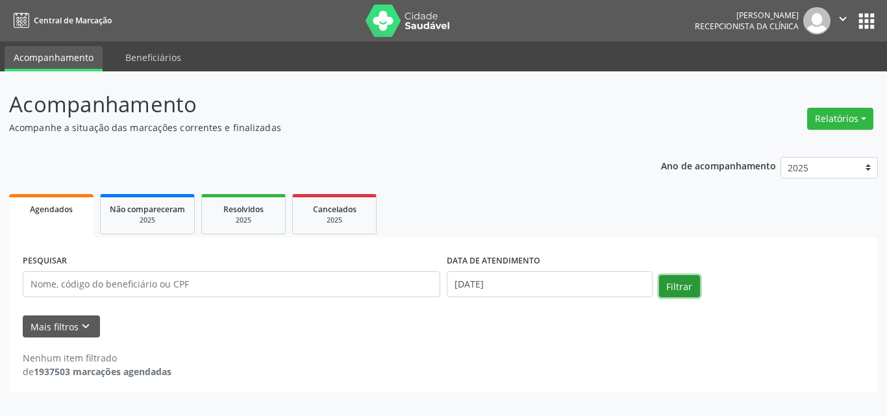
click at [693, 285] on button "Filtrar" at bounding box center [679, 286] width 41 height 22
click at [690, 285] on button "Filtrar" at bounding box center [679, 286] width 41 height 22
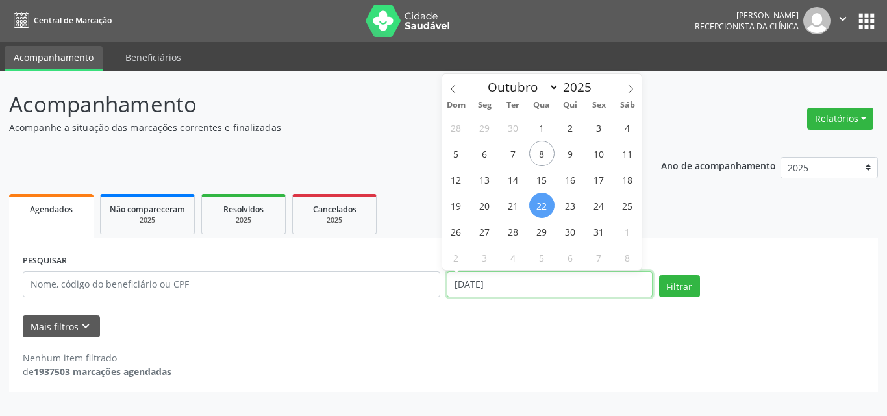
click at [561, 291] on input "[DATE]" at bounding box center [550, 284] width 206 height 26
click at [575, 214] on span "23" at bounding box center [570, 205] width 25 height 25
type input "[DATE]"
click at [575, 214] on span "23" at bounding box center [570, 205] width 25 height 25
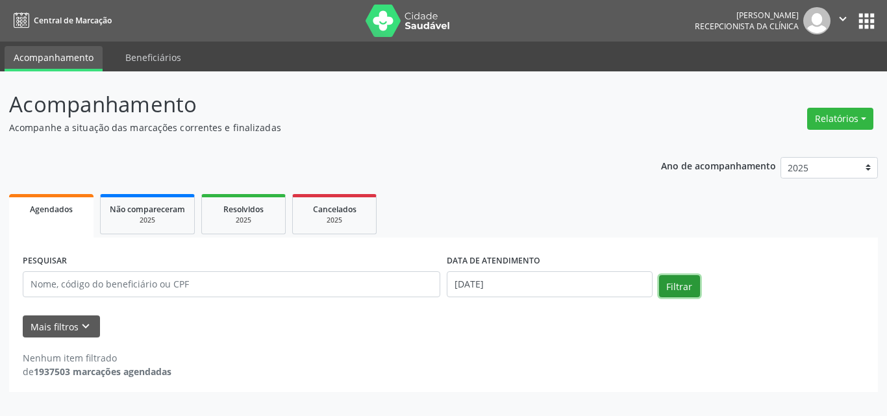
click at [679, 292] on button "Filtrar" at bounding box center [679, 286] width 41 height 22
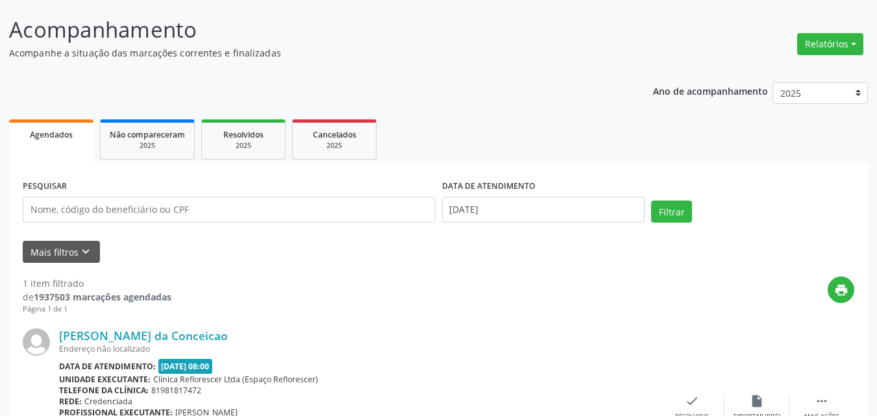
scroll to position [182, 0]
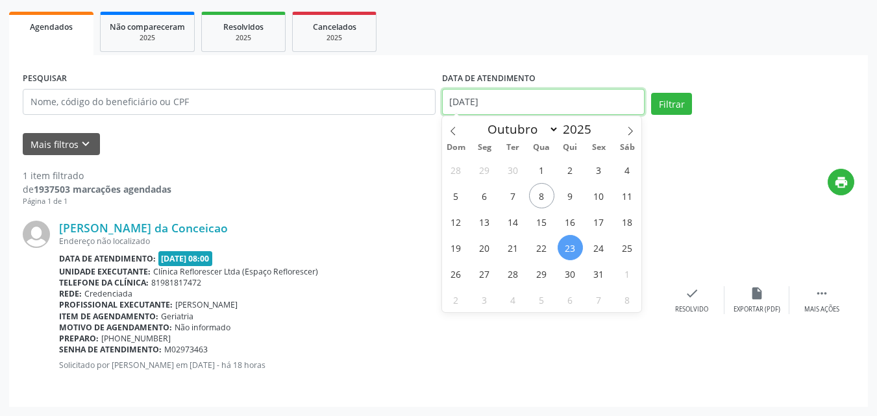
click at [515, 102] on input "[DATE]" at bounding box center [543, 102] width 203 height 26
click at [602, 251] on span "24" at bounding box center [598, 247] width 25 height 25
type input "[DATE]"
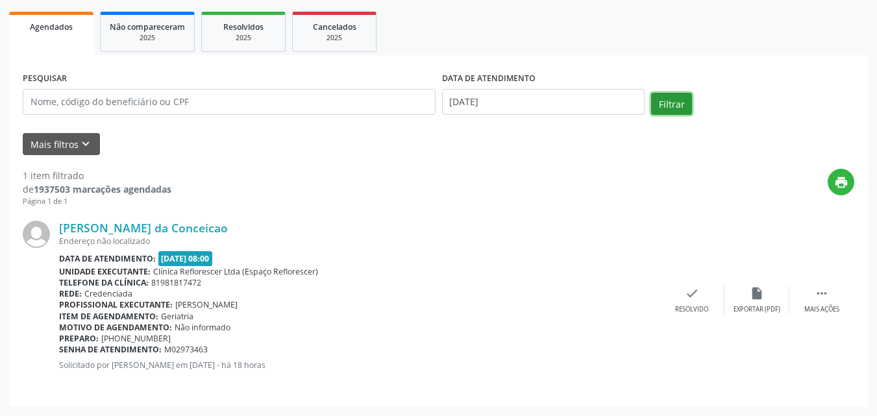
click at [688, 106] on button "Filtrar" at bounding box center [671, 104] width 41 height 22
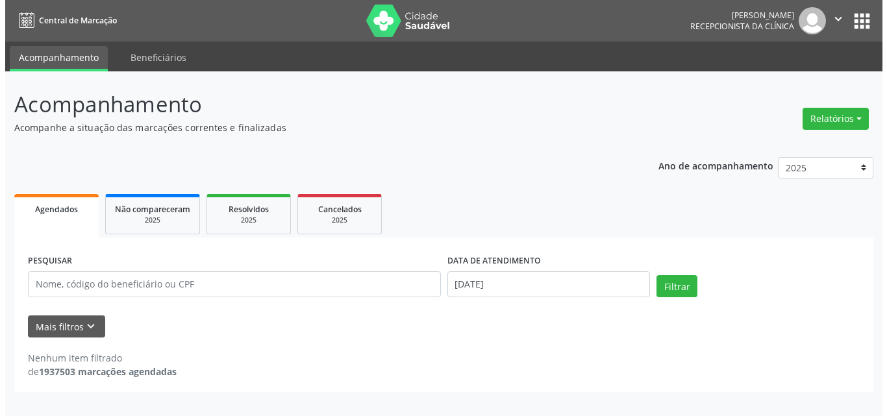
scroll to position [0, 0]
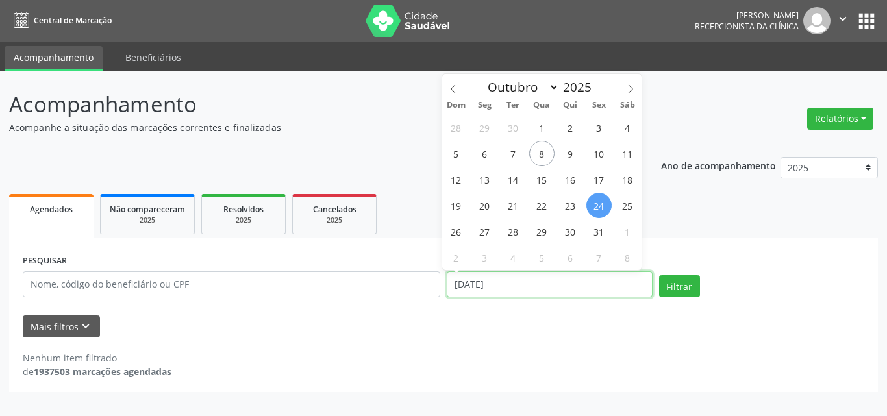
click at [559, 281] on input "[DATE]" at bounding box center [550, 284] width 206 height 26
click at [487, 232] on span "27" at bounding box center [484, 231] width 25 height 25
type input "[DATE]"
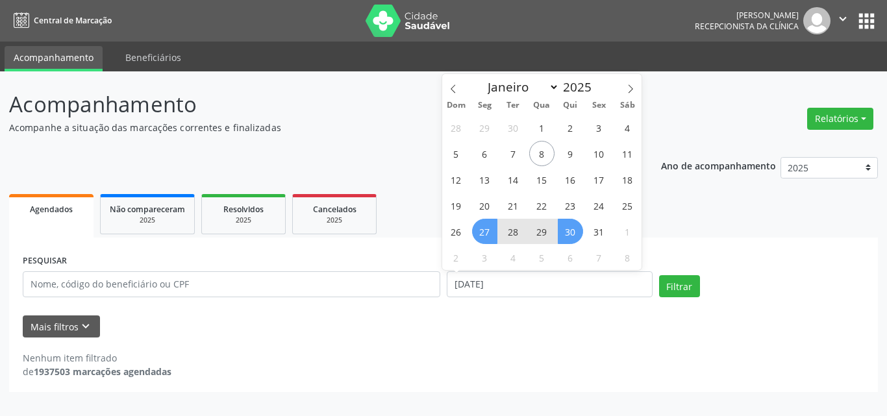
click at [580, 232] on span "30" at bounding box center [570, 231] width 25 height 25
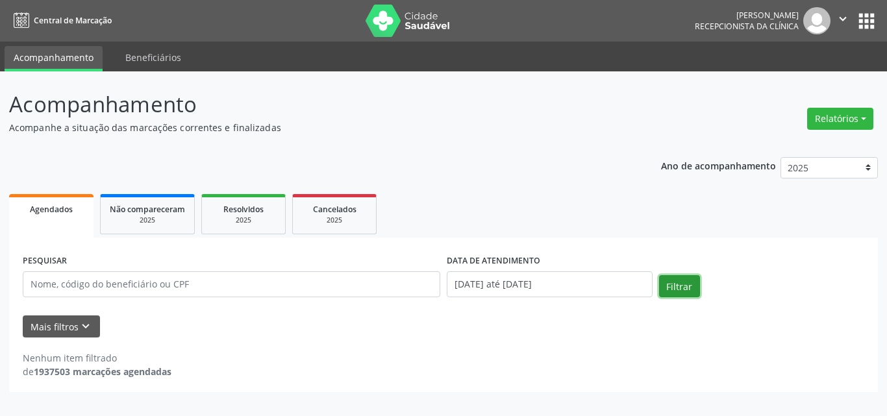
click at [673, 281] on button "Filtrar" at bounding box center [679, 286] width 41 height 22
click at [549, 201] on ul "Agendados Não compareceram 2025 Resolvidos 2025 Cancelados 2025" at bounding box center [443, 214] width 869 height 47
